Goal: Communication & Community: Ask a question

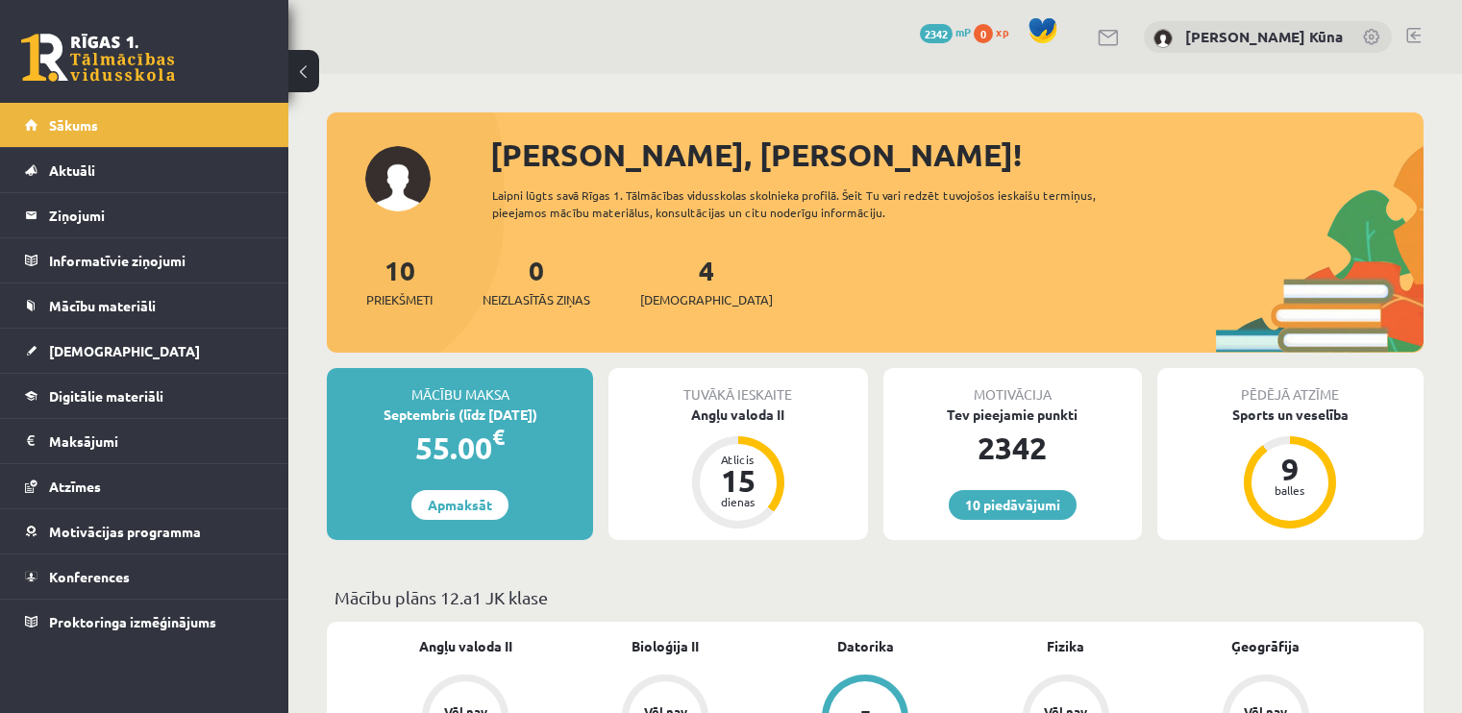
scroll to position [1441, 0]
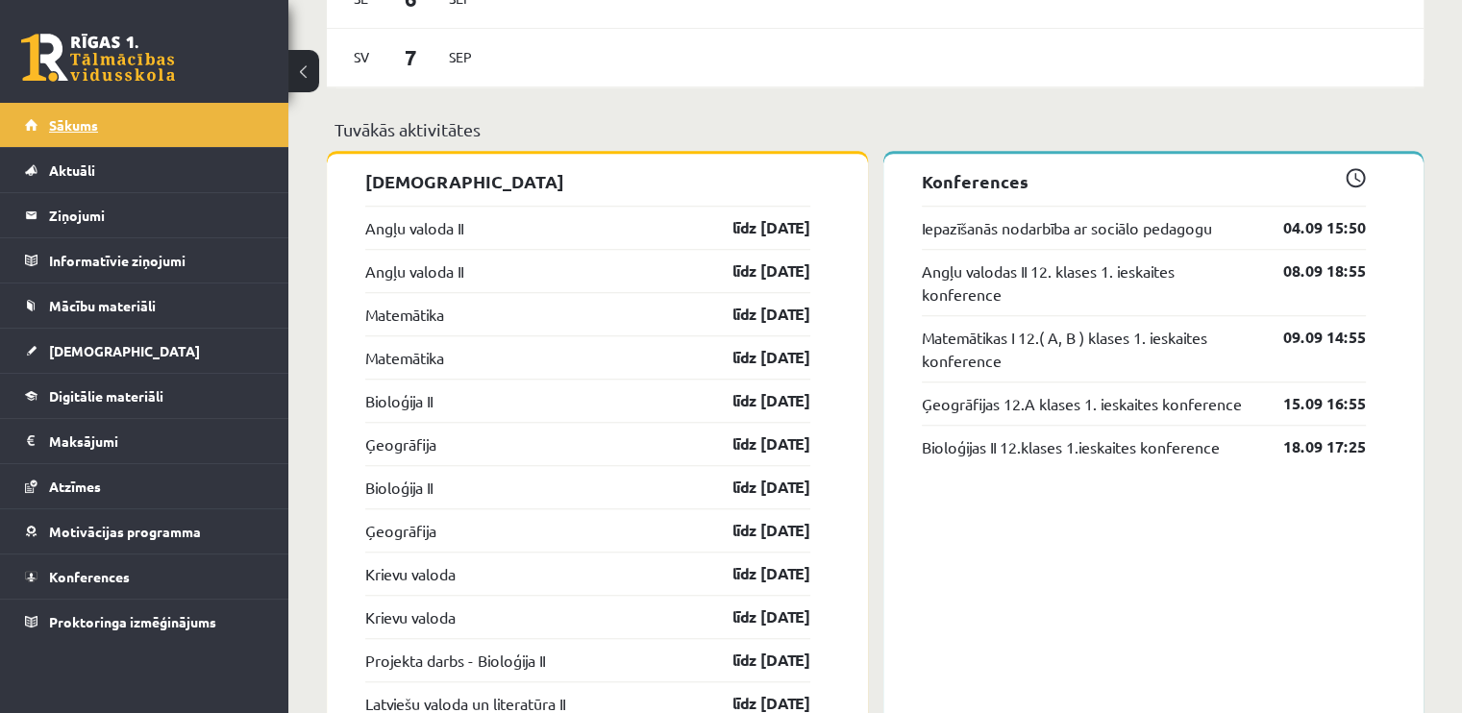
click at [206, 107] on link "Sākums" at bounding box center [144, 125] width 239 height 44
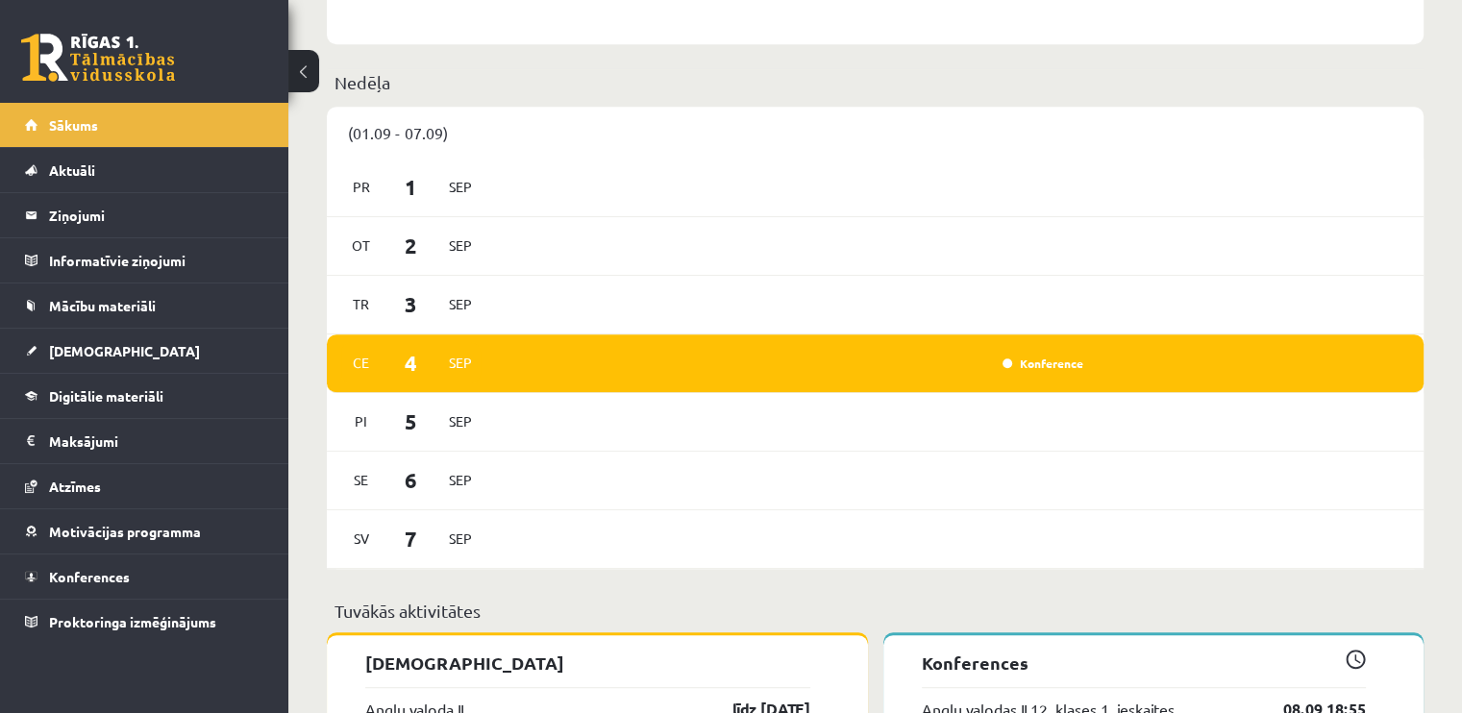
scroll to position [961, 0]
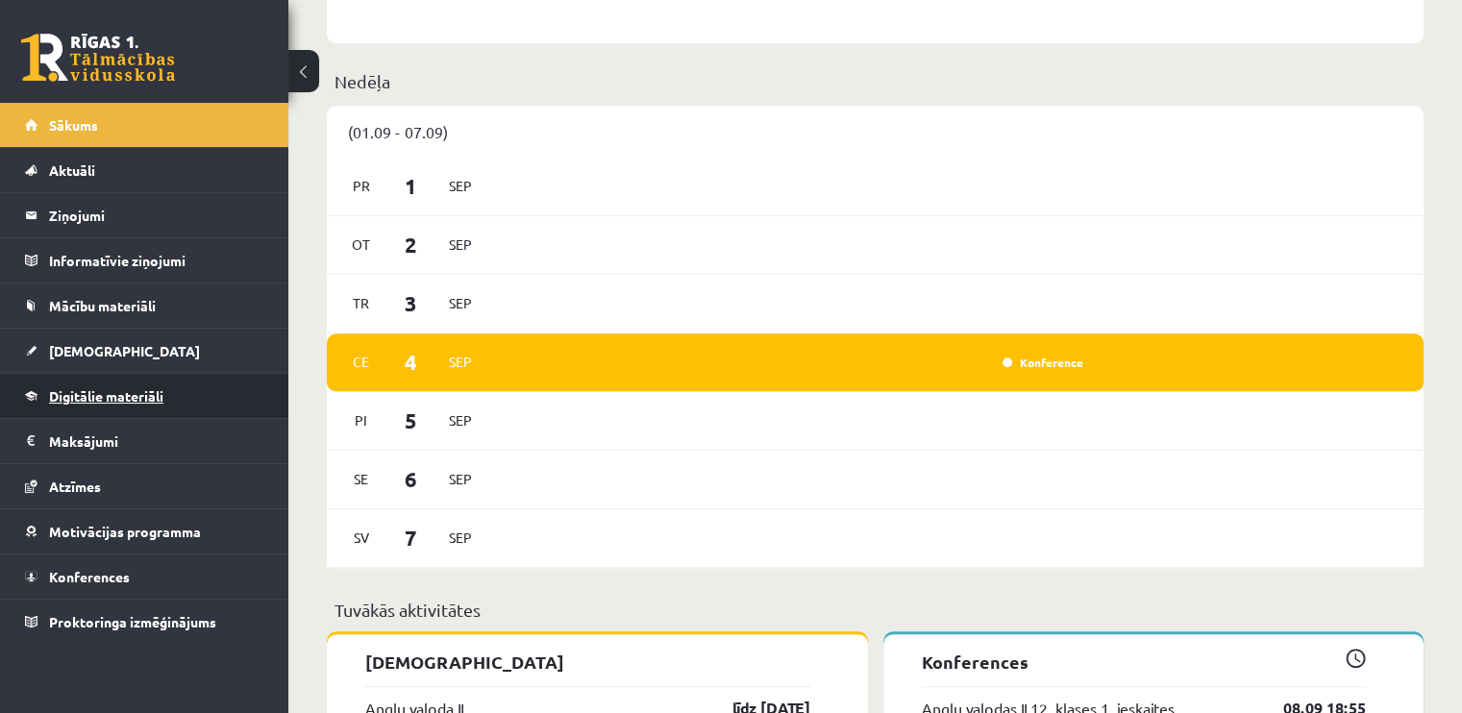
click at [151, 404] on link "Digitālie materiāli" at bounding box center [144, 396] width 239 height 44
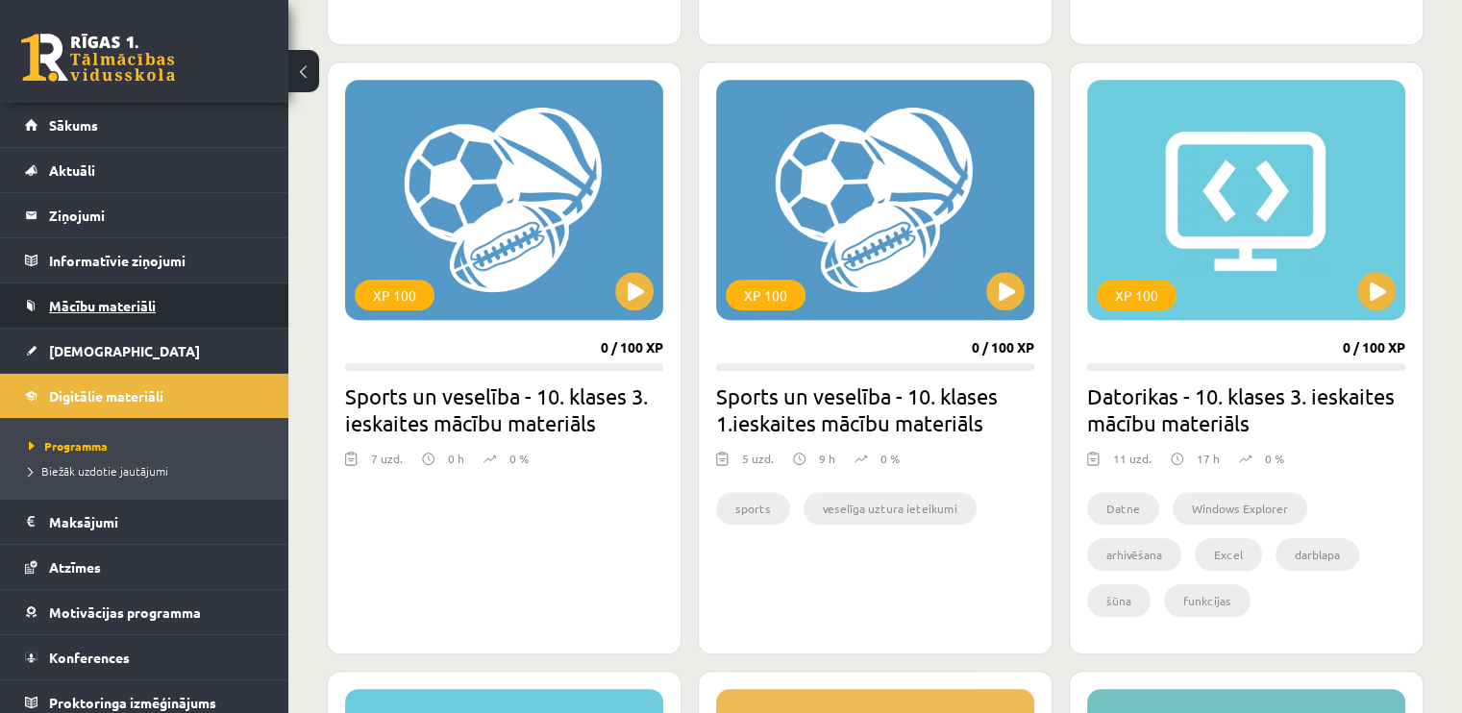
click at [128, 301] on span "Mācību materiāli" at bounding box center [102, 305] width 107 height 17
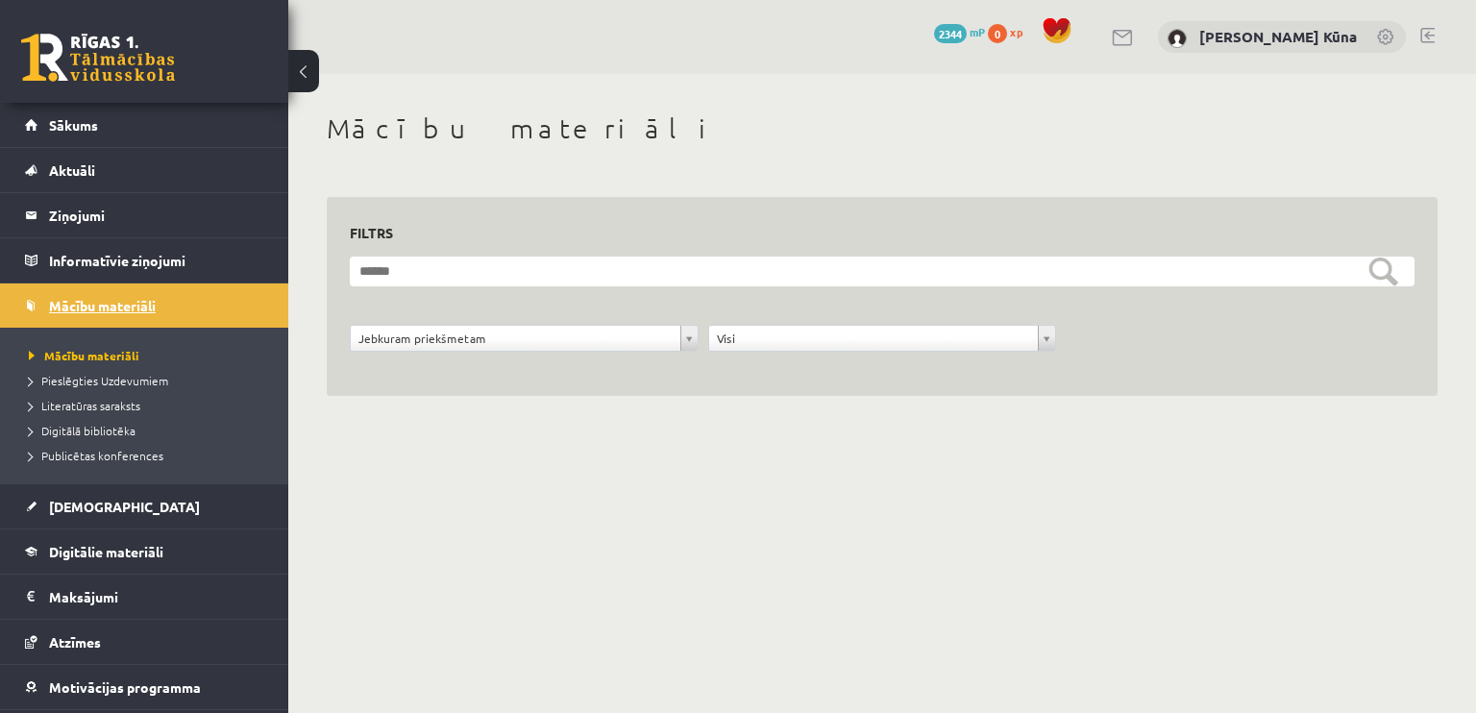
click at [103, 297] on span "Mācību materiāli" at bounding box center [102, 305] width 107 height 17
click at [111, 547] on span "Digitālie materiāli" at bounding box center [106, 551] width 114 height 17
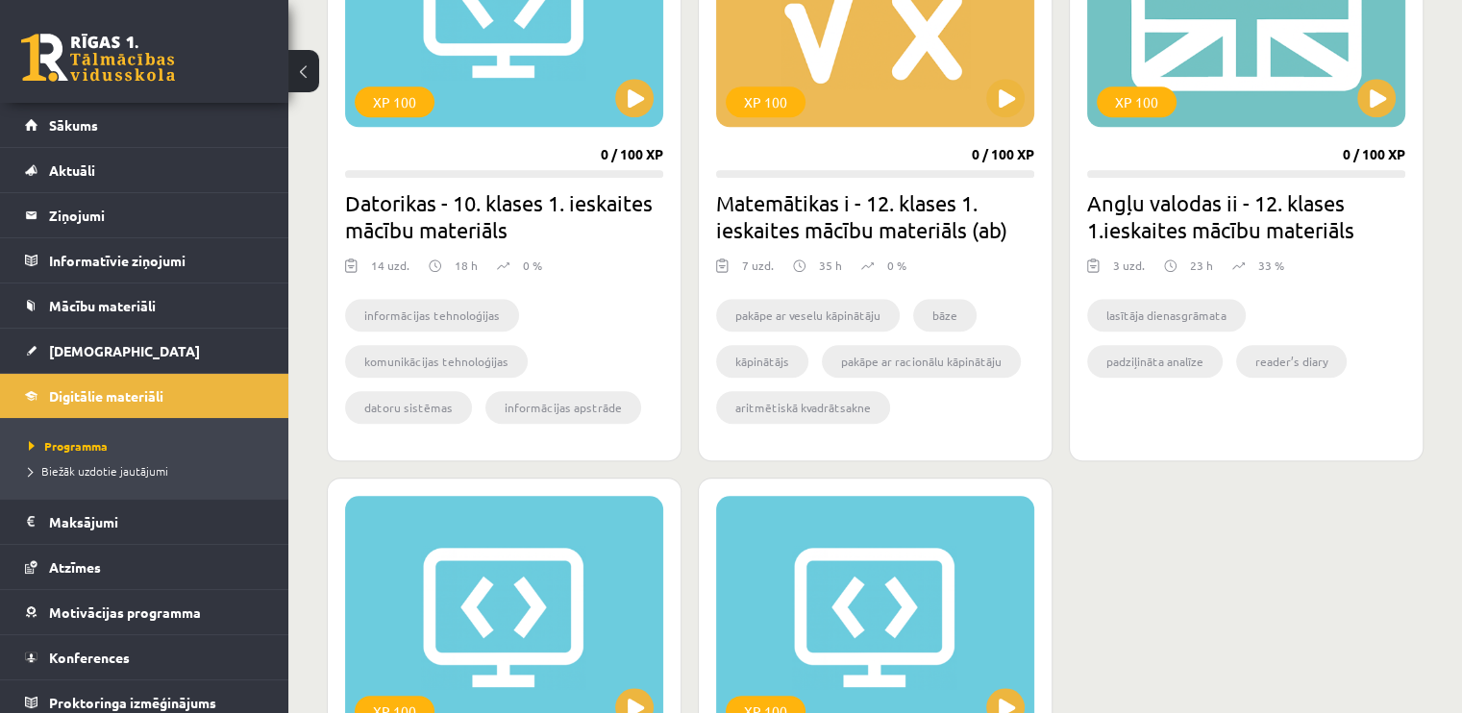
scroll to position [1826, 0]
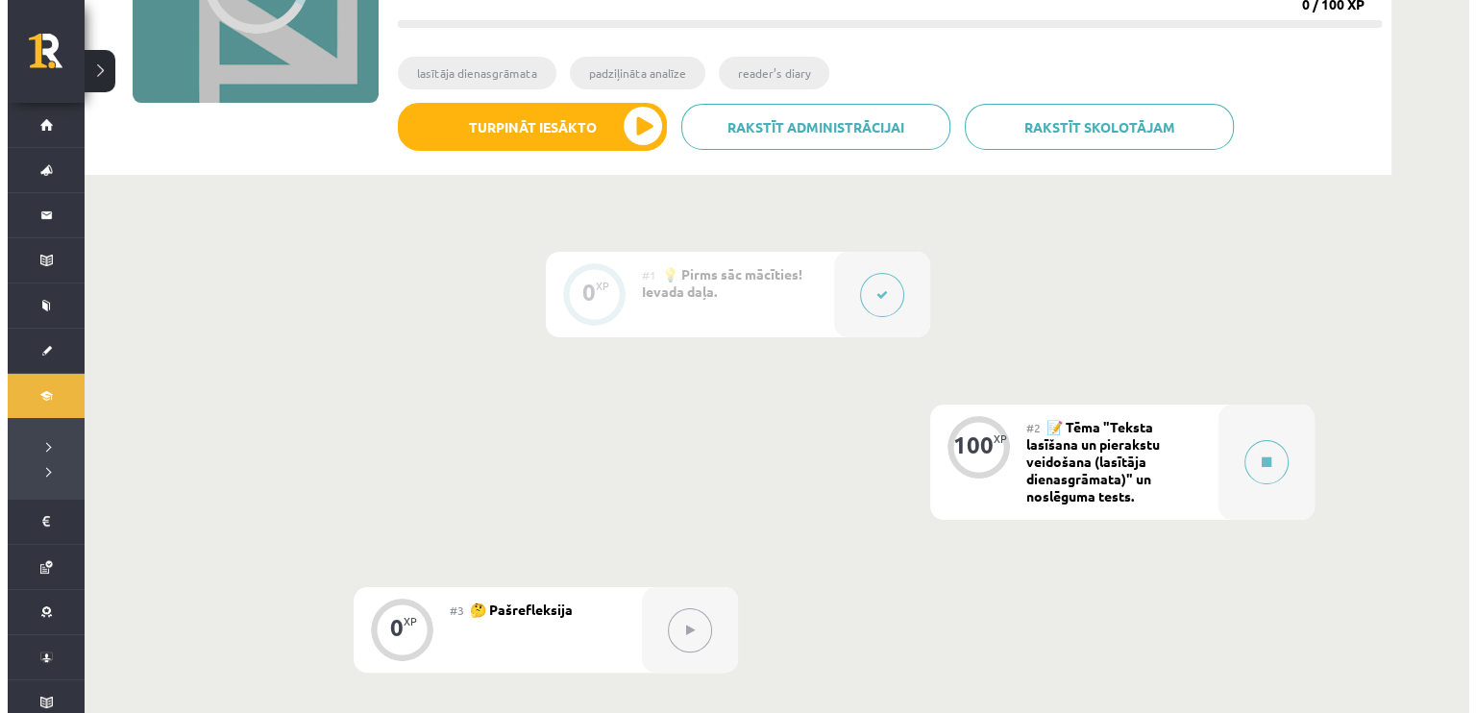
scroll to position [384, 0]
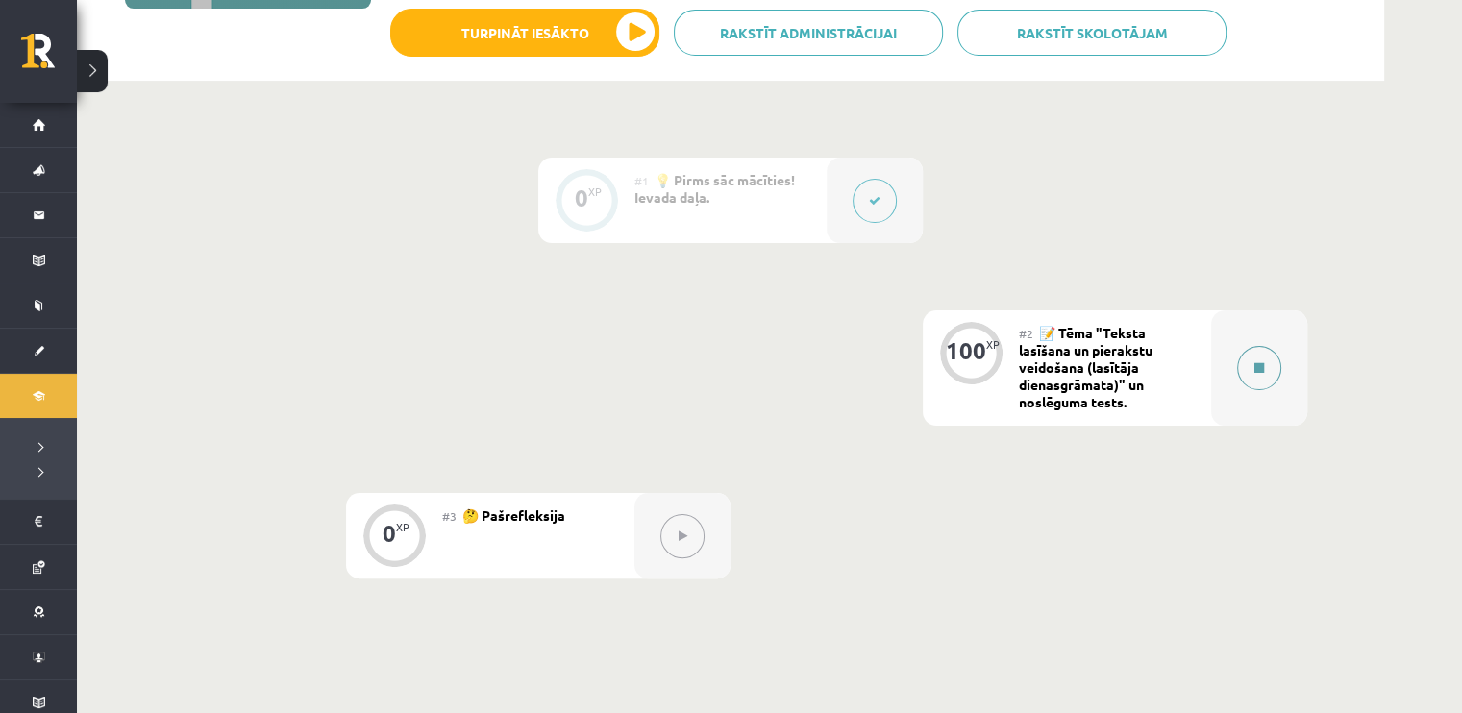
click at [1257, 366] on icon at bounding box center [1259, 368] width 10 height 12
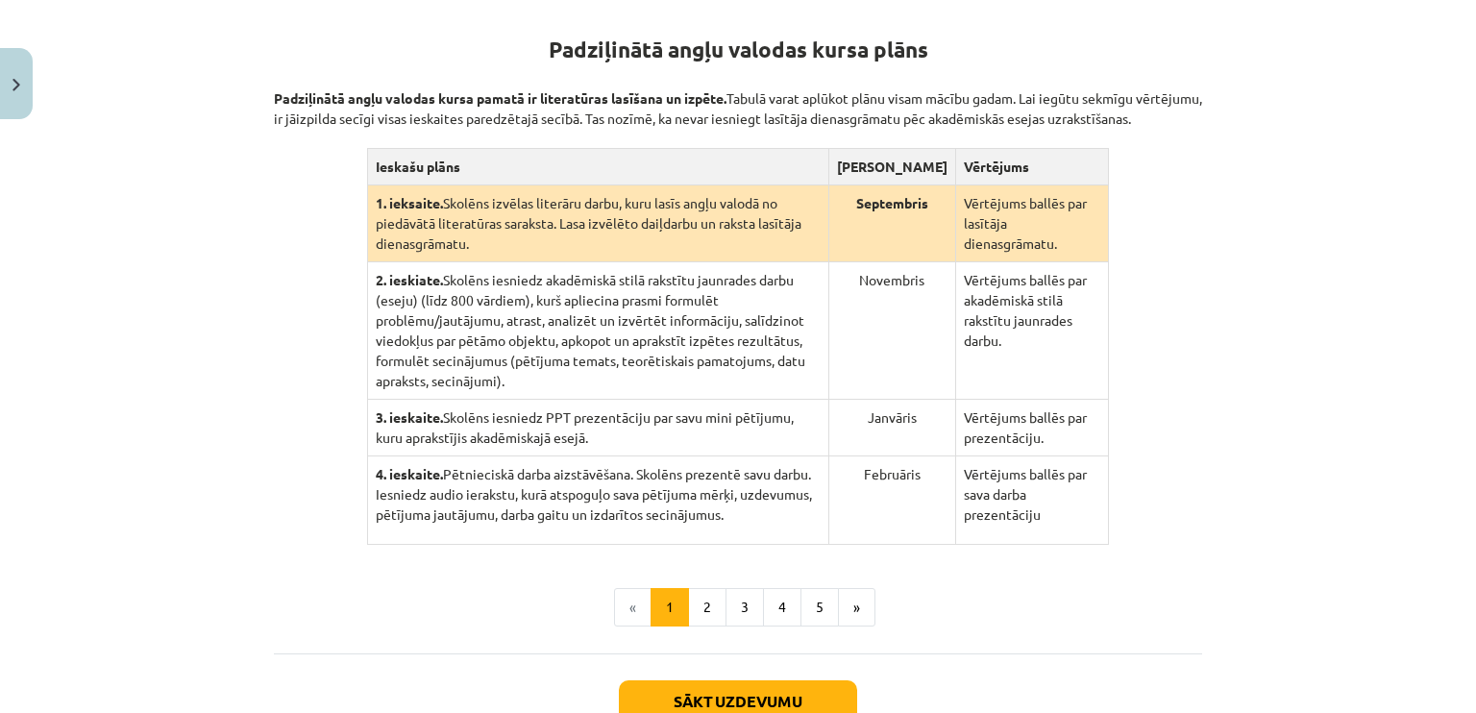
scroll to position [480, 0]
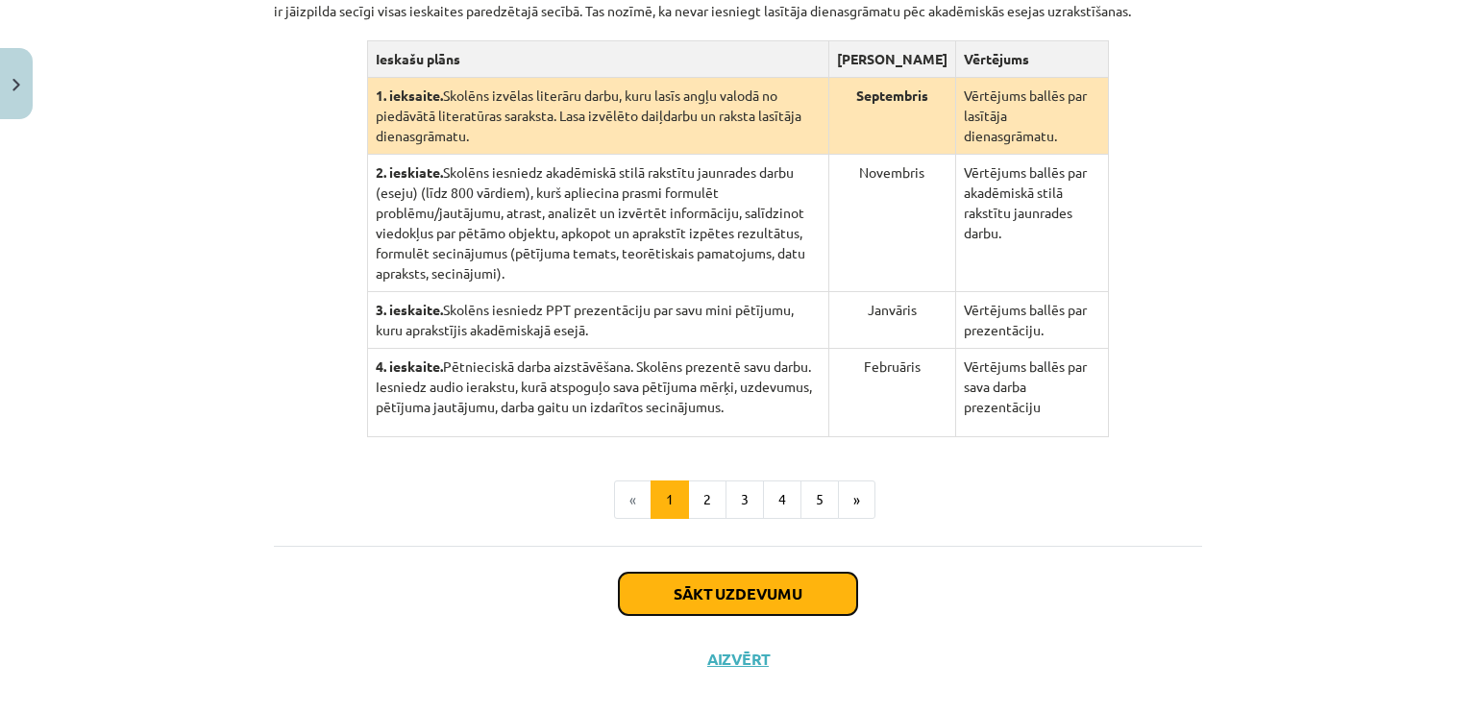
click at [787, 583] on button "Sākt uzdevumu" at bounding box center [738, 594] width 238 height 42
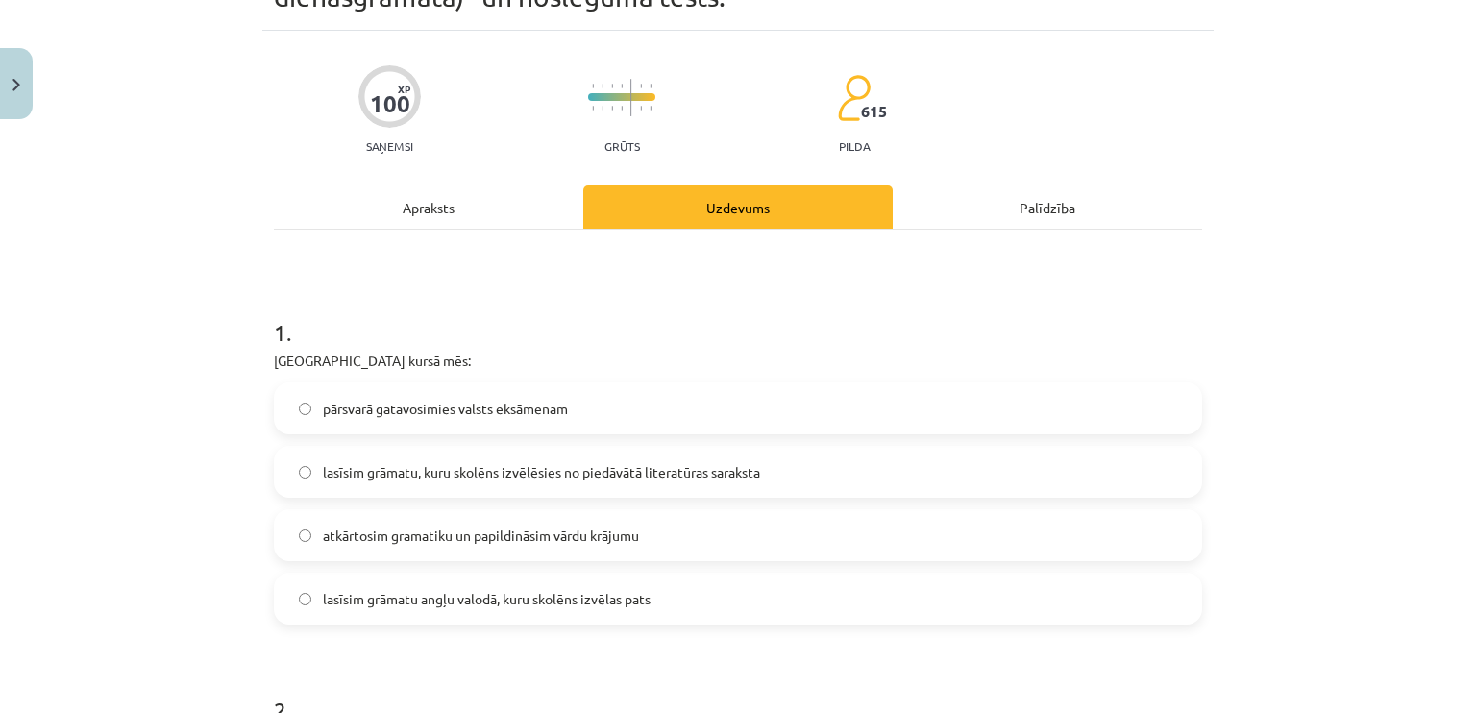
scroll to position [336, 0]
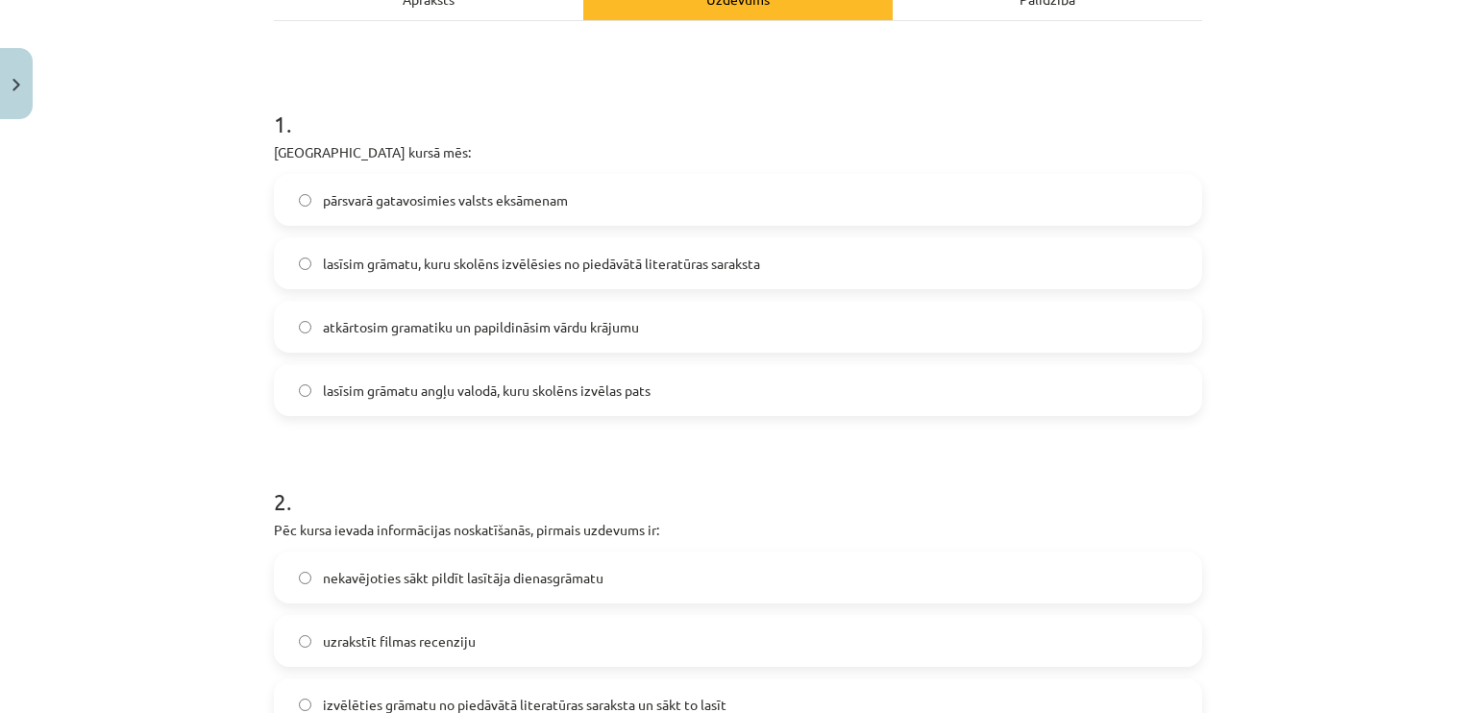
click at [380, 251] on label "lasīsim grāmatu, kuru skolēns izvēlēsies no piedāvātā literatūras saraksta" at bounding box center [738, 263] width 924 height 48
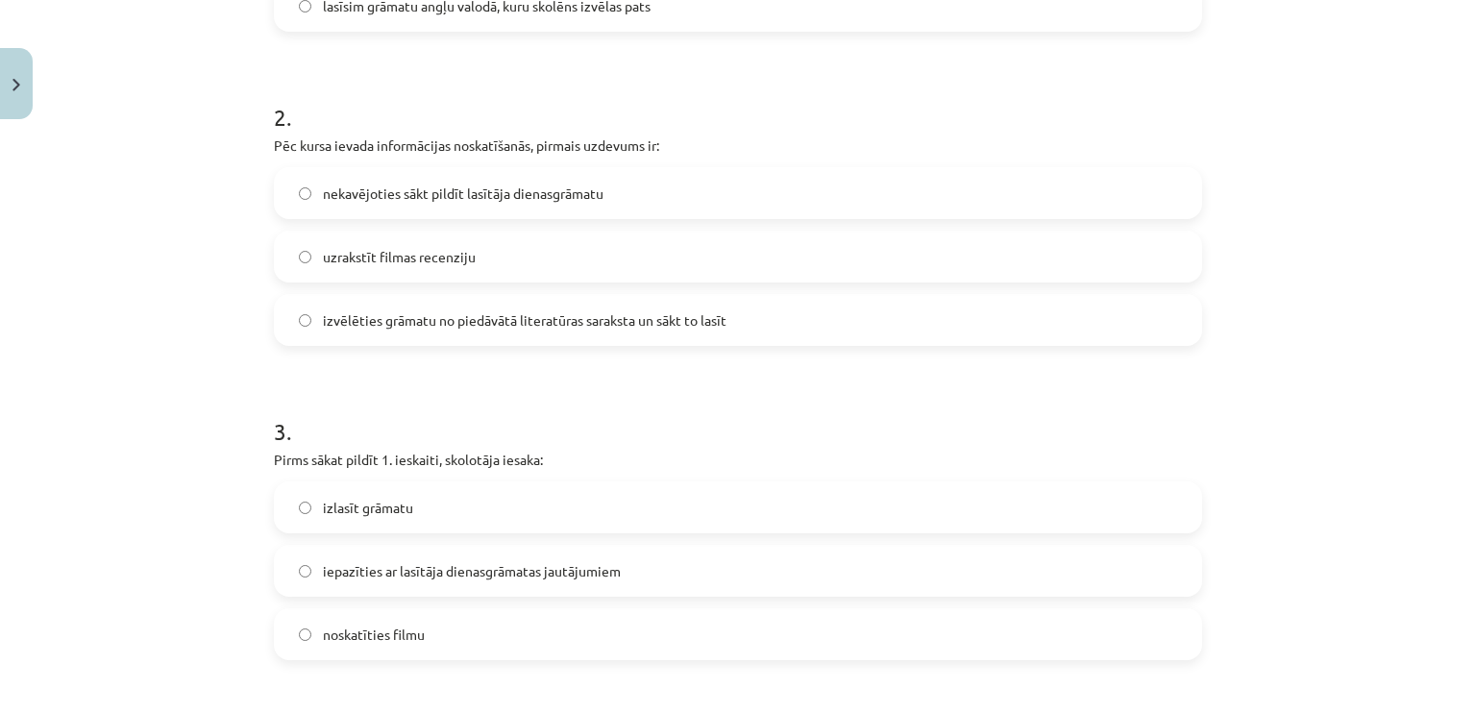
click at [376, 315] on span "izvēlēties grāmatu no piedāvātā literatūras saraksta un sākt to lasīt" at bounding box center [525, 320] width 404 height 20
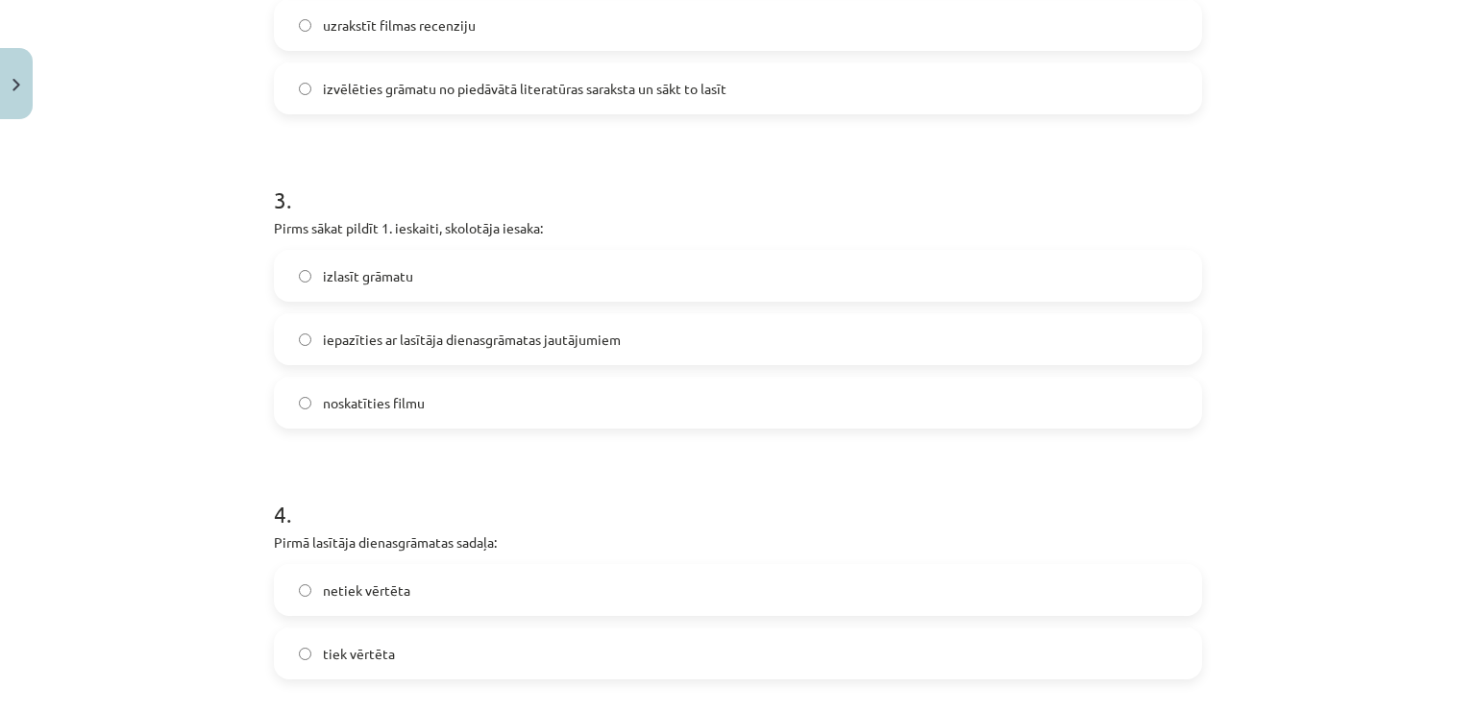
scroll to position [1009, 0]
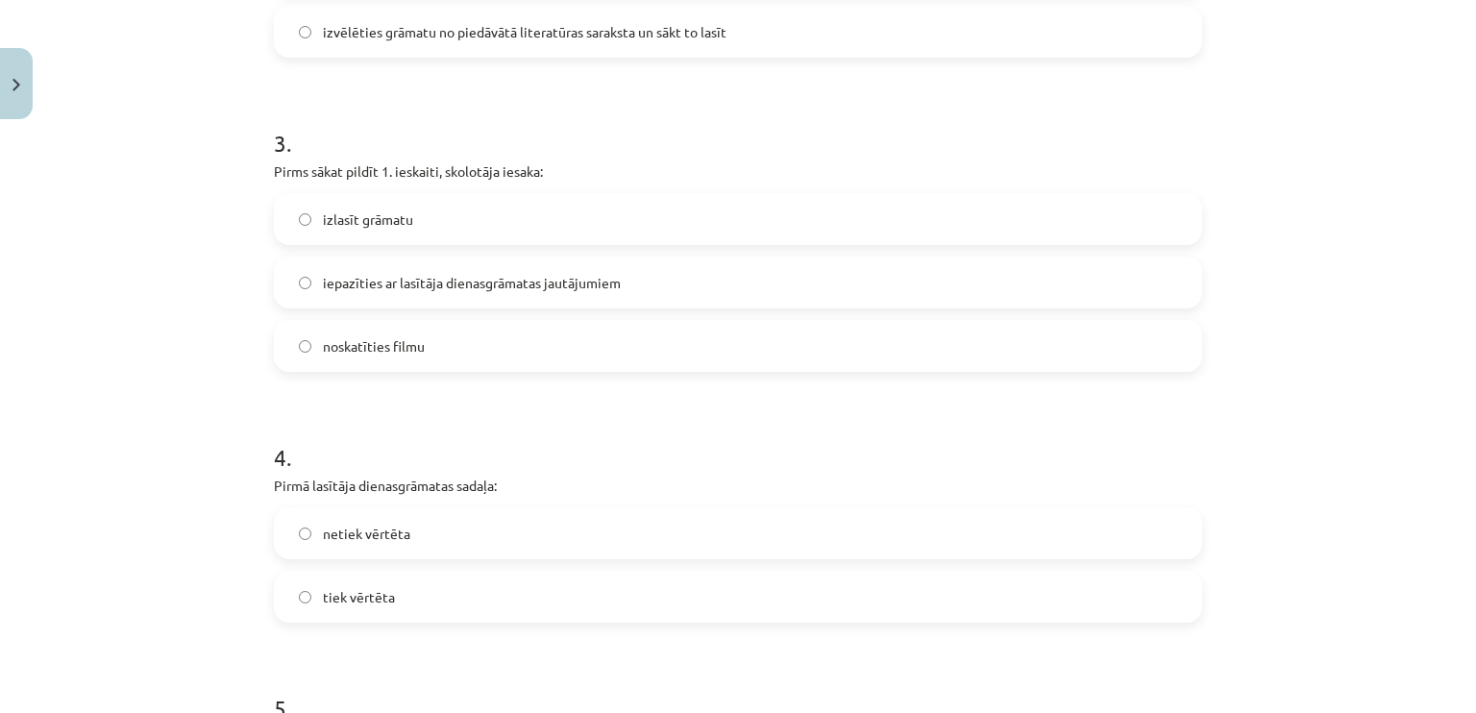
click at [315, 205] on label "izlasīt grāmatu" at bounding box center [738, 219] width 924 height 48
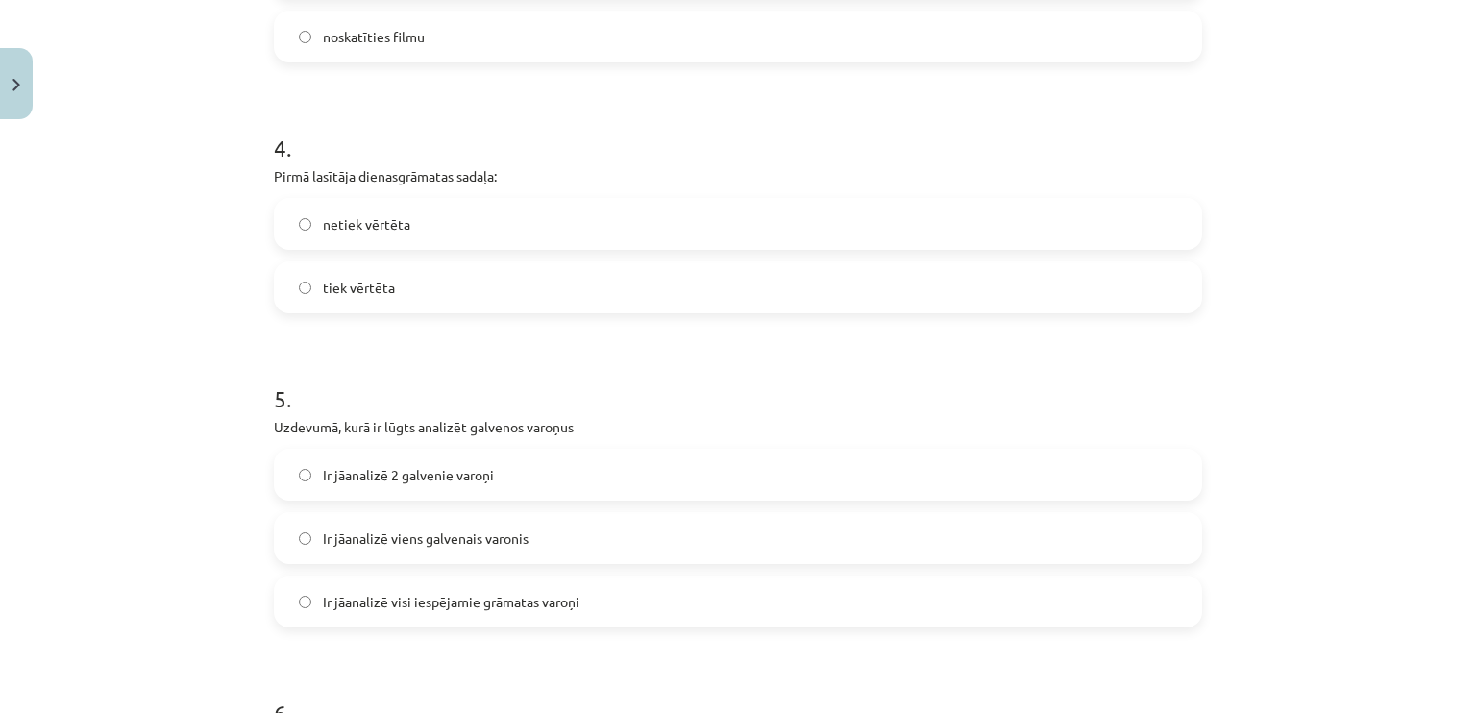
scroll to position [1393, 0]
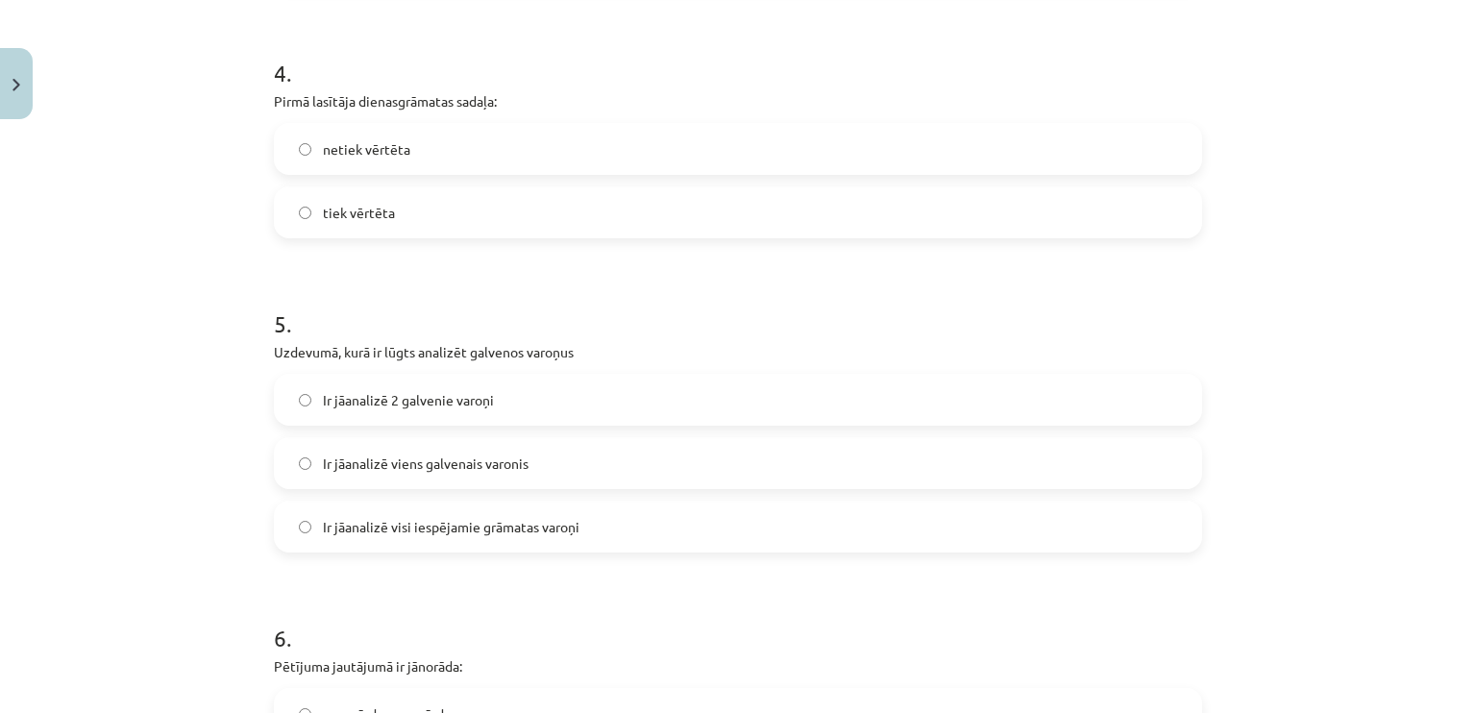
click at [430, 204] on label "tiek vērtēta" at bounding box center [738, 212] width 924 height 48
click at [352, 163] on label "netiek vērtēta" at bounding box center [738, 149] width 924 height 48
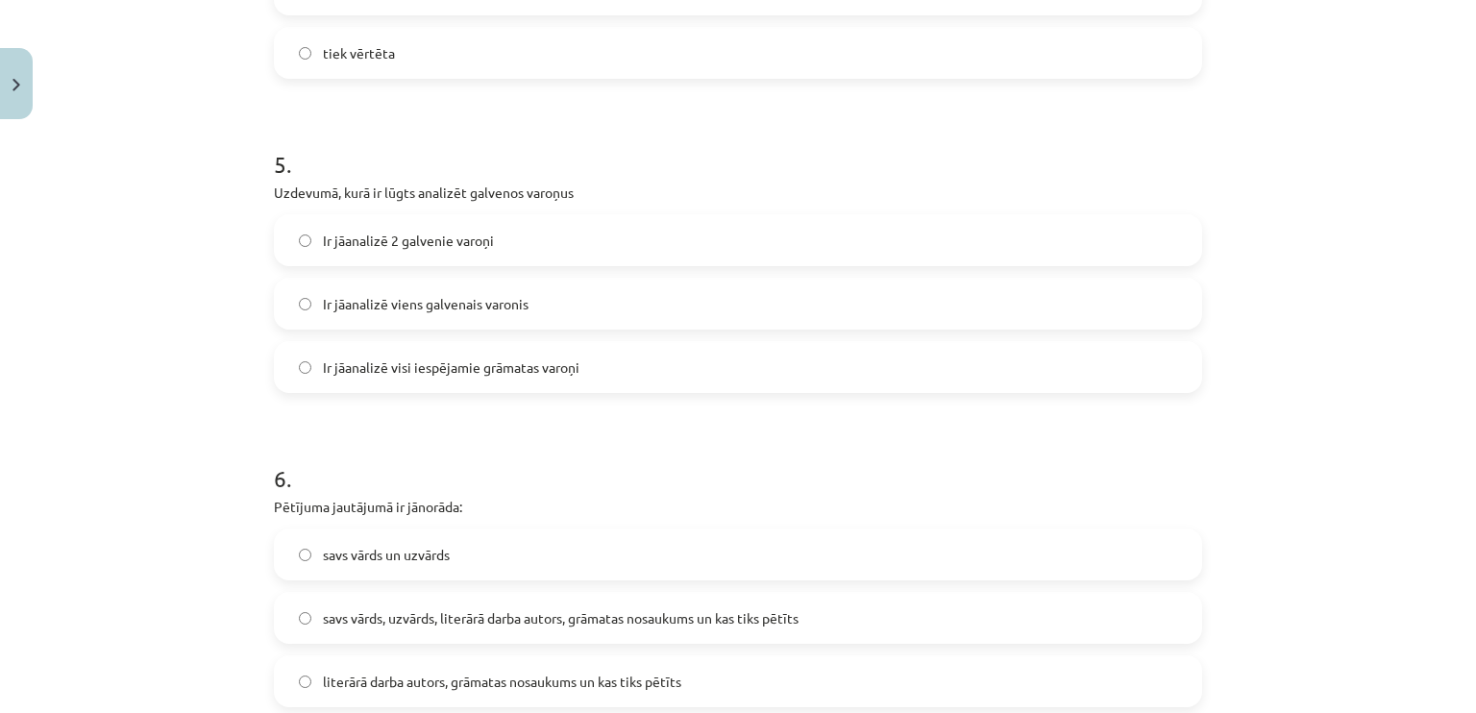
scroll to position [1585, 0]
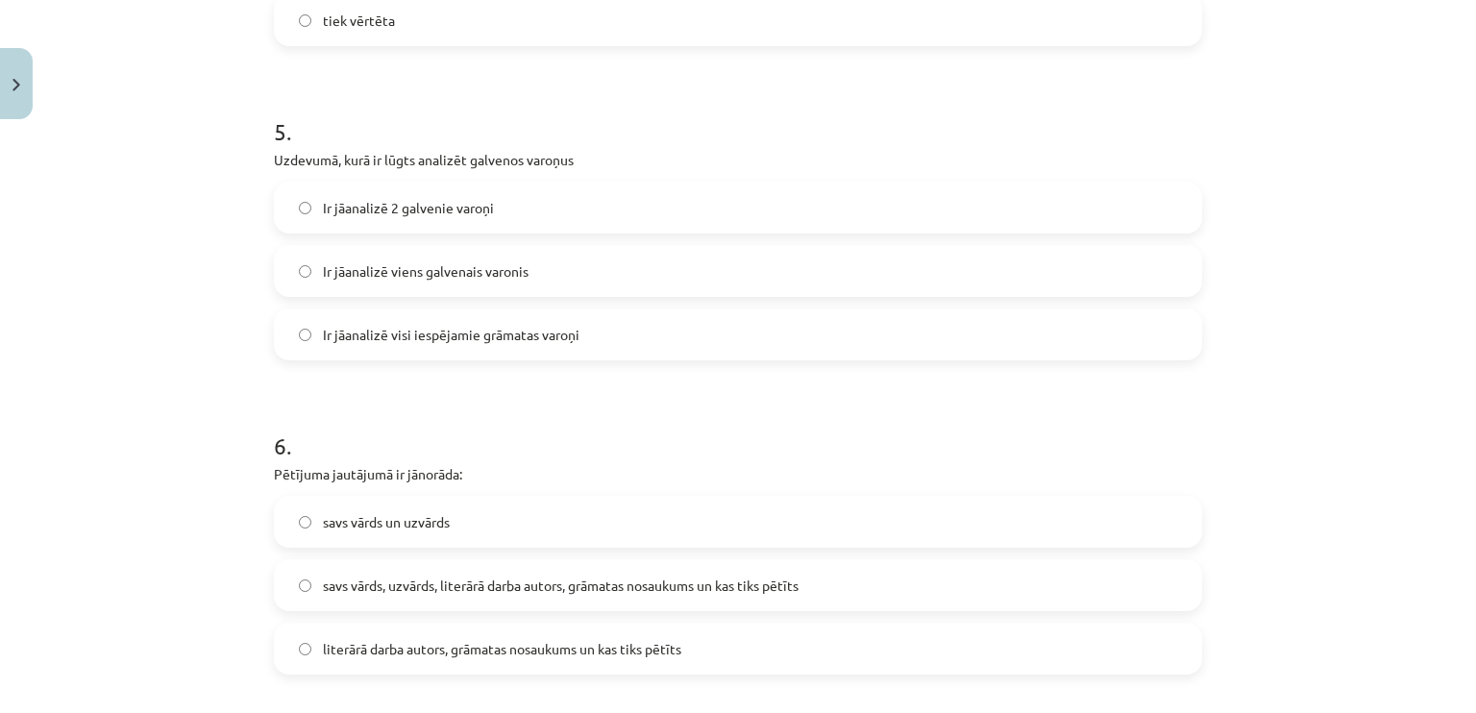
click at [642, 189] on label "Ir jāanalizē 2 galvenie varoņi" at bounding box center [738, 208] width 924 height 48
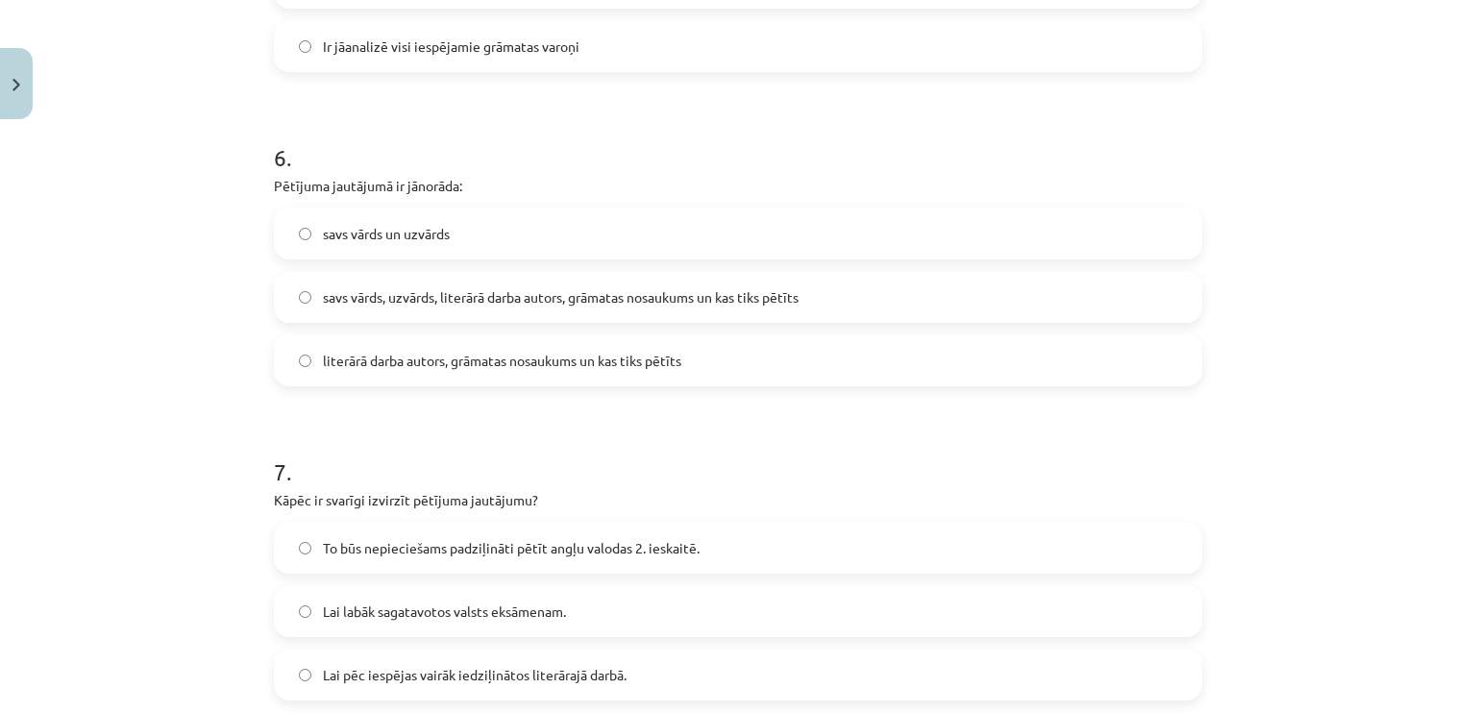
click at [398, 366] on span "literārā darba autors, grāmatas nosaukums un kas tiks pētīts" at bounding box center [502, 361] width 358 height 20
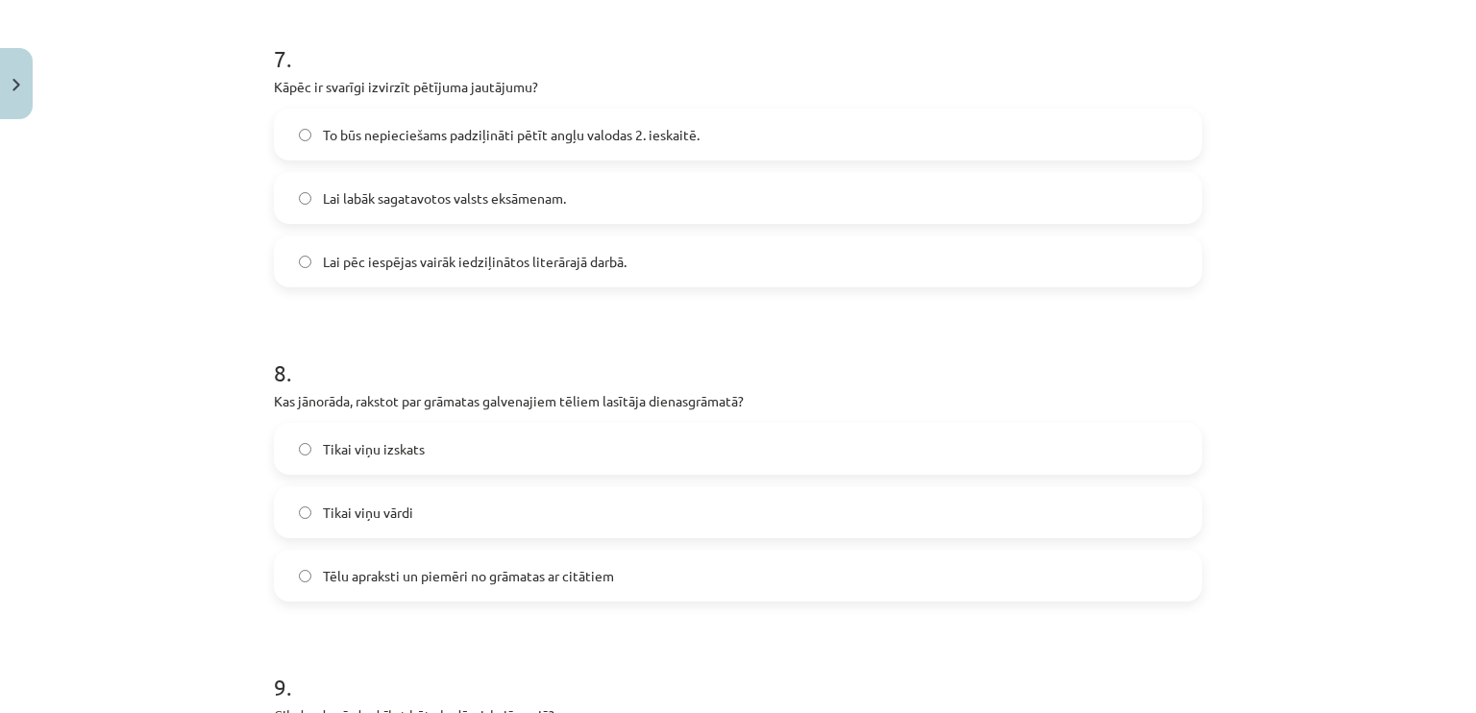
scroll to position [2258, 0]
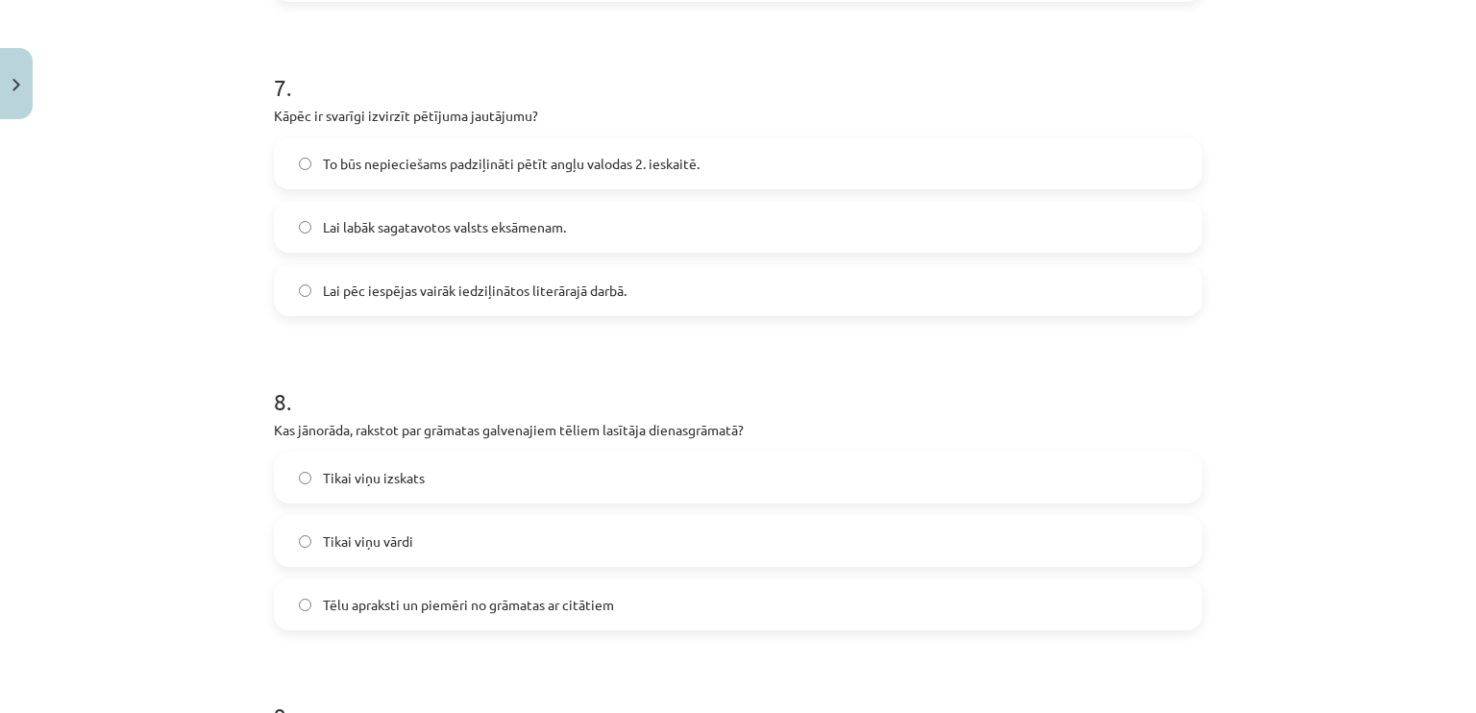
click at [526, 155] on span "To būs nepieciešams padziļināti pētīt angļu valodas 2. ieskaitē." at bounding box center [511, 164] width 377 height 20
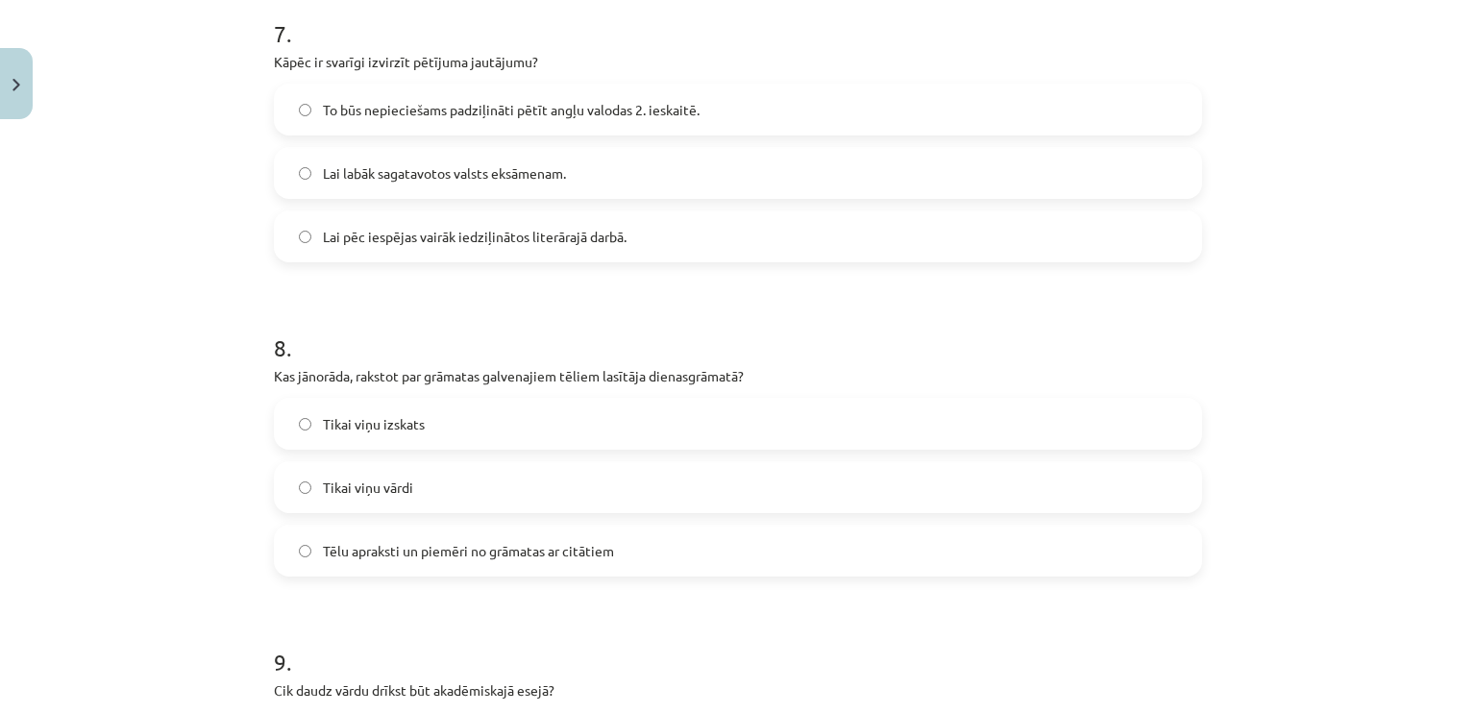
scroll to position [2546, 0]
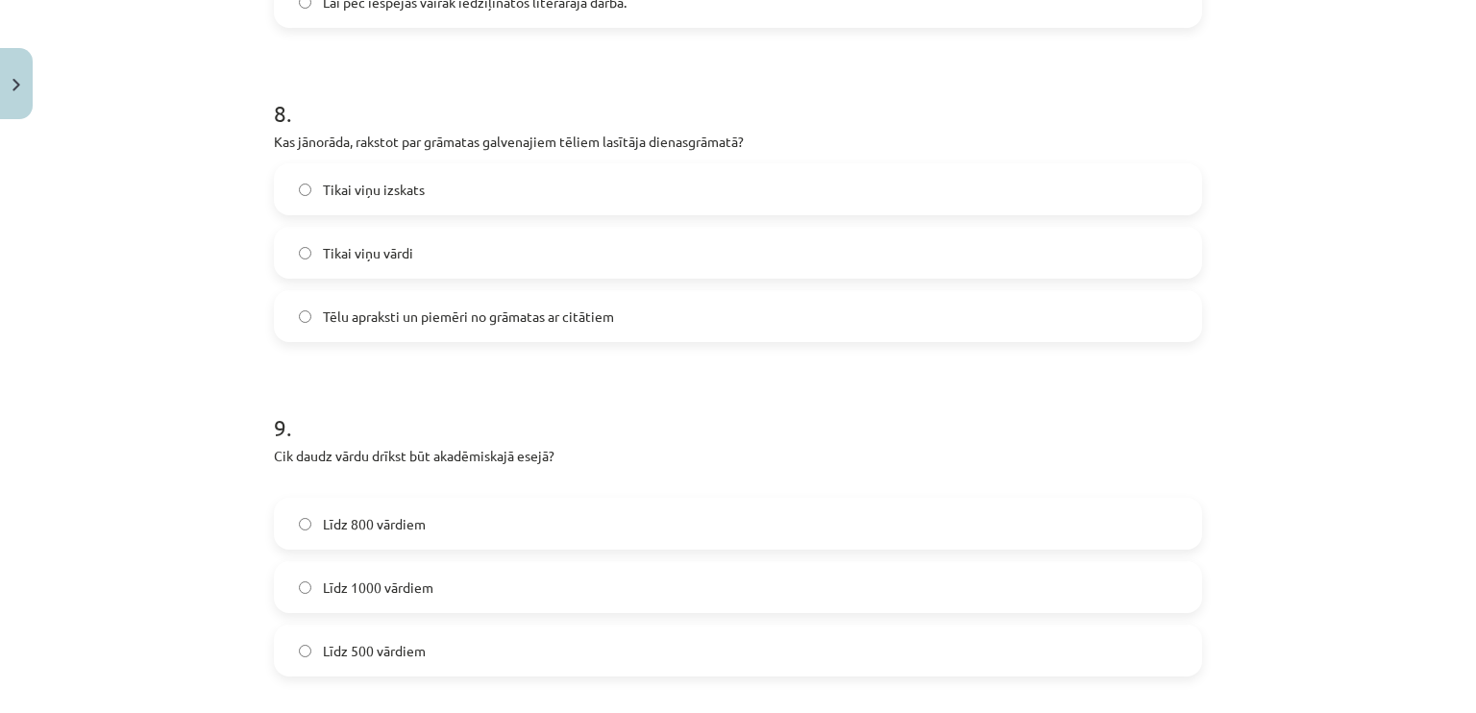
click at [315, 333] on label "Tēlu apraksti un piemēri no grāmatas ar citātiem" at bounding box center [738, 316] width 924 height 48
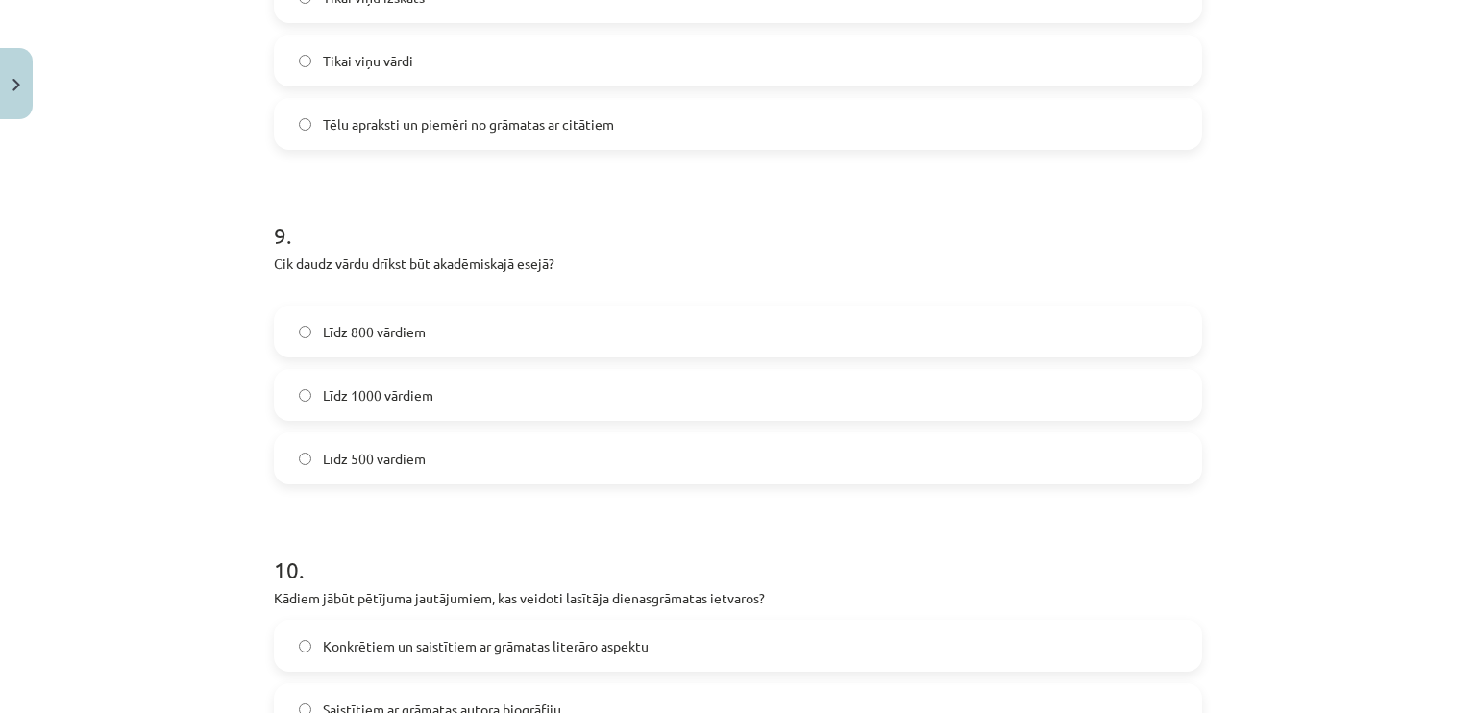
scroll to position [2835, 0]
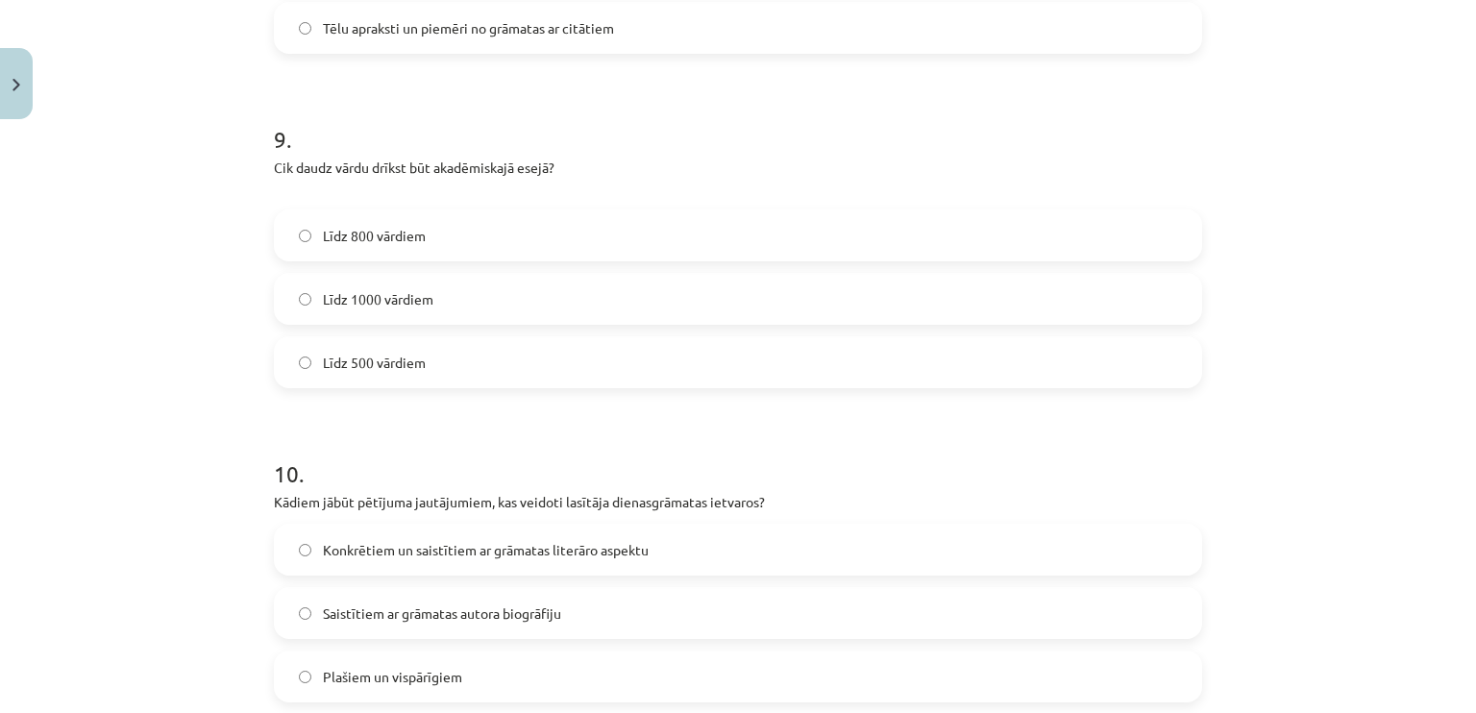
click at [399, 349] on label "Līdz 500 vārdiem" at bounding box center [738, 362] width 924 height 48
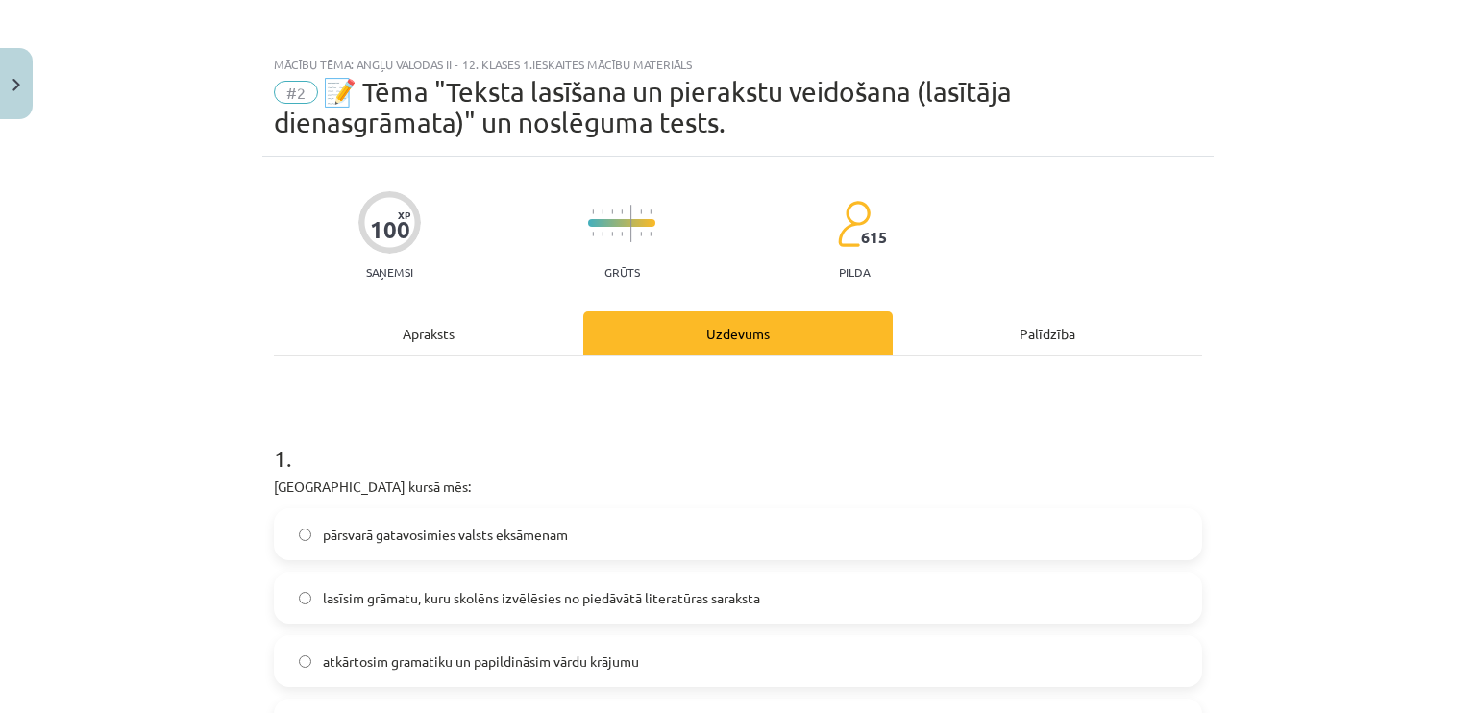
scroll to position [0, 0]
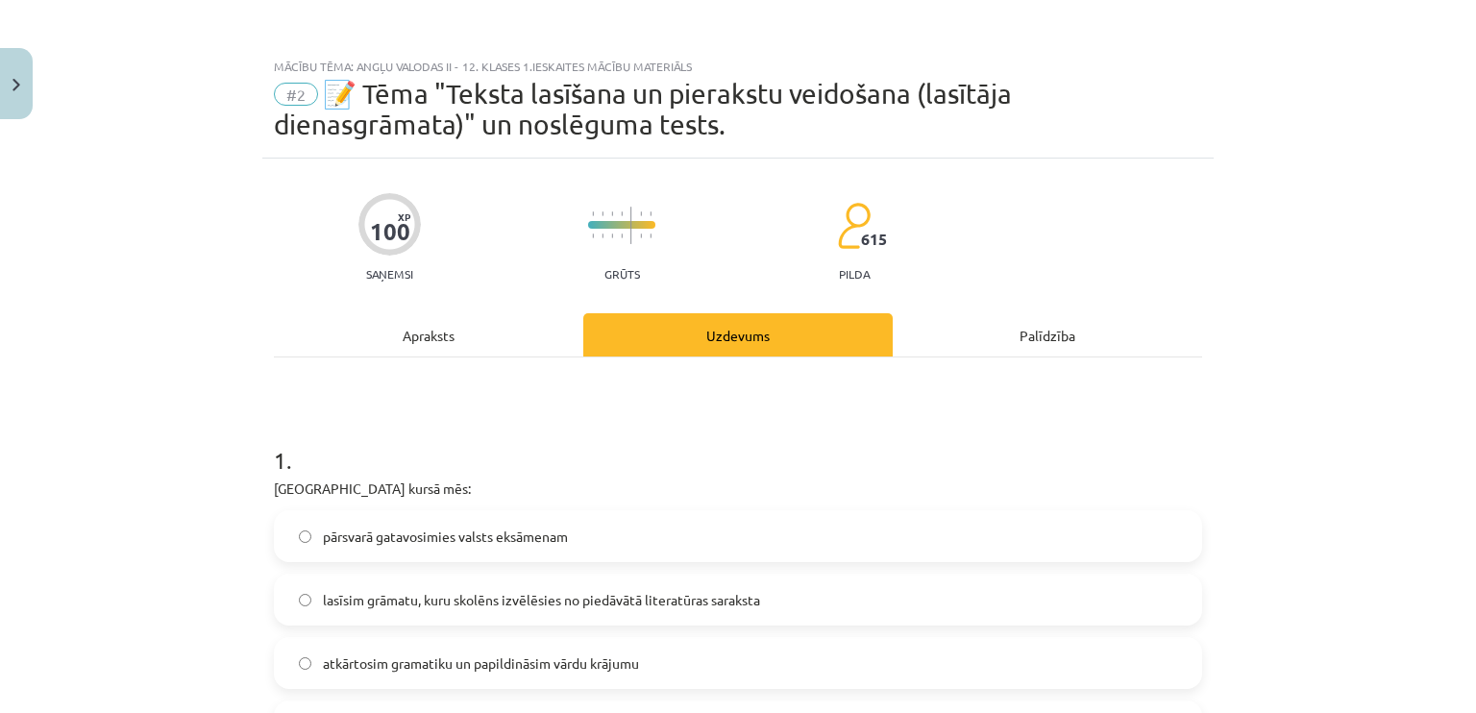
click at [475, 350] on div "Apraksts" at bounding box center [428, 334] width 309 height 43
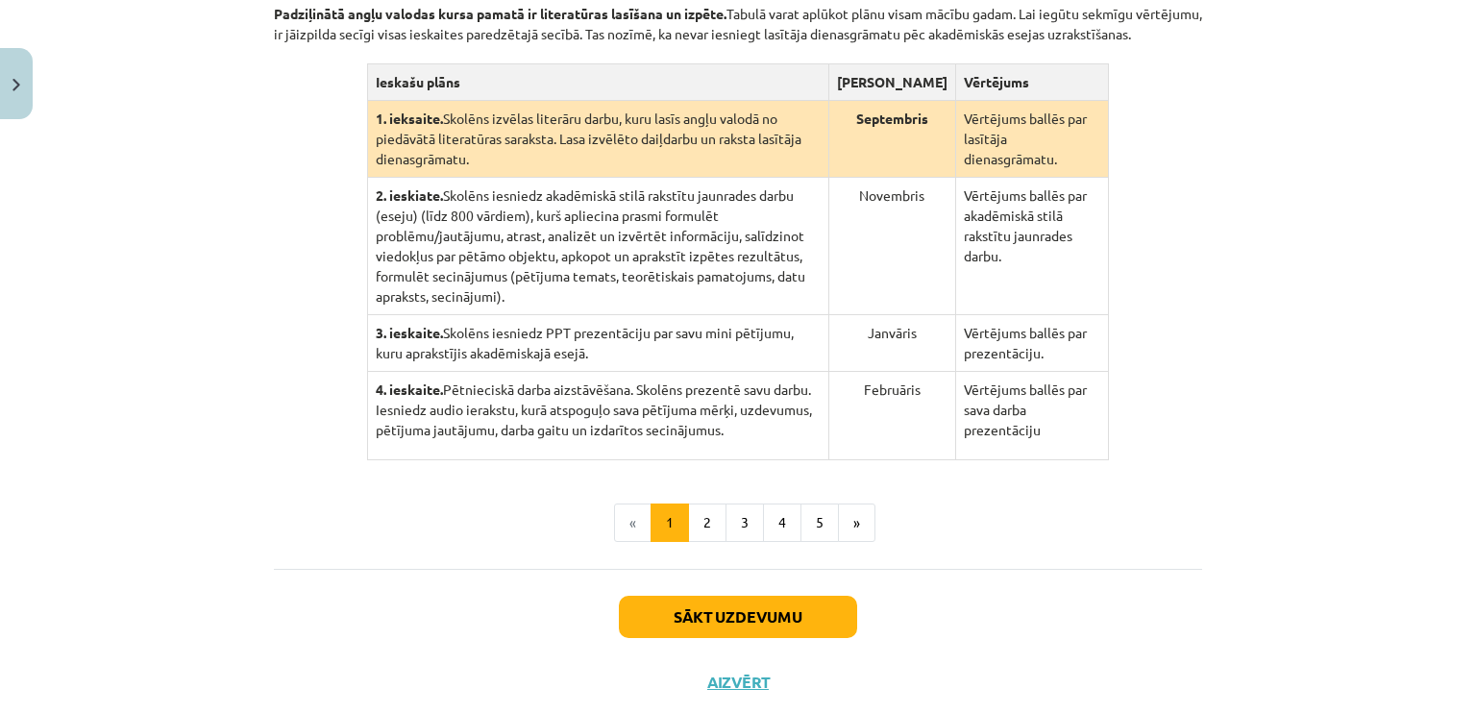
scroll to position [483, 0]
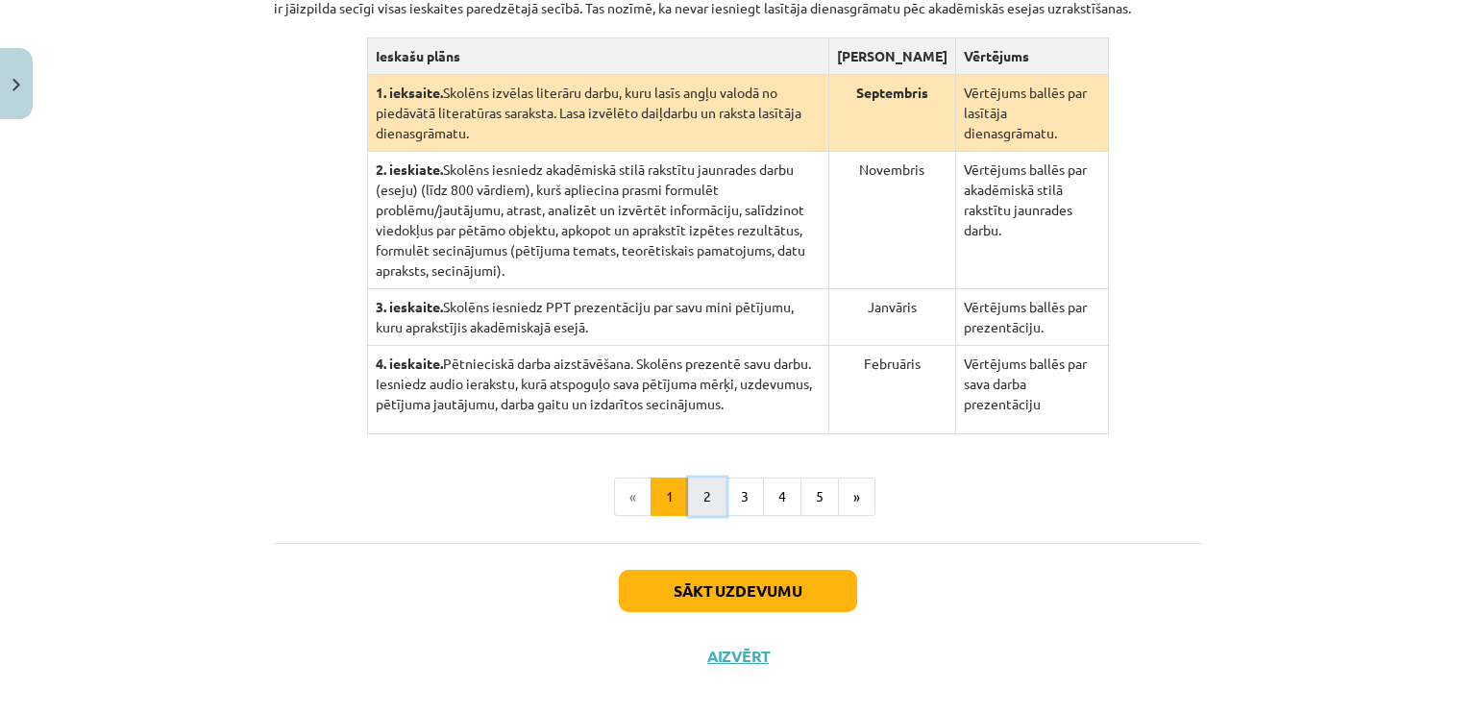
click at [696, 478] on button "2" at bounding box center [707, 497] width 38 height 38
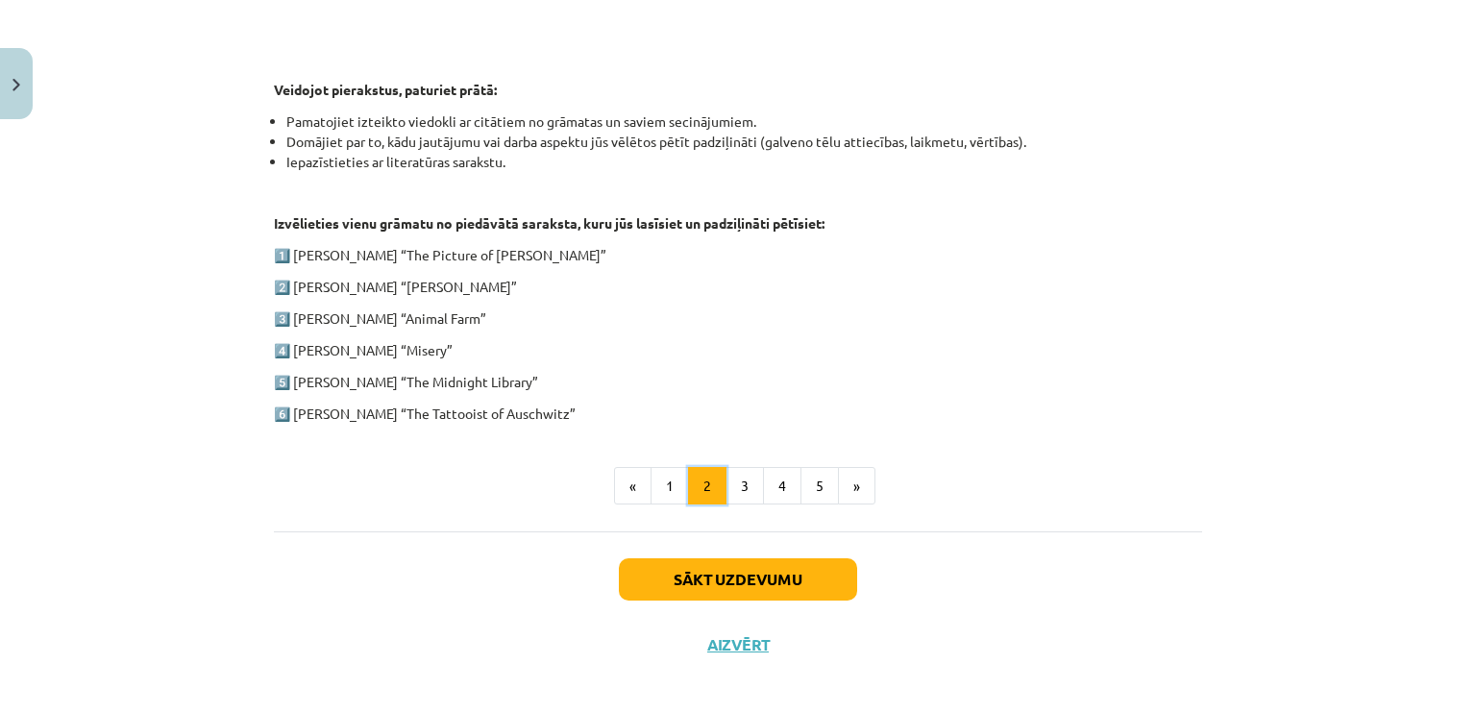
scroll to position [945, 0]
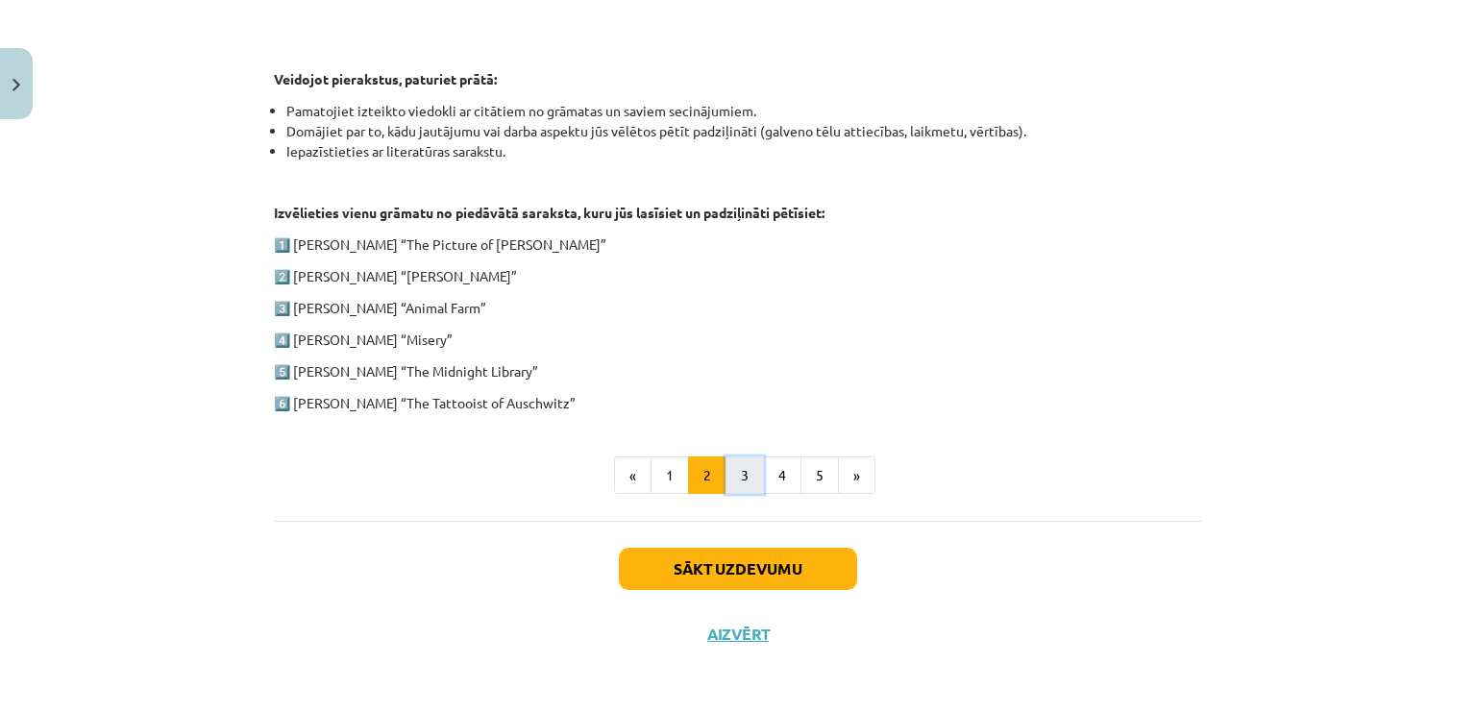
click at [743, 467] on button "3" at bounding box center [744, 475] width 38 height 38
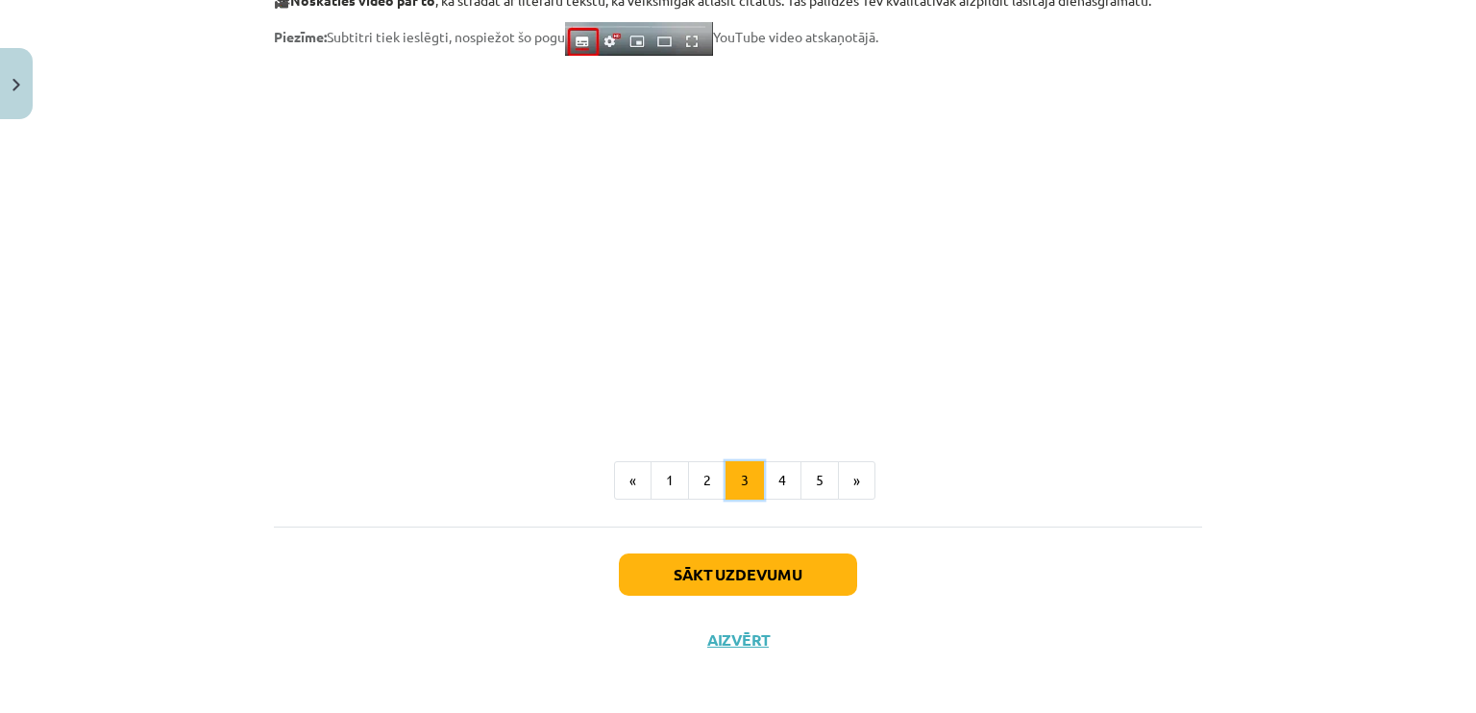
scroll to position [1596, 0]
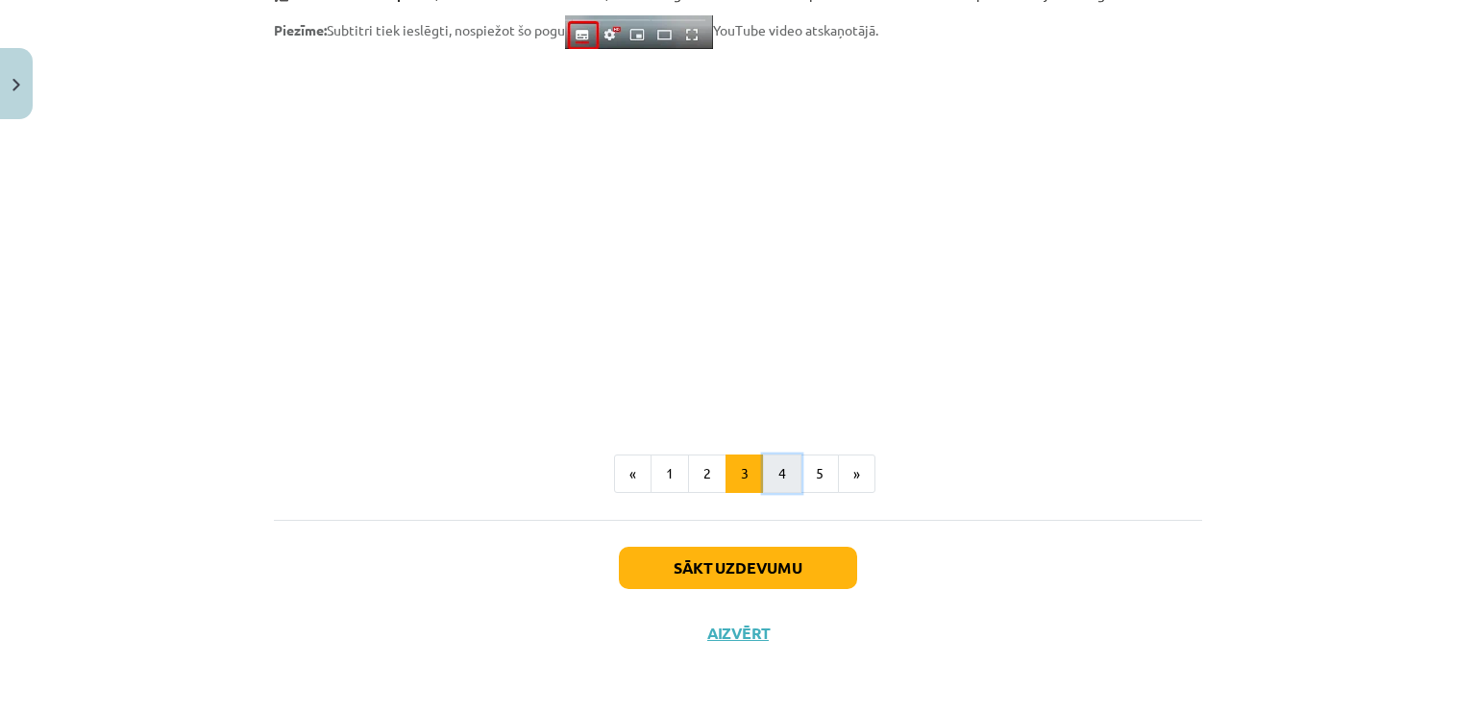
click at [781, 462] on button "4" at bounding box center [782, 473] width 38 height 38
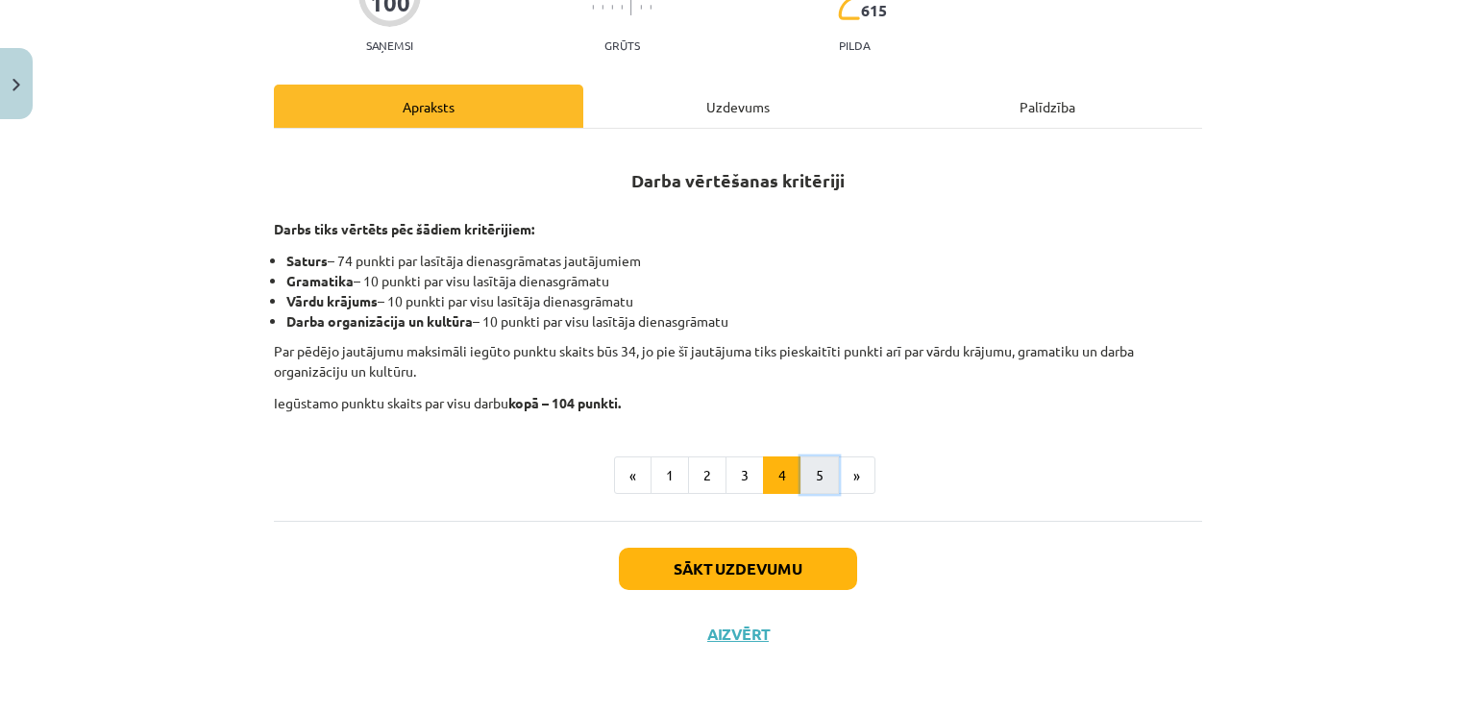
click at [803, 481] on button "5" at bounding box center [819, 475] width 38 height 38
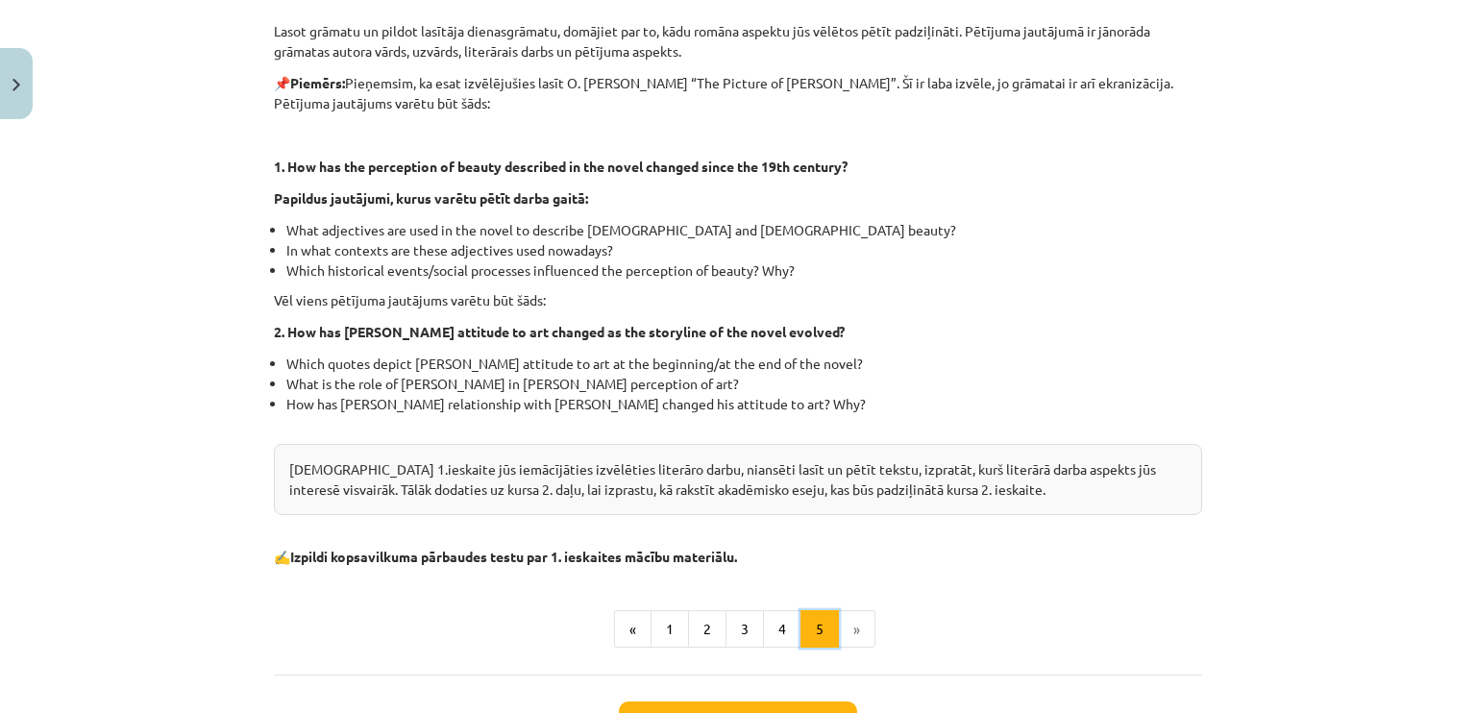
scroll to position [517, 0]
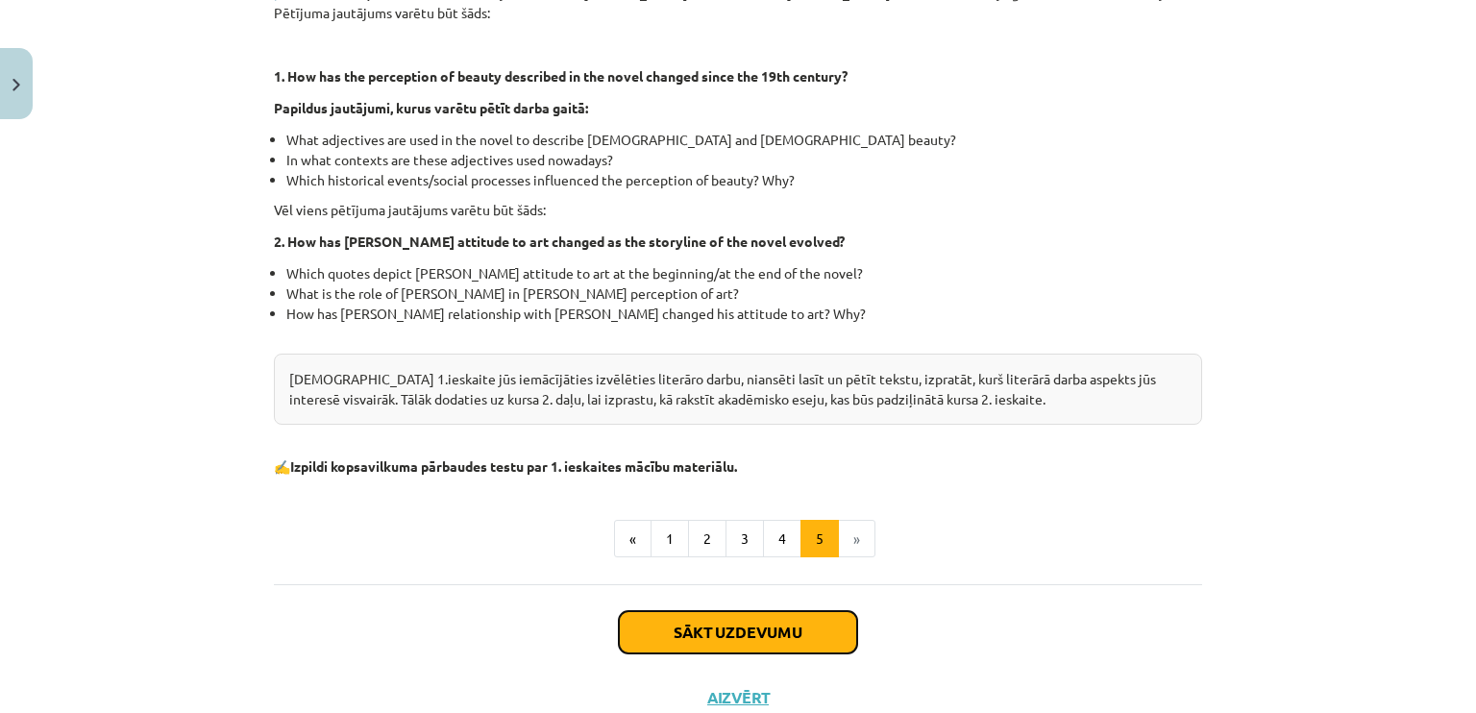
click at [747, 628] on button "Sākt uzdevumu" at bounding box center [738, 632] width 238 height 42
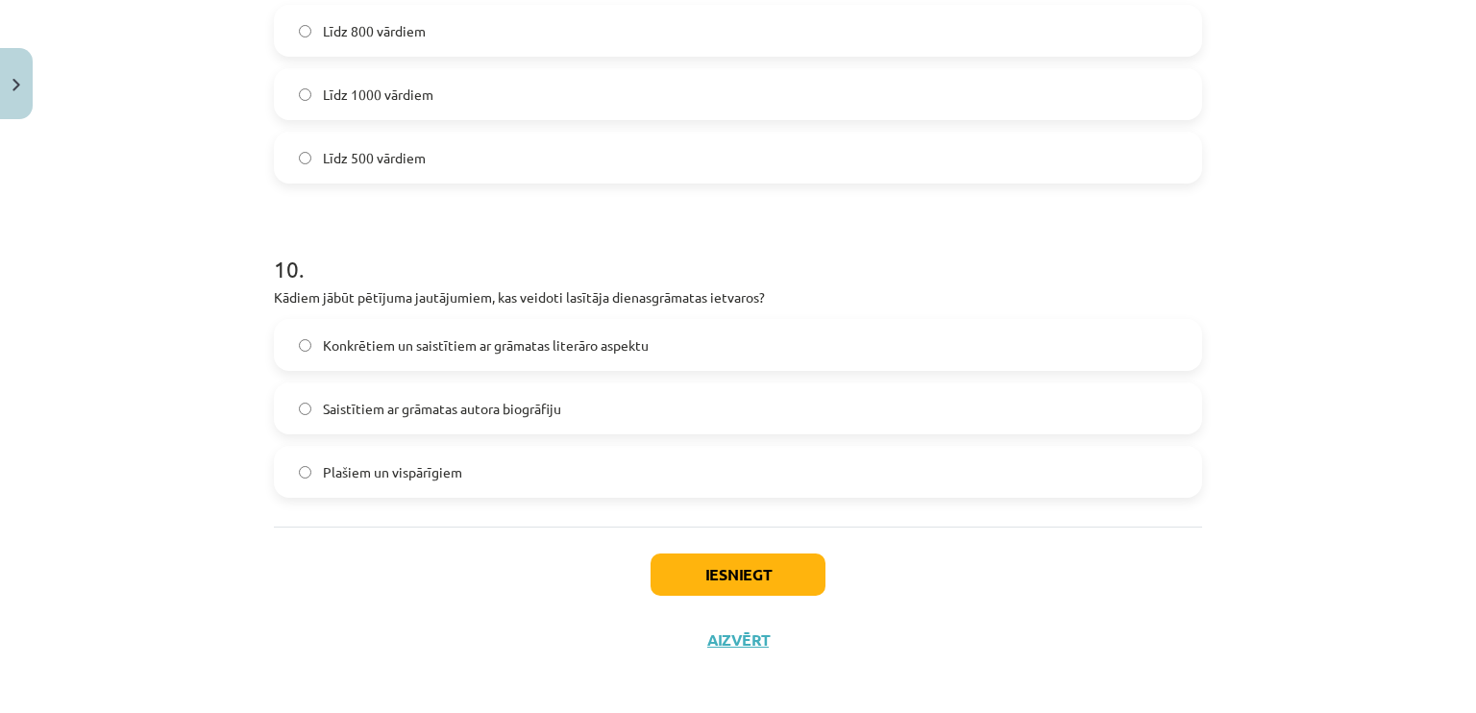
scroll to position [3046, 0]
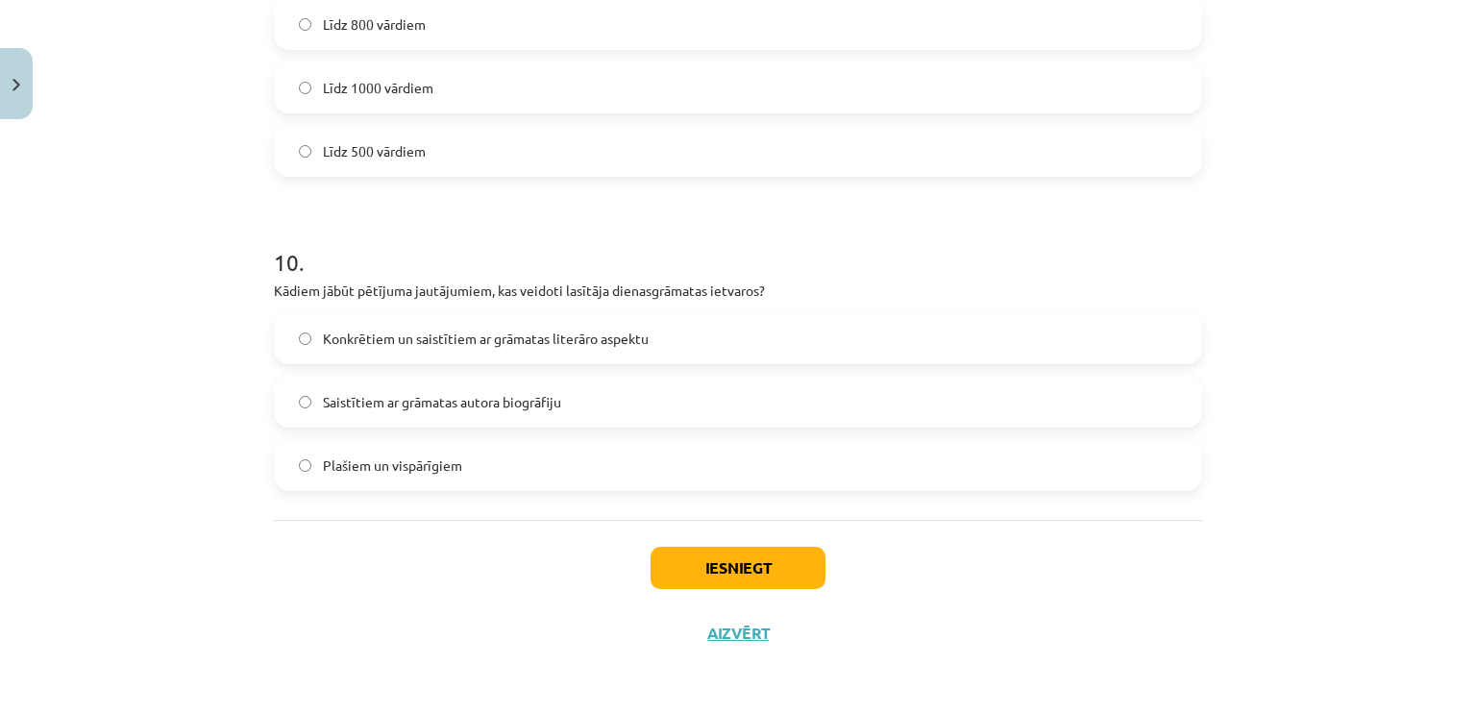
click at [546, 345] on span "Konkrētiem un saistītiem ar grāmatas literāro aspektu" at bounding box center [486, 339] width 326 height 20
click at [575, 468] on label "Plašiem un vispārīgiem" at bounding box center [738, 465] width 924 height 48
click at [714, 565] on button "Iesniegt" at bounding box center [738, 568] width 175 height 42
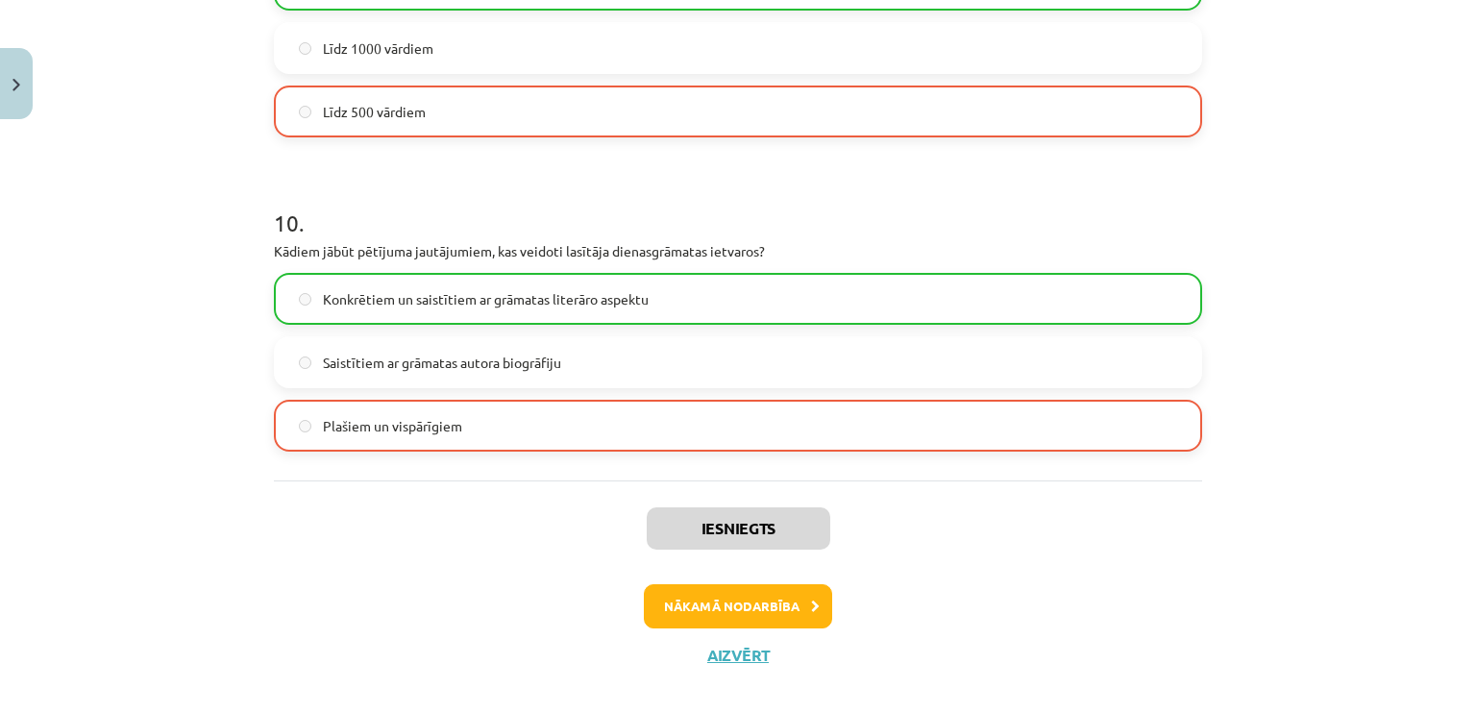
scroll to position [3106, 0]
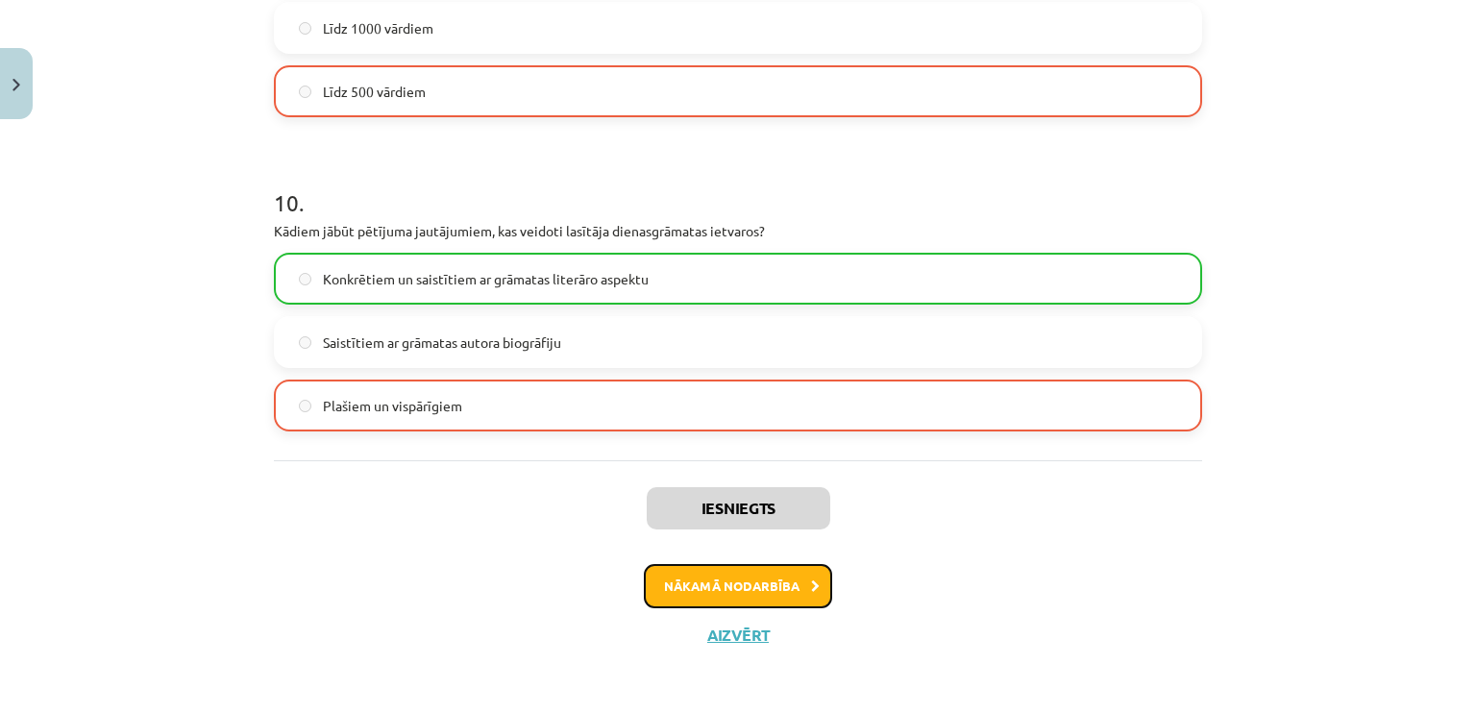
click at [689, 584] on button "Nākamā nodarbība" at bounding box center [738, 586] width 188 height 44
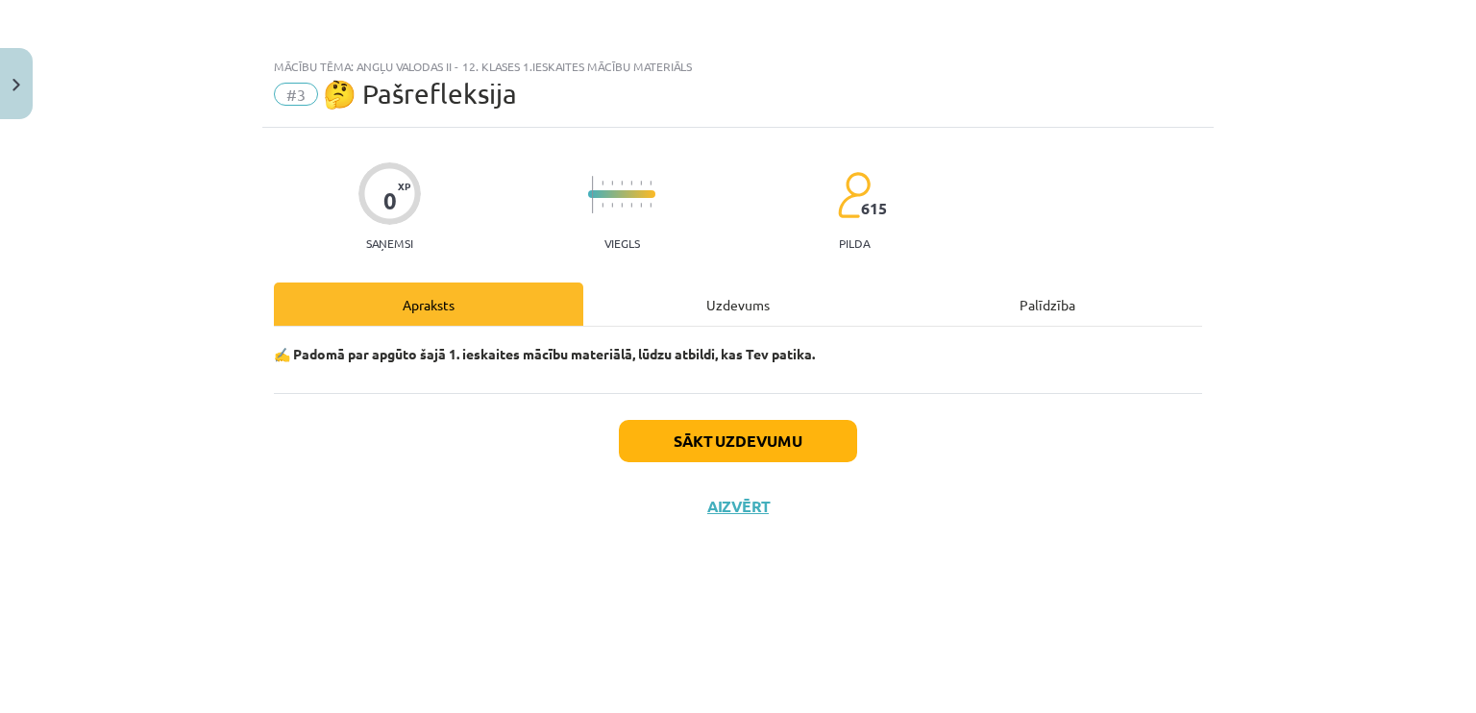
scroll to position [0, 0]
click at [700, 455] on button "Sākt uzdevumu" at bounding box center [738, 441] width 238 height 42
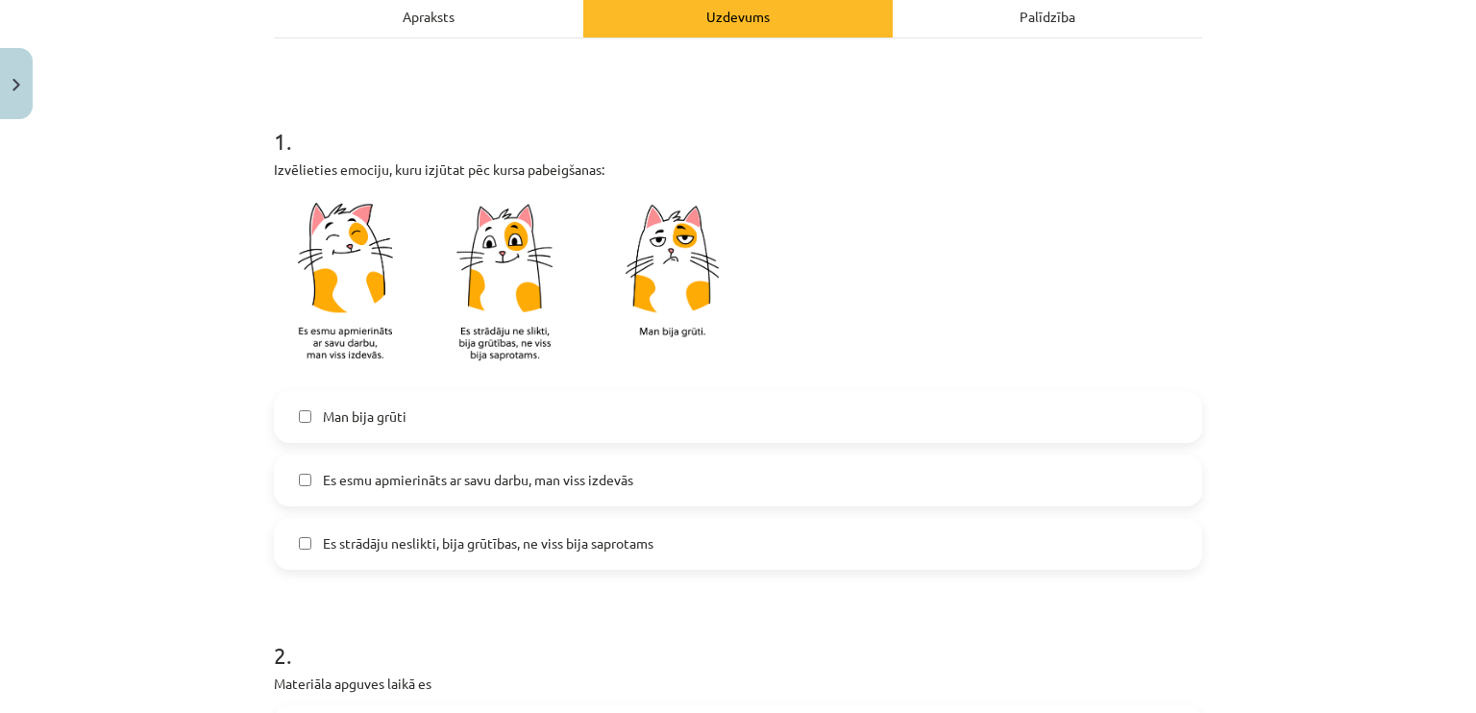
scroll to position [384, 0]
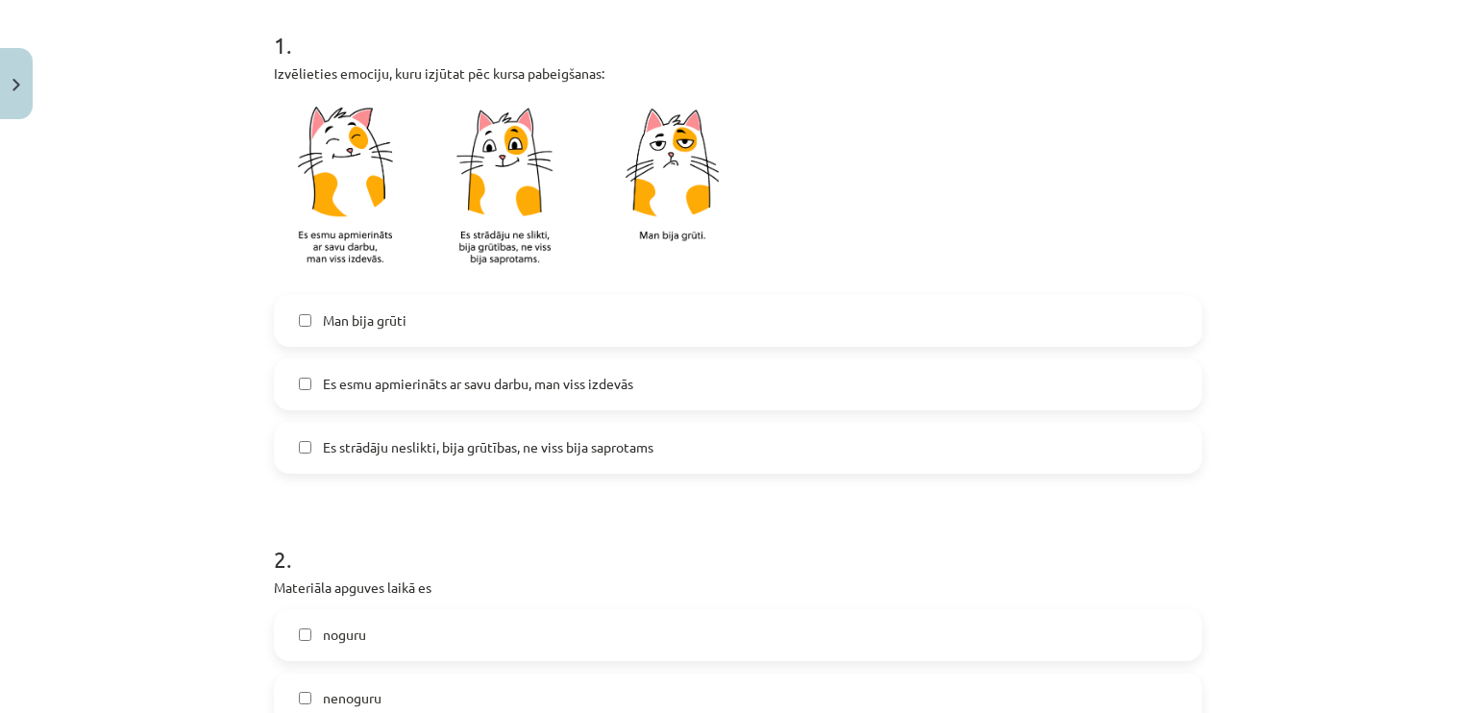
click at [611, 456] on label "Es strādāju neslikti, bija grūtības, ne viss bija saprotams" at bounding box center [738, 448] width 924 height 48
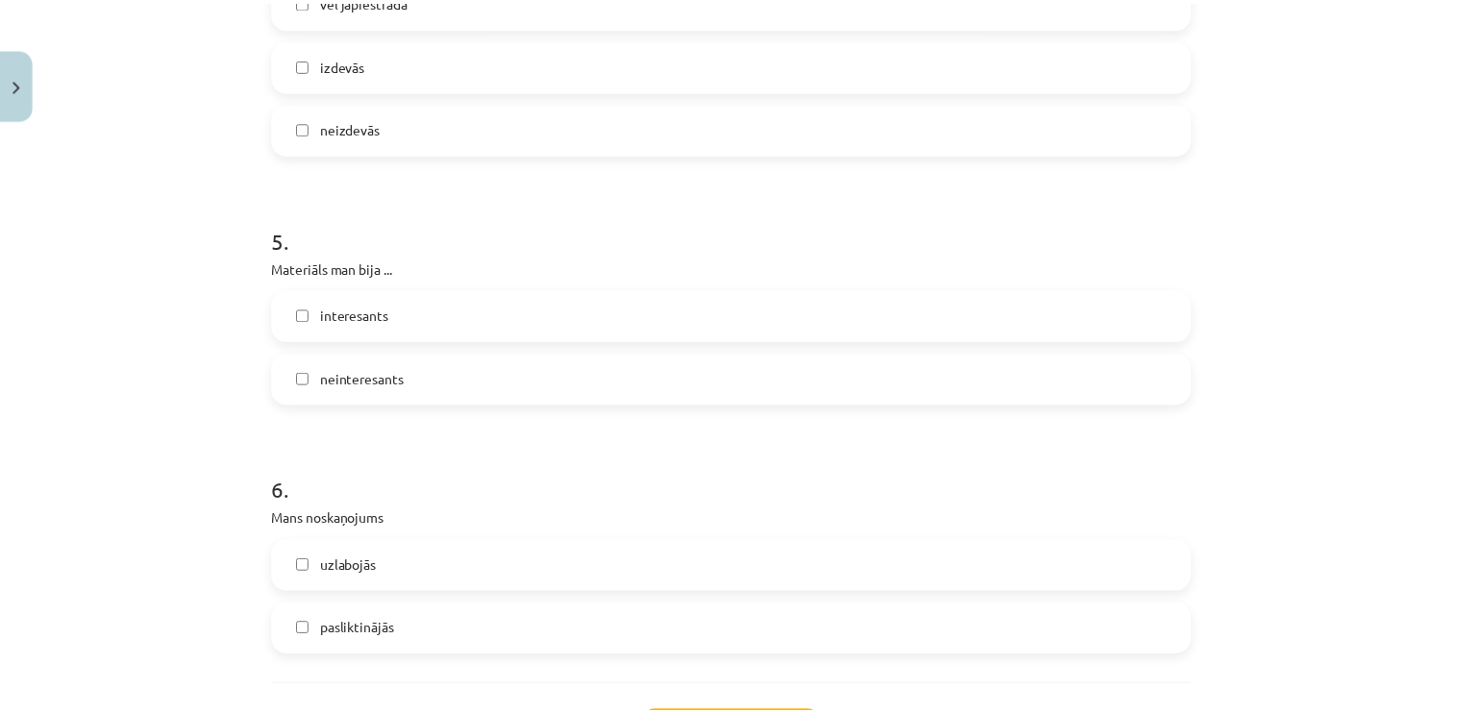
scroll to position [1683, 0]
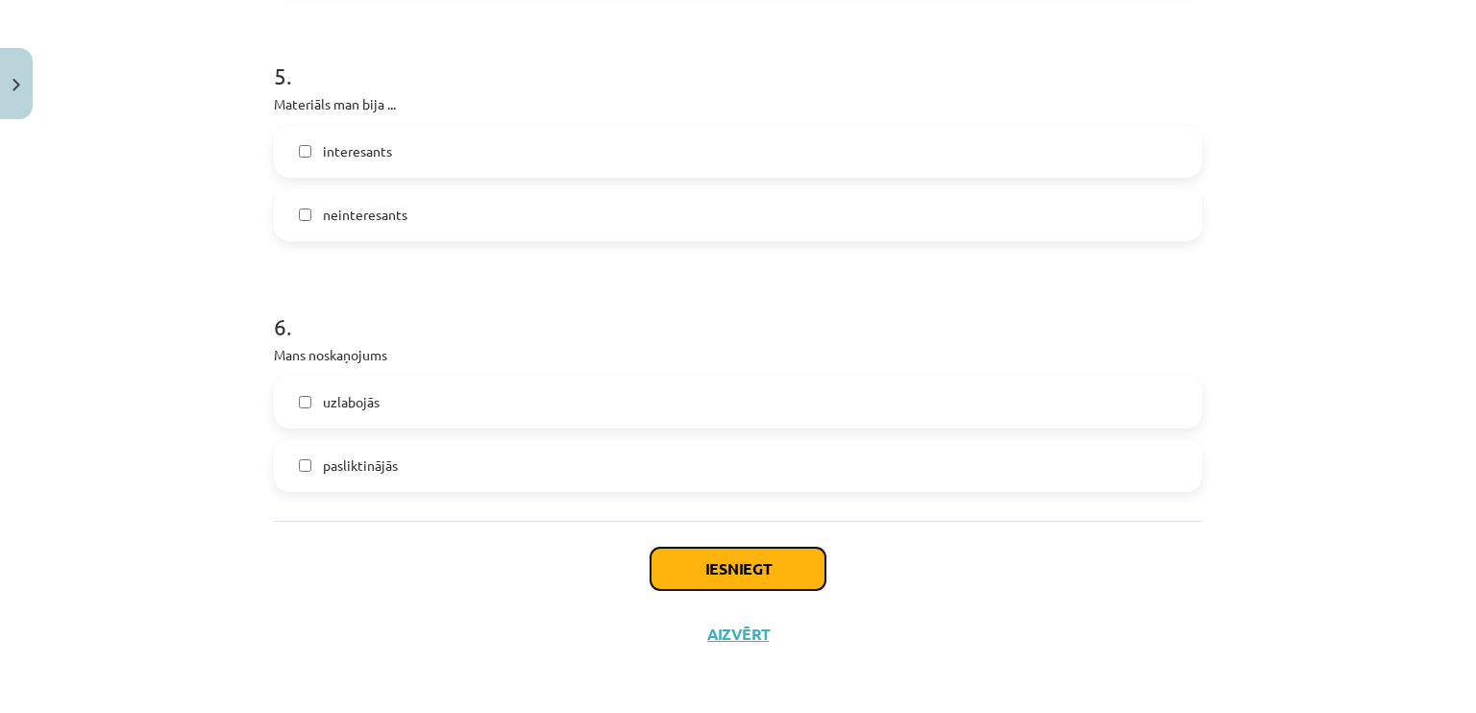
click at [819, 571] on button "Iesniegt" at bounding box center [738, 569] width 175 height 42
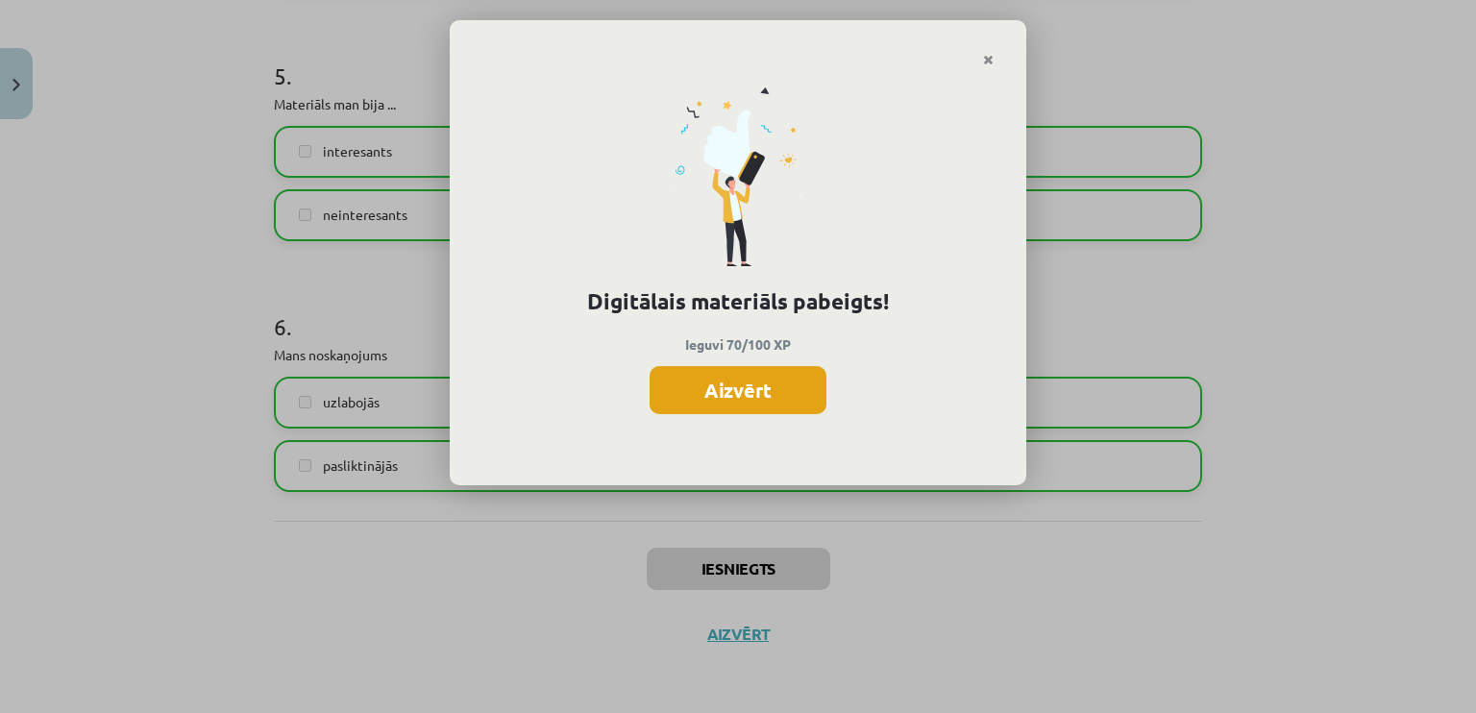
click at [761, 403] on button "Aizvērt" at bounding box center [738, 390] width 177 height 48
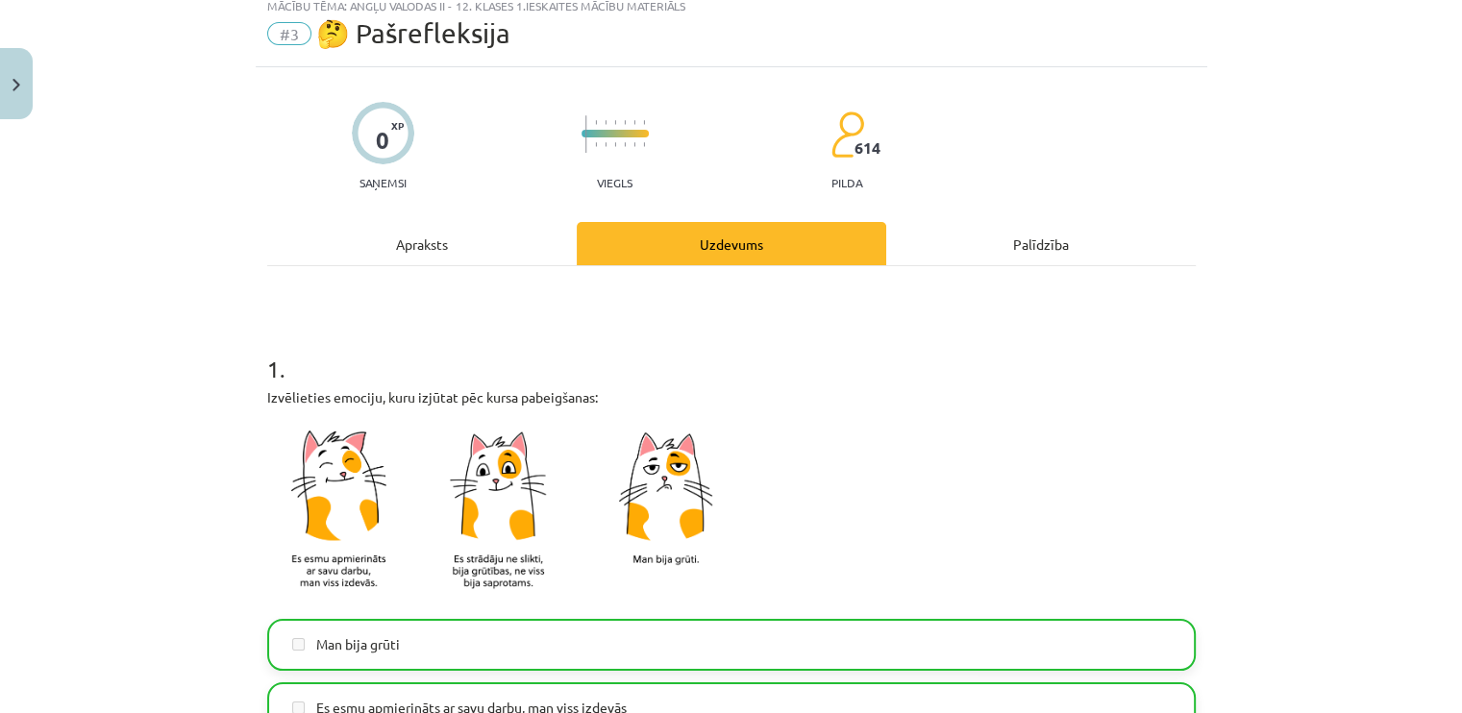
scroll to position [0, 0]
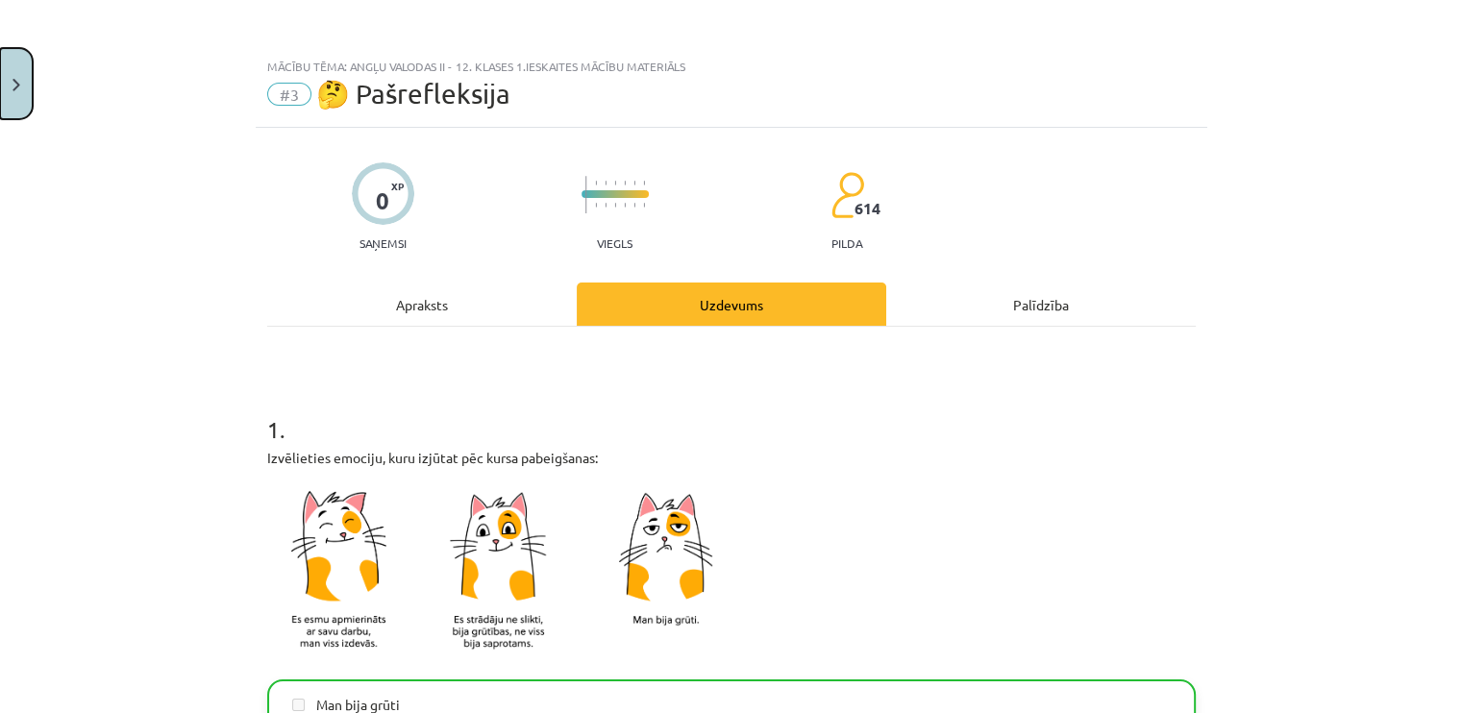
click at [0, 61] on button "Close" at bounding box center [16, 83] width 33 height 71
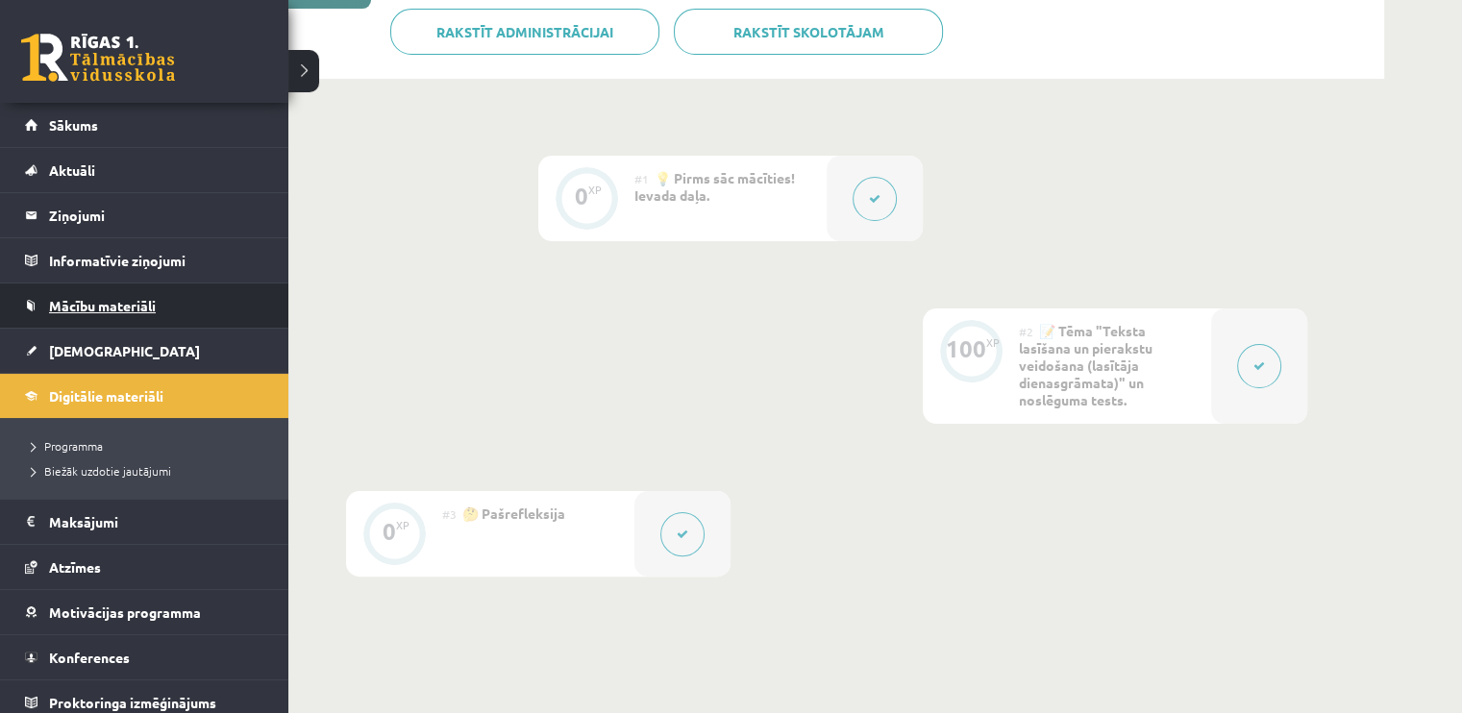
click at [95, 303] on span "Mācību materiāli" at bounding box center [102, 305] width 107 height 17
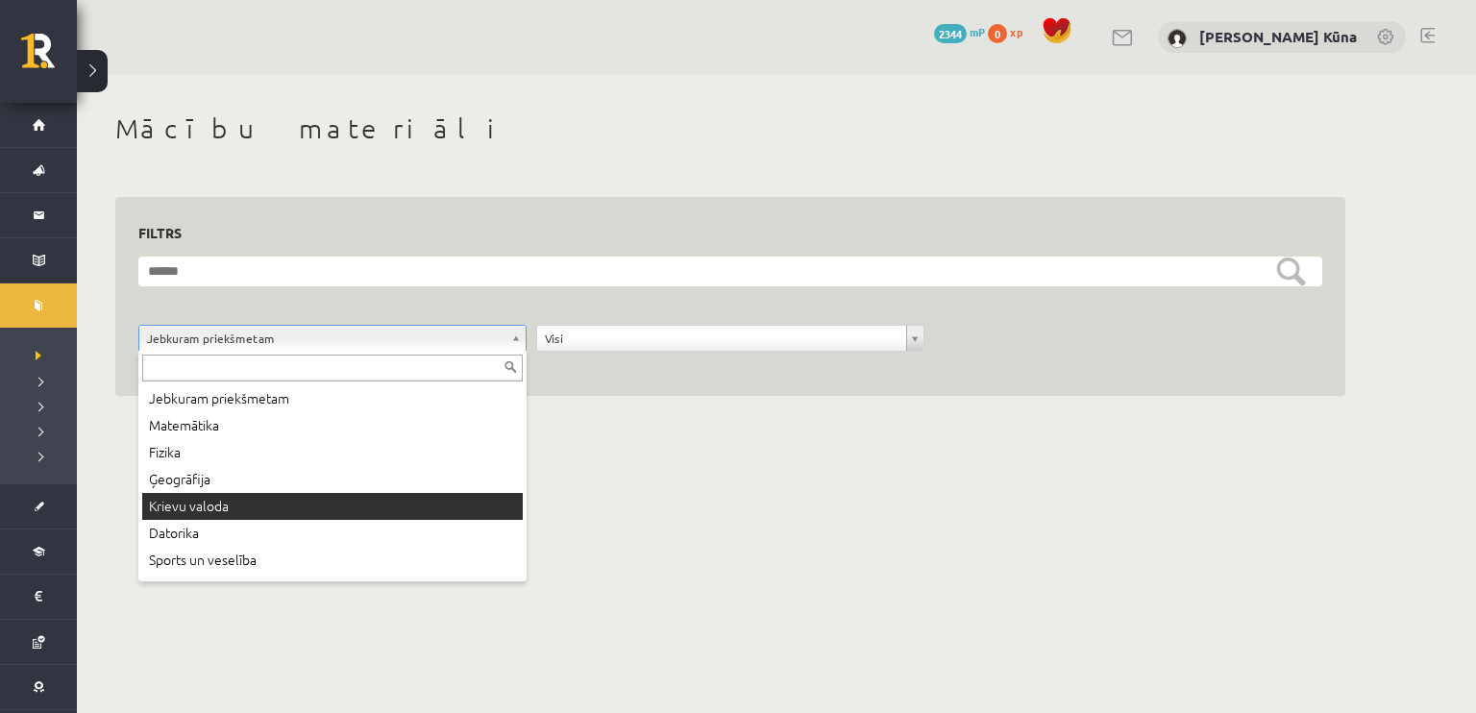
scroll to position [96, 0]
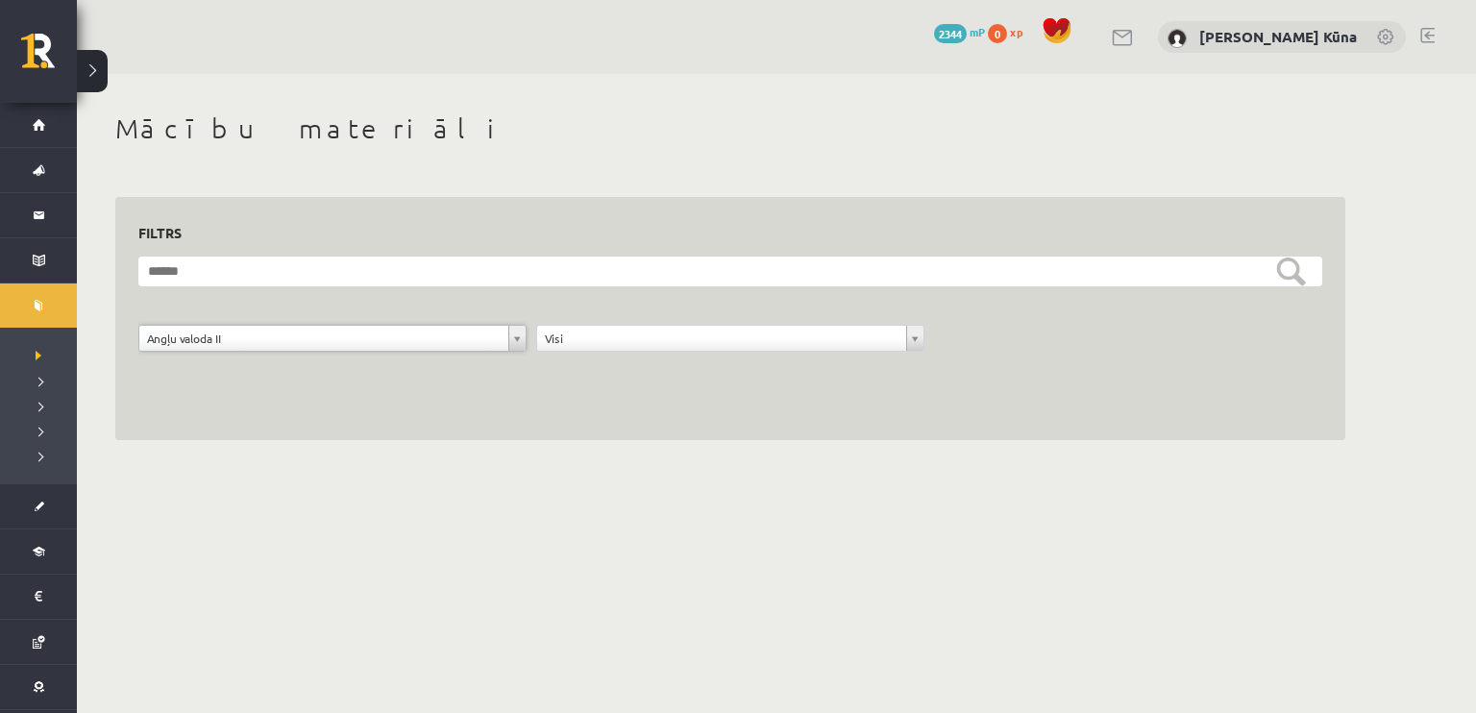
click at [1388, 30] on link at bounding box center [1386, 38] width 19 height 19
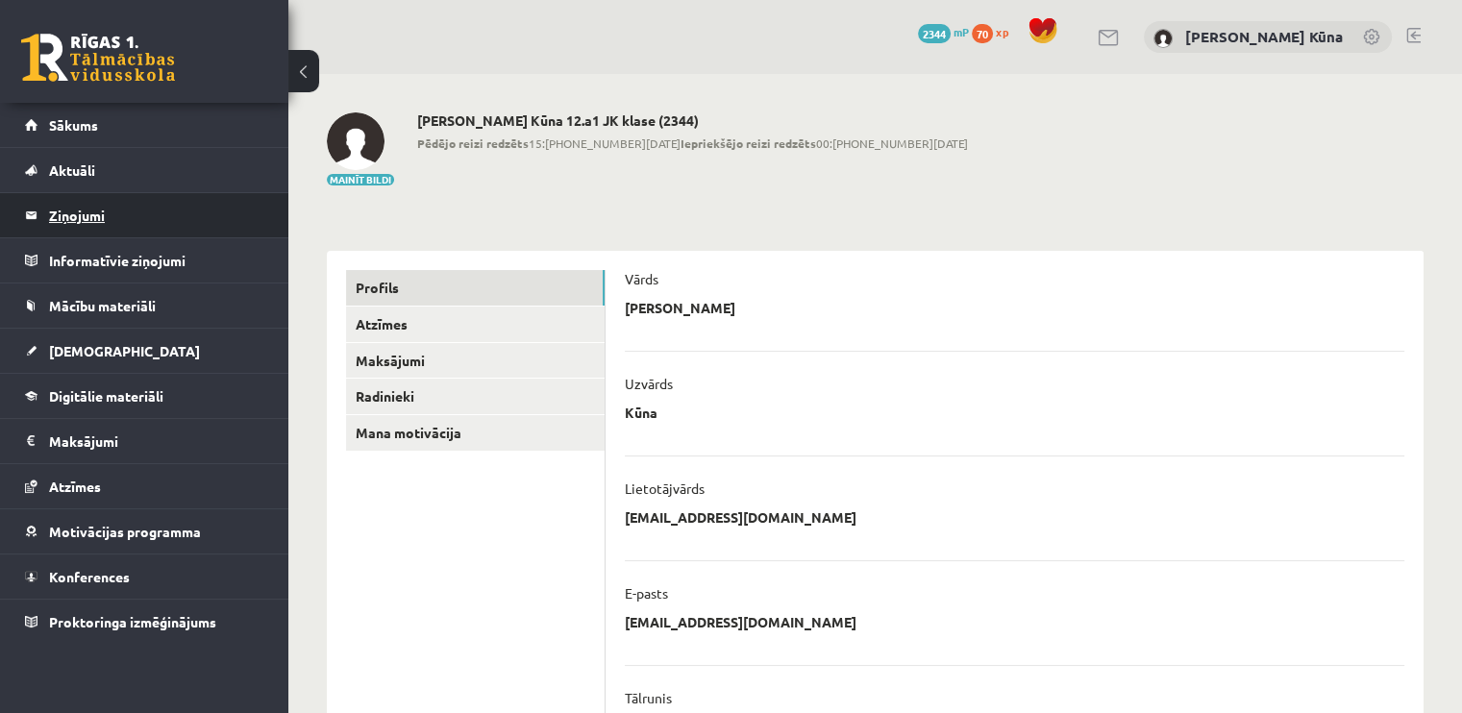
click at [103, 210] on legend "Ziņojumi 0" at bounding box center [156, 215] width 215 height 44
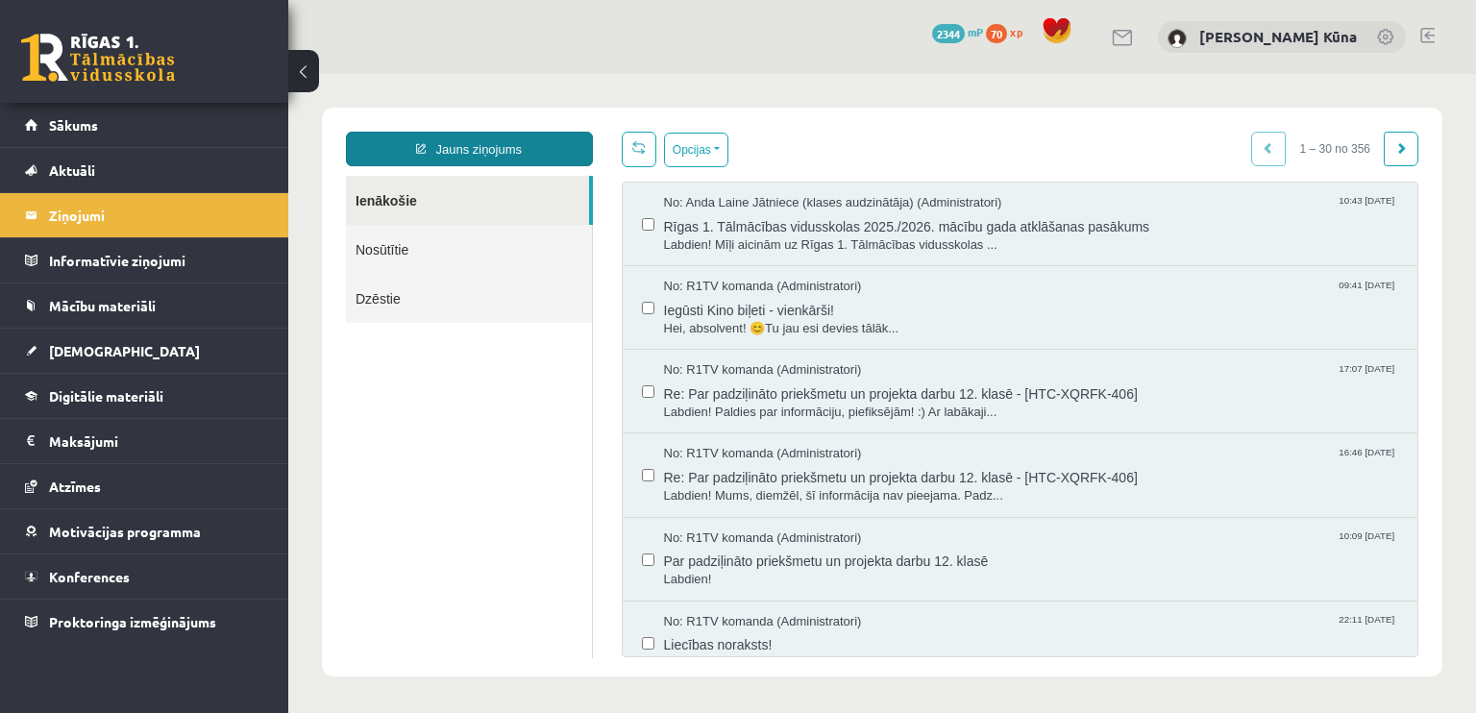
click at [521, 145] on link "Jauns ziņojums" at bounding box center [469, 149] width 247 height 35
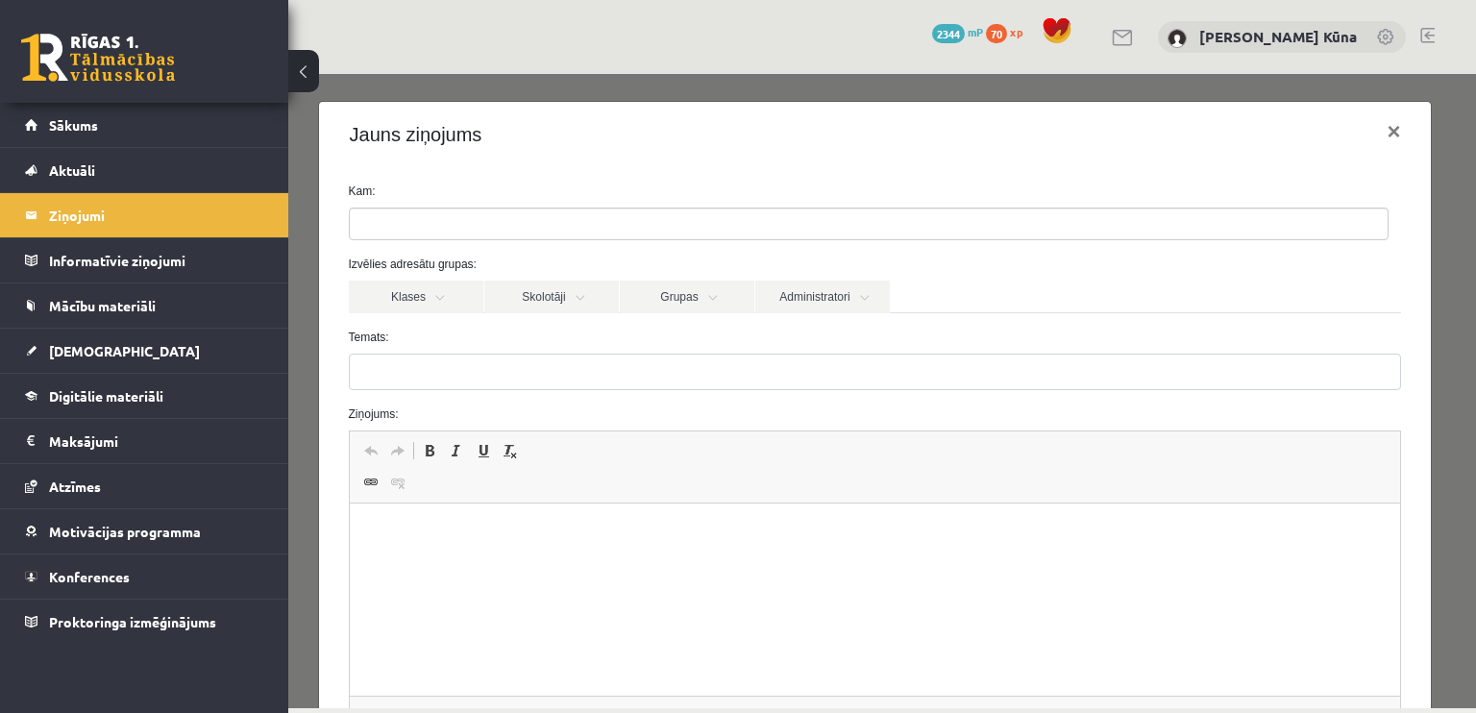
click at [765, 314] on form "Kam: Izvēlies adresātu grupas: Klases Skolotāji Grupas Administratori 12.a1 JK …" at bounding box center [875, 484] width 1082 height 603
click at [770, 303] on link "Administratori" at bounding box center [822, 297] width 135 height 33
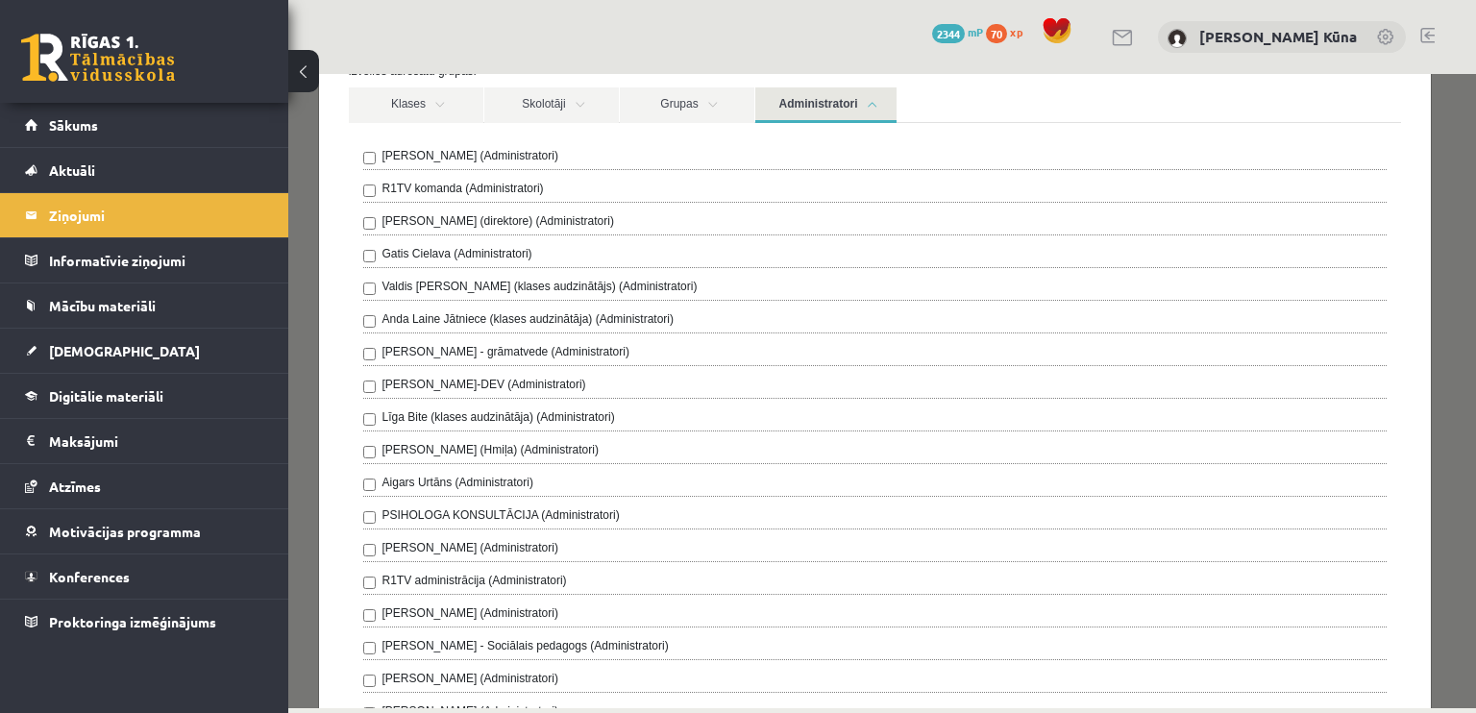
scroll to position [288, 0]
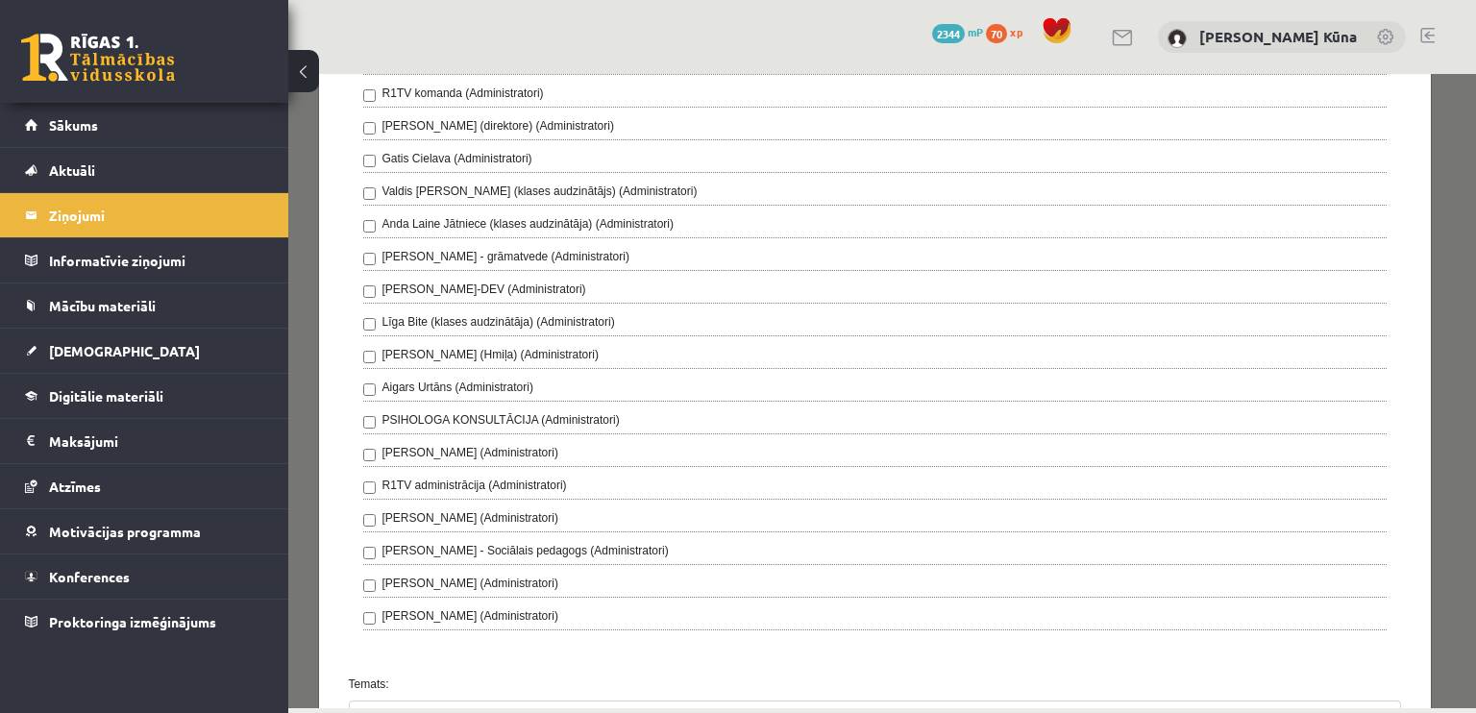
click at [668, 445] on div "[PERSON_NAME] (Administratori)" at bounding box center [875, 455] width 1024 height 23
click at [555, 440] on div "[PERSON_NAME] (Administratori) R1TV komanda (Administratori) [PERSON_NAME] (dir…" at bounding box center [875, 341] width 1024 height 578
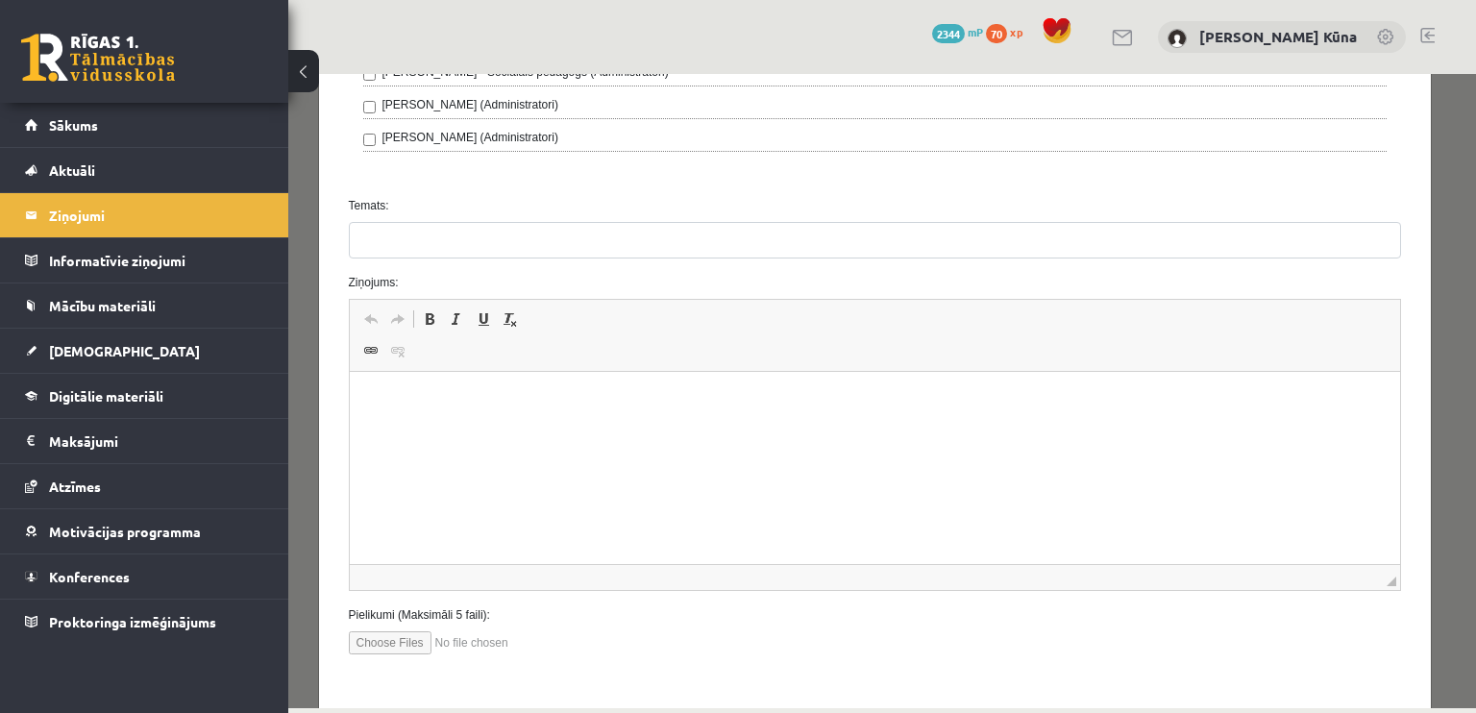
scroll to position [769, 0]
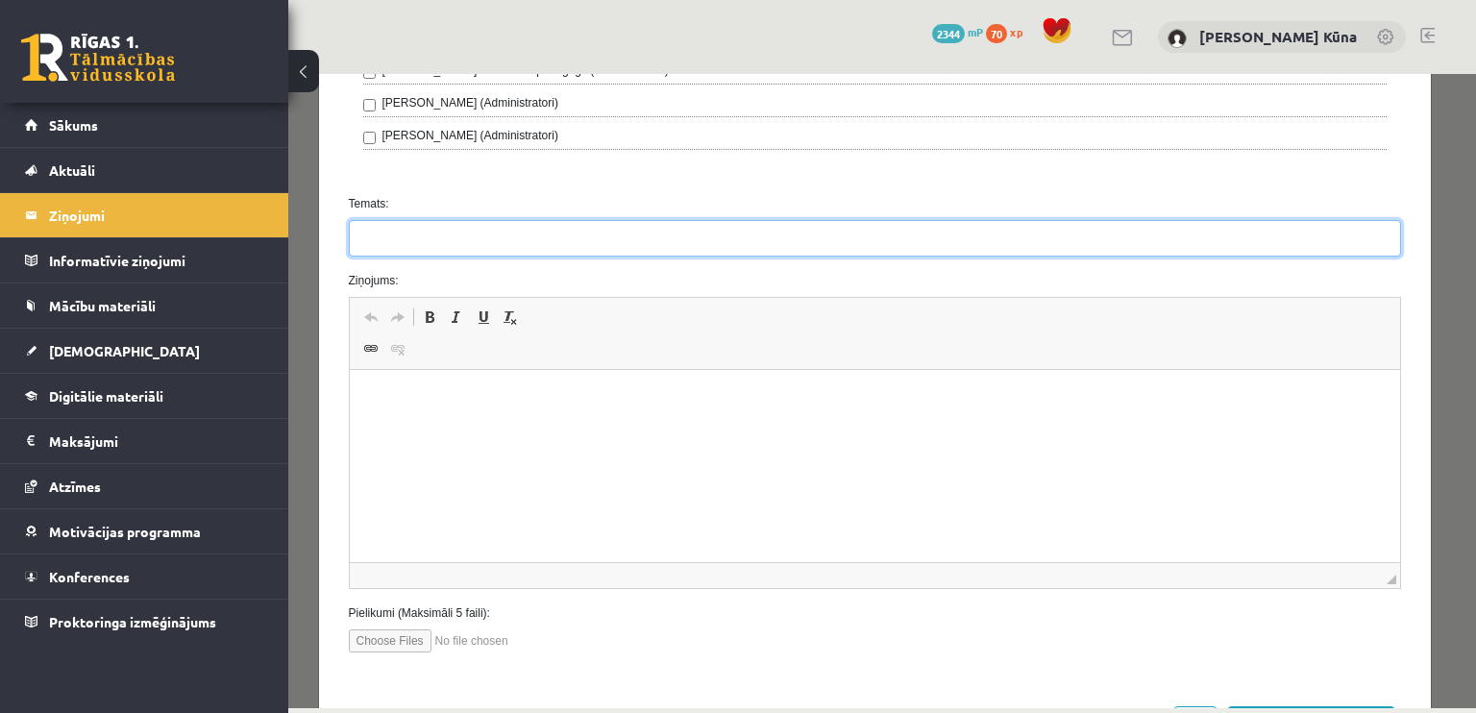
click at [788, 226] on input "Temats:" at bounding box center [875, 238] width 1053 height 37
type input "**********"
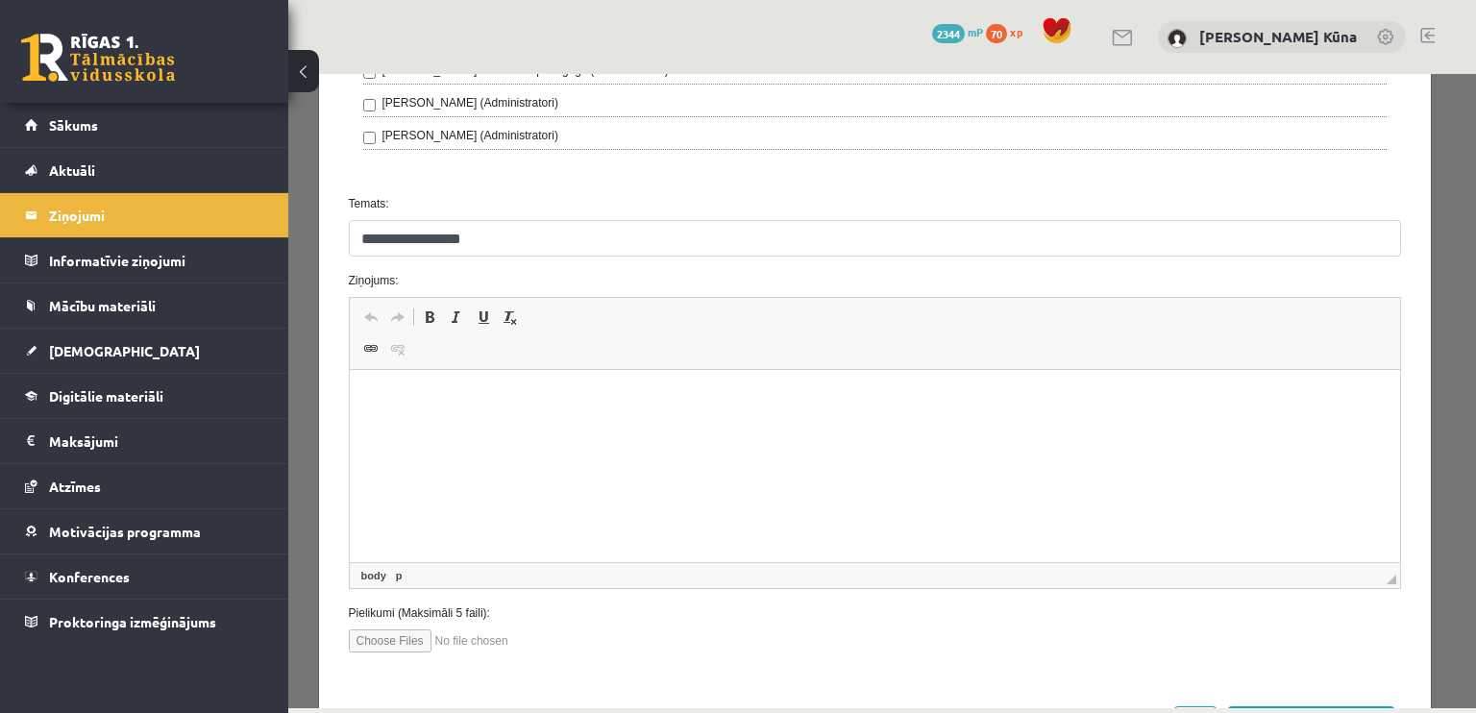
click at [781, 409] on html at bounding box center [874, 399] width 1051 height 59
click at [372, 398] on p "**********" at bounding box center [867, 399] width 999 height 20
click at [754, 404] on p "**********" at bounding box center [867, 399] width 999 height 20
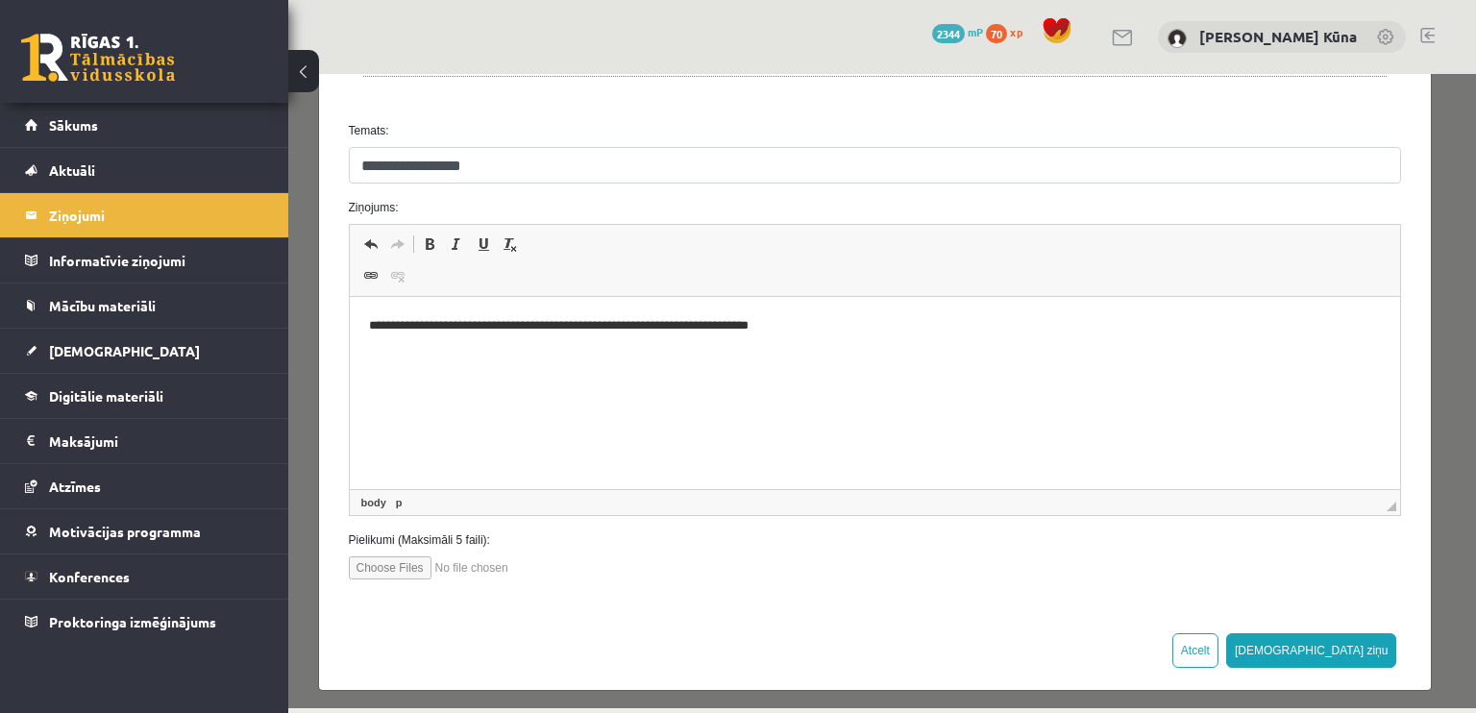
scroll to position [844, 0]
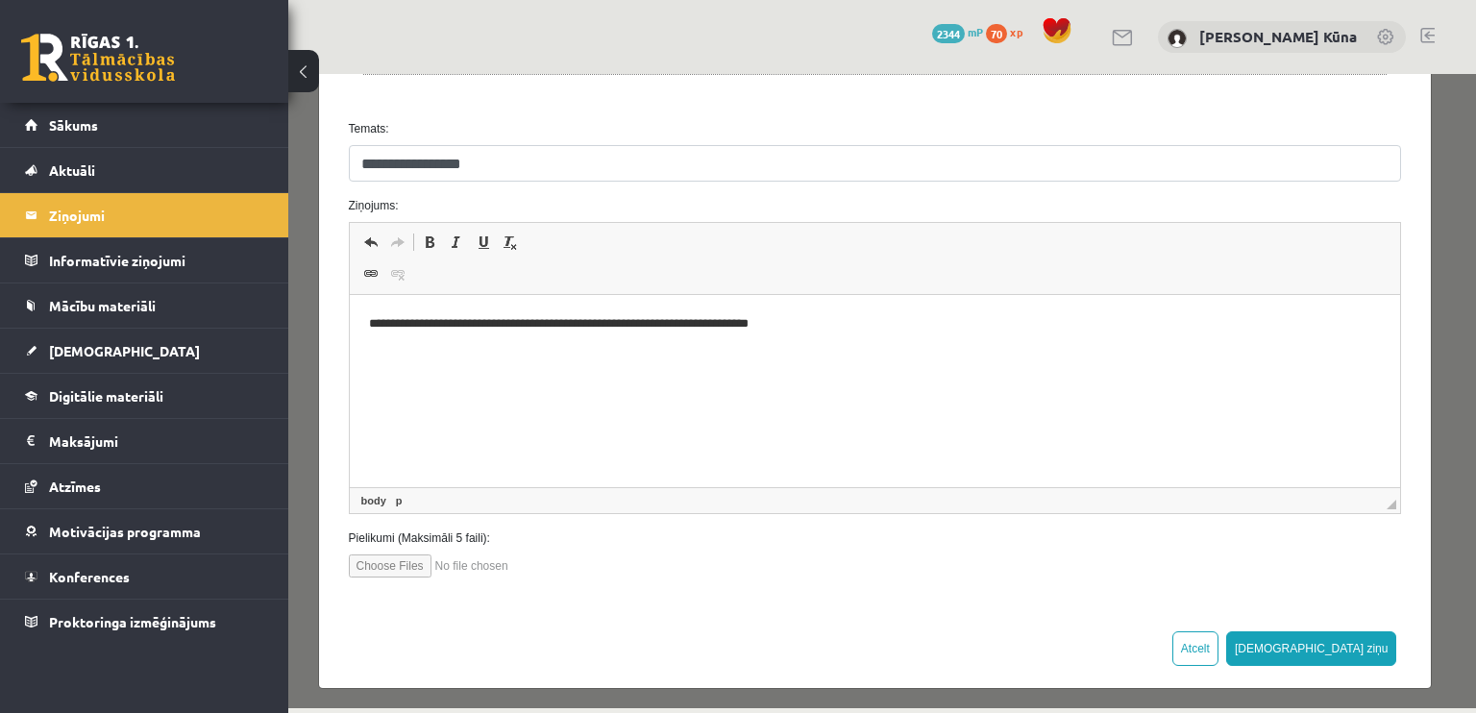
click at [405, 321] on p "**********" at bounding box center [867, 324] width 999 height 20
click at [1373, 633] on button "[DEMOGRAPHIC_DATA] ziņu" at bounding box center [1311, 648] width 171 height 35
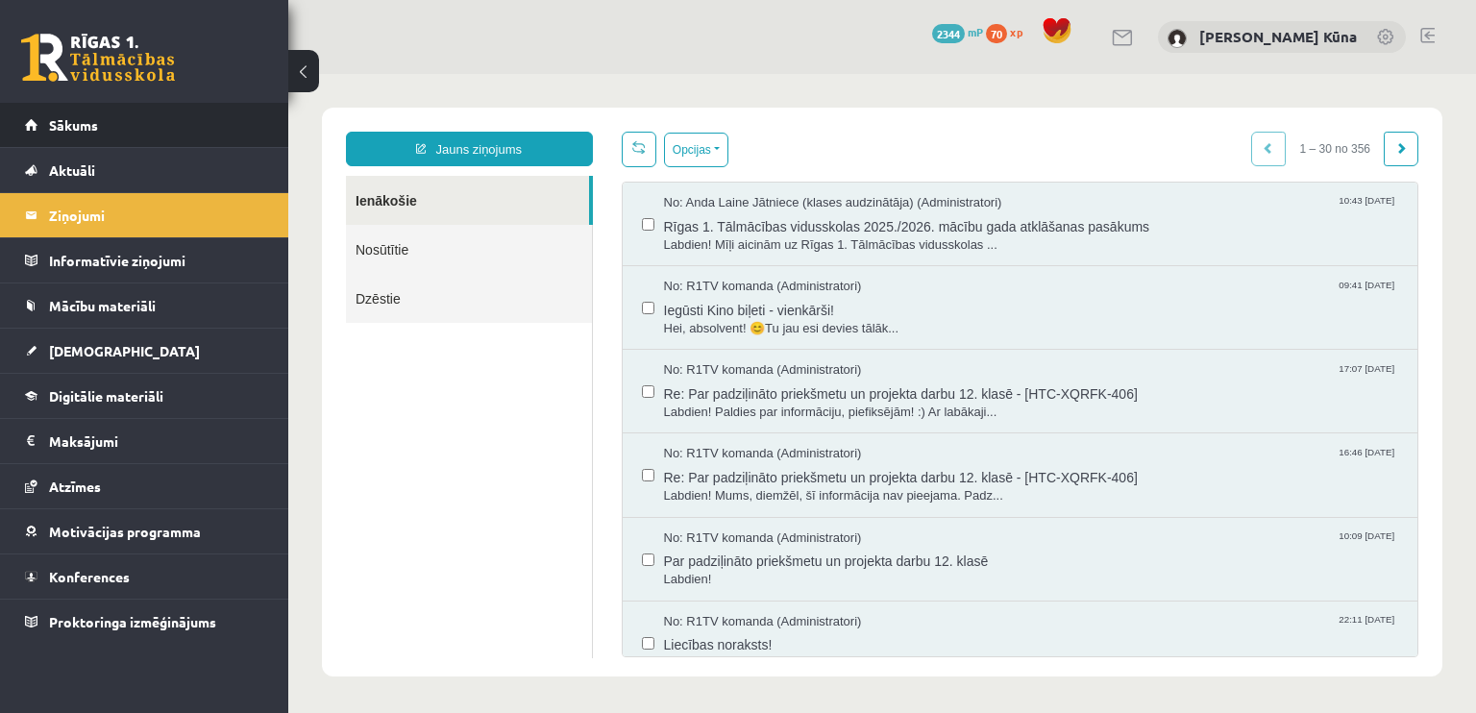
scroll to position [0, 0]
click at [264, 126] on li "Sākums" at bounding box center [144, 125] width 288 height 45
click at [23, 116] on li "Sākums" at bounding box center [144, 125] width 288 height 45
click at [58, 119] on span "Sākums" at bounding box center [73, 124] width 49 height 17
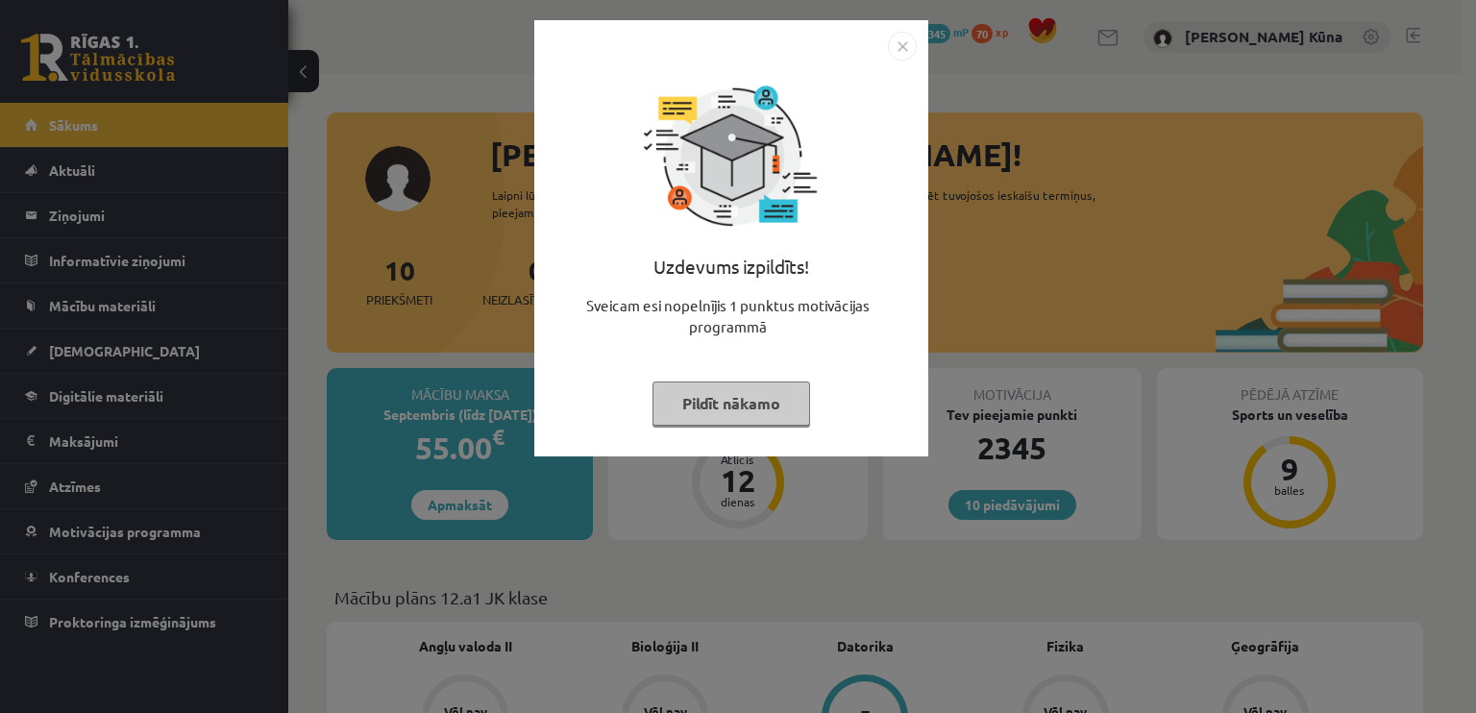
click at [732, 403] on button "Pildīt nākamo" at bounding box center [731, 403] width 158 height 44
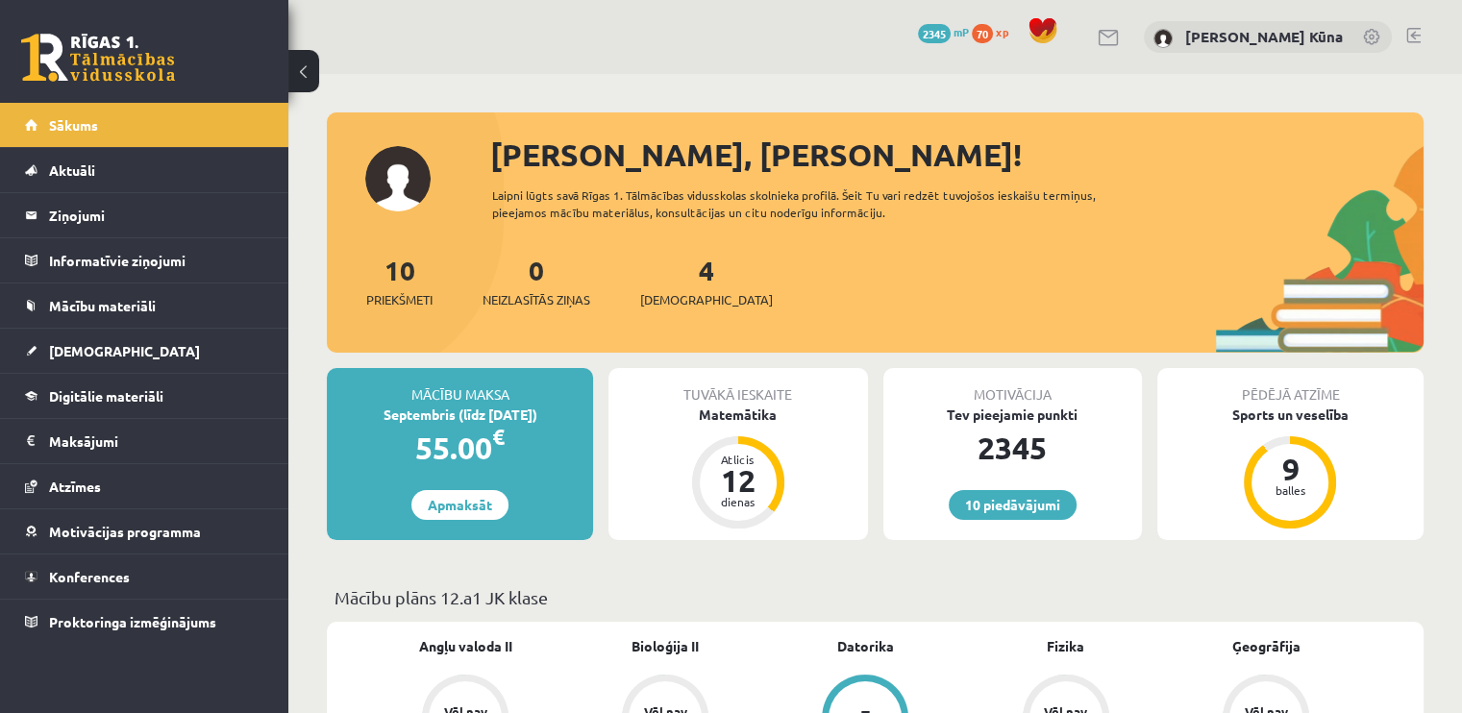
click at [1413, 33] on link at bounding box center [1413, 35] width 14 height 15
